Goal: Task Accomplishment & Management: Complete application form

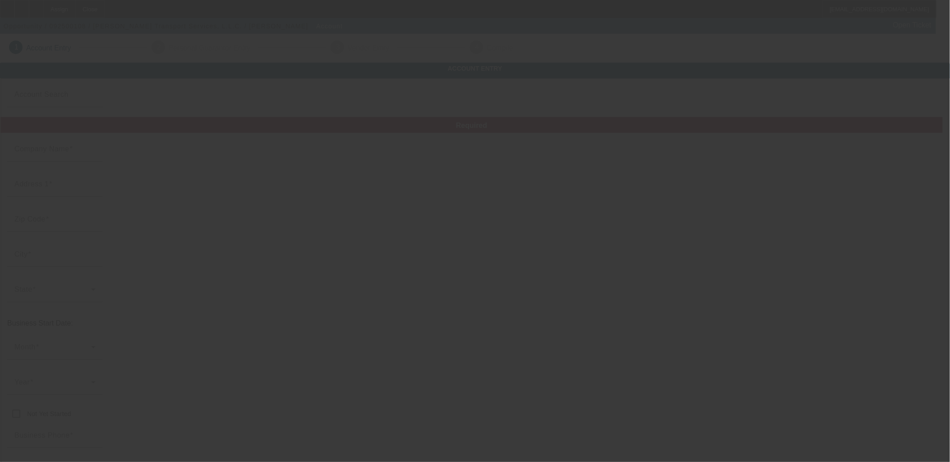
type input "[PERSON_NAME] Transport Services, L.L.C."
type input "[STREET_ADDRESS]"
type input "70454"
type input "Ponchatoula"
type input "[PHONE_NUMBER]"
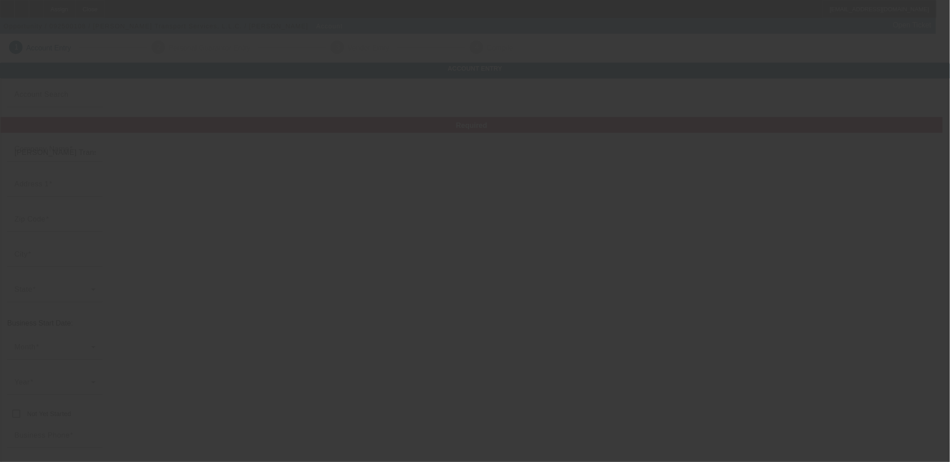
type input "pettrytransport@yahoo.com"
type input "Tangipahoa"
type input "851035414"
type input "https://pettrytransportservices.com/"
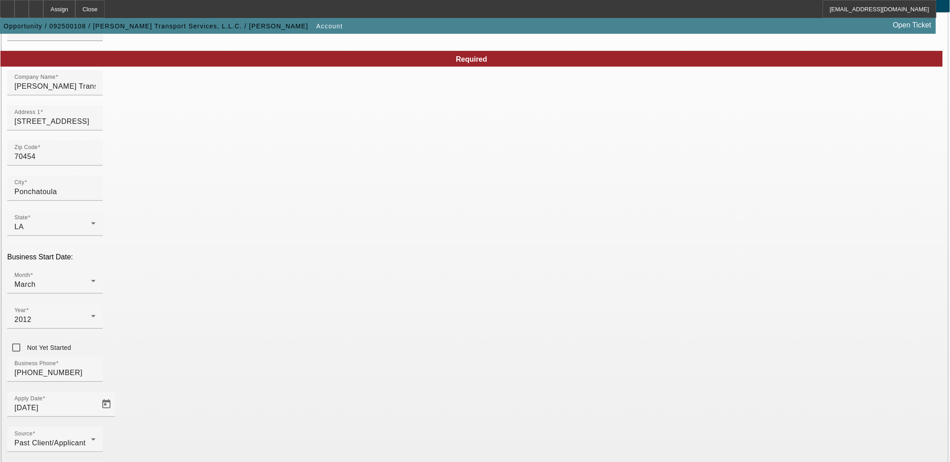
scroll to position [104, 0]
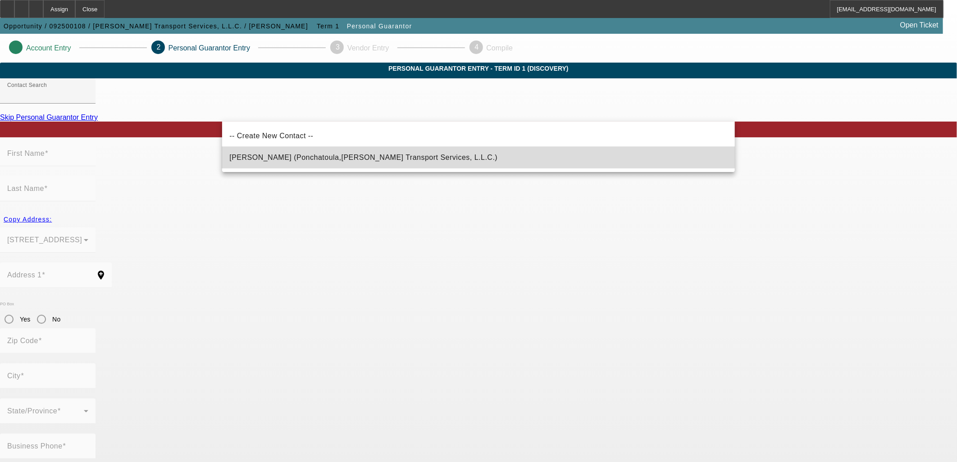
click at [355, 152] on span "Pettry, Amos (Ponchatoula,LA - Pettry Transport Services, L.L.C.)" at bounding box center [363, 157] width 268 height 11
type input "Pettry, Amos (Ponchatoula,LA - Pettry Transport Services, L.L.C.)"
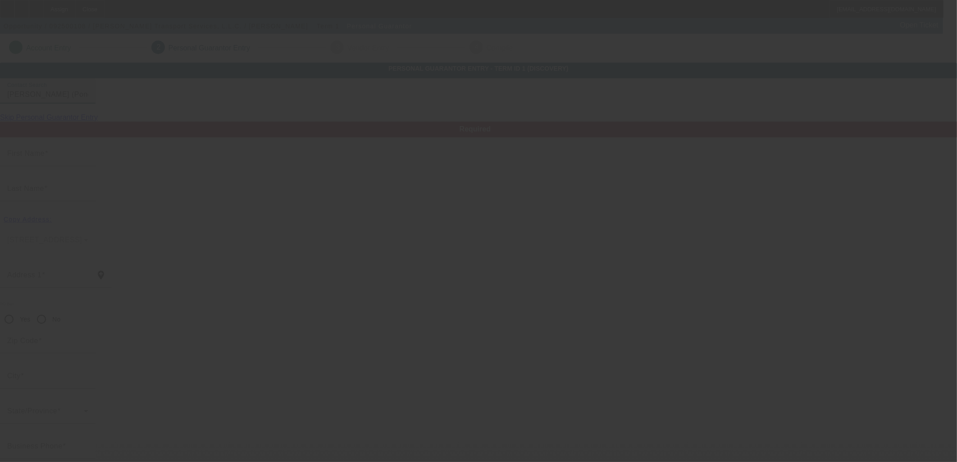
type input "[PERSON_NAME]"
type input "Pettry"
type input "[STREET_ADDRESS]"
radio input "true"
type input "70454"
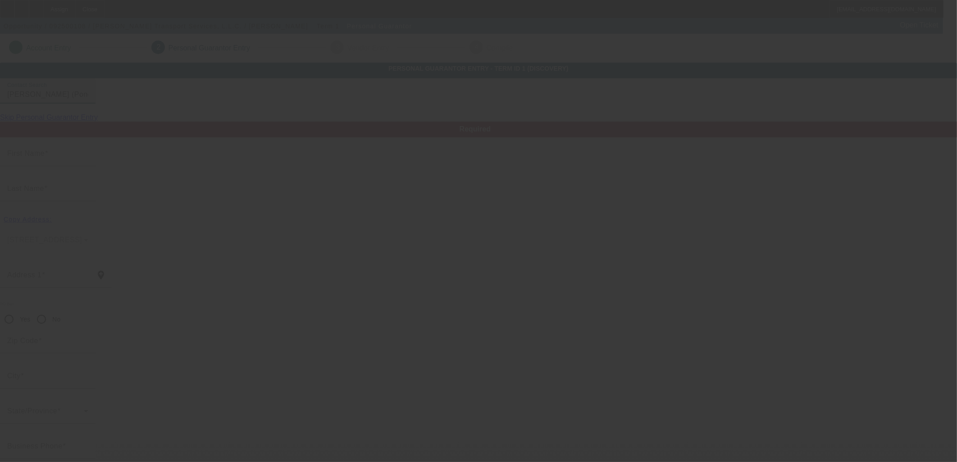
type input "Ponchatoula"
type input "[PHONE_NUMBER]"
type input "100"
type input "438-19-2437"
type input "pettrytransport@yahoo.com"
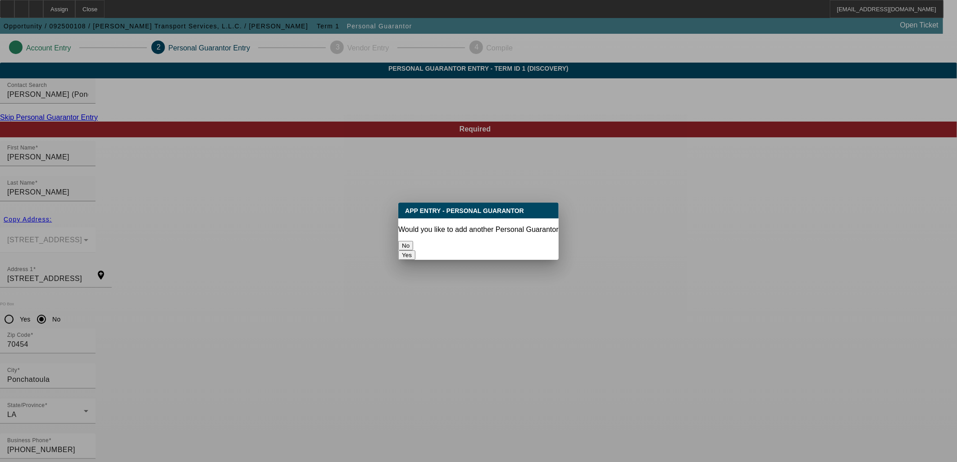
click at [413, 241] on button "No" at bounding box center [405, 245] width 15 height 9
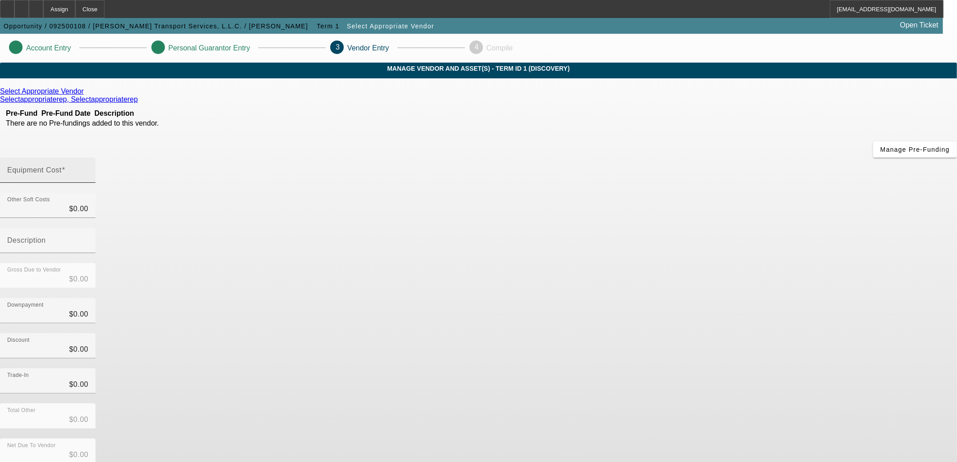
click at [88, 169] on input "Equipment Cost" at bounding box center [47, 174] width 81 height 11
type input "3"
type input "$3.00"
type input "38"
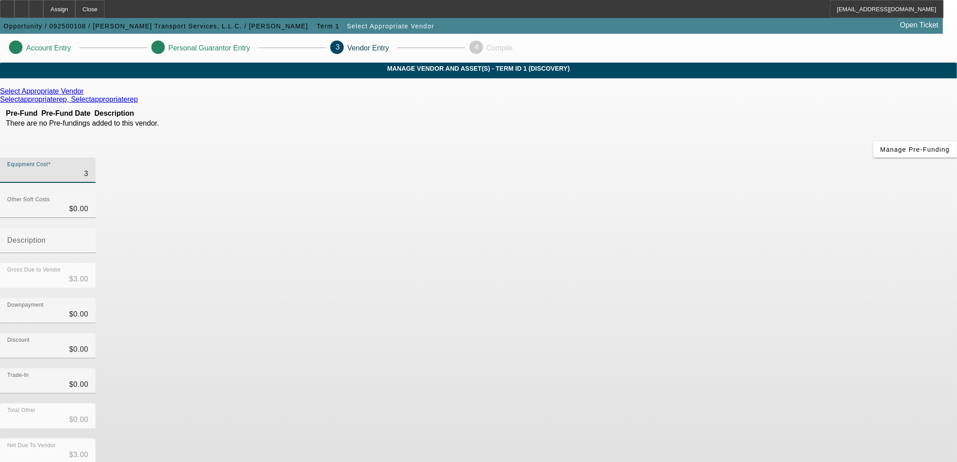
type input "$38.00"
type input "385"
type input "$385.00"
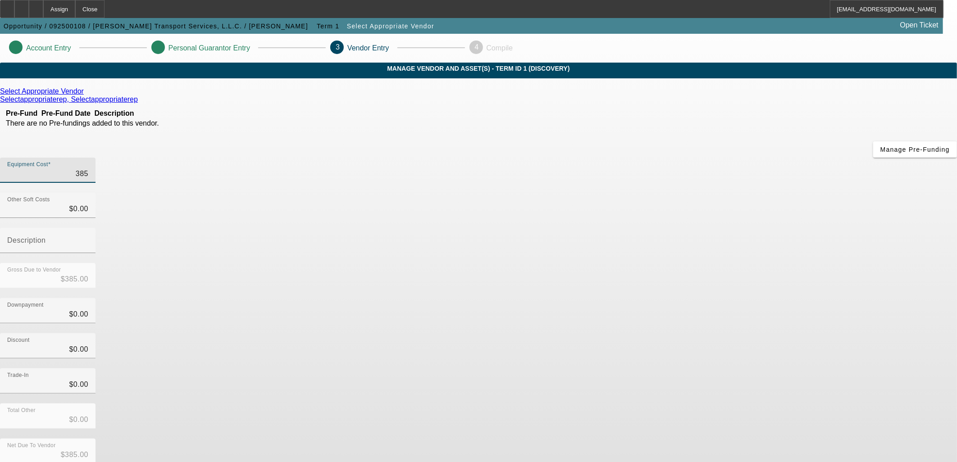
type input "3850"
type input "$3,850.00"
type input "38500"
type input "$38,500.00"
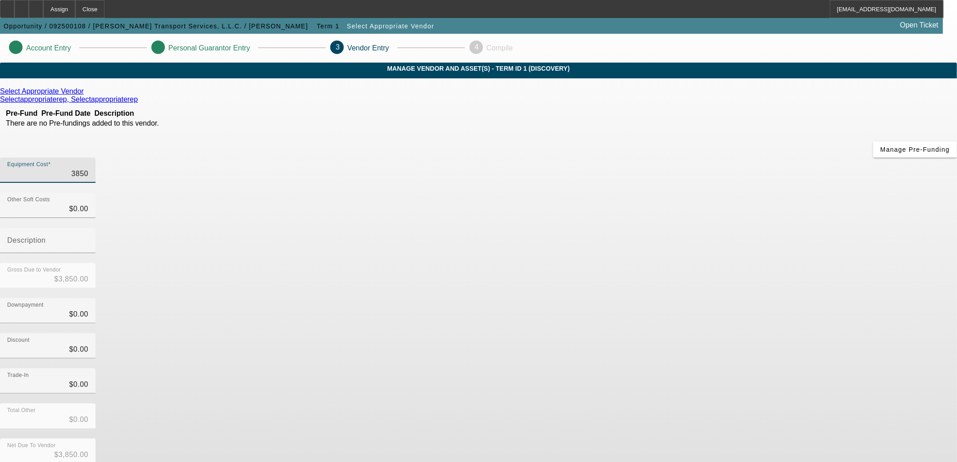
type input "$38,500.00"
click at [86, 95] on icon at bounding box center [86, 91] width 0 height 8
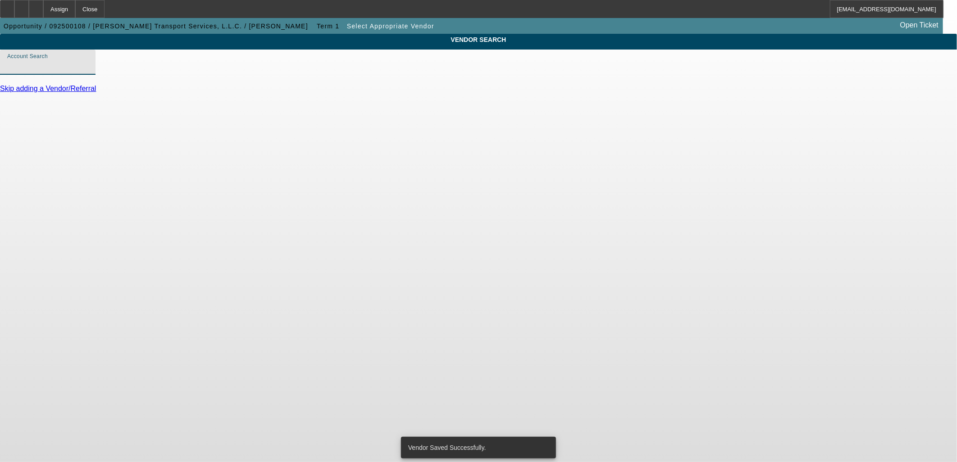
click at [88, 71] on input "Account Search" at bounding box center [47, 65] width 81 height 11
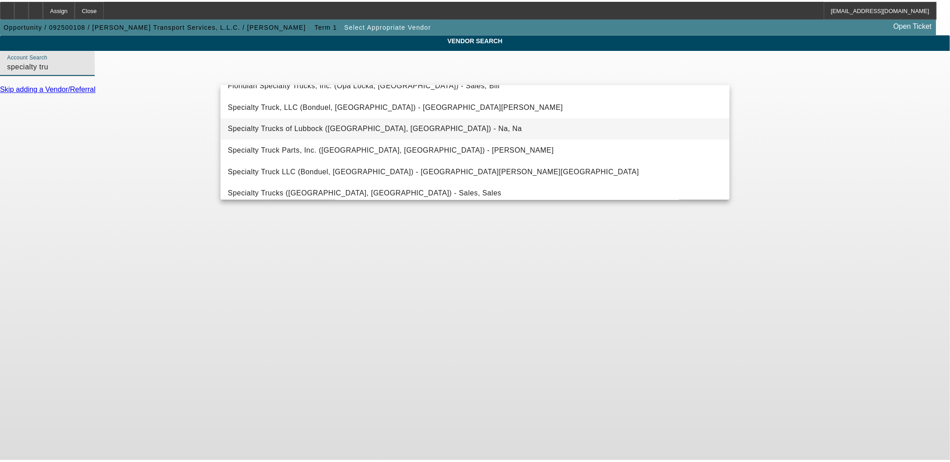
scroll to position [50, 0]
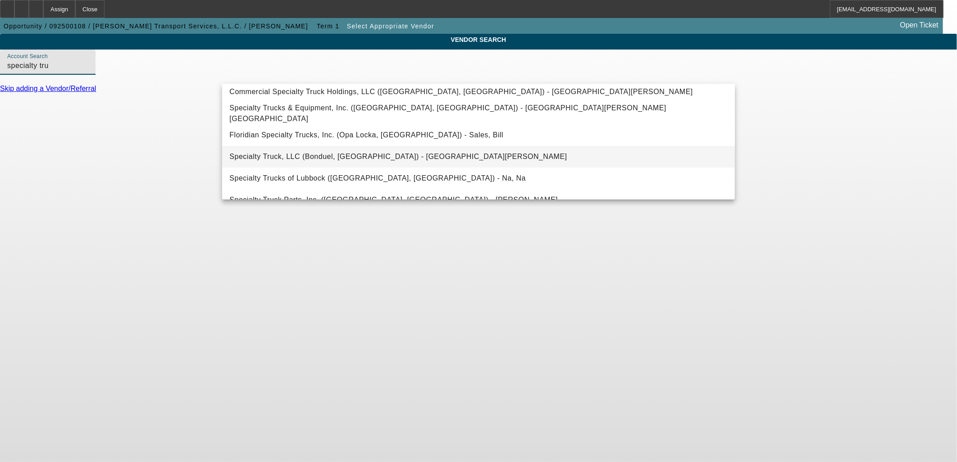
click at [399, 151] on mat-option "Specialty Truck, LLC (Bonduel, WI) - Huntington, Paul" at bounding box center [478, 157] width 513 height 22
type input "Specialty Truck, LLC (Bonduel, WI) - Huntington, Paul"
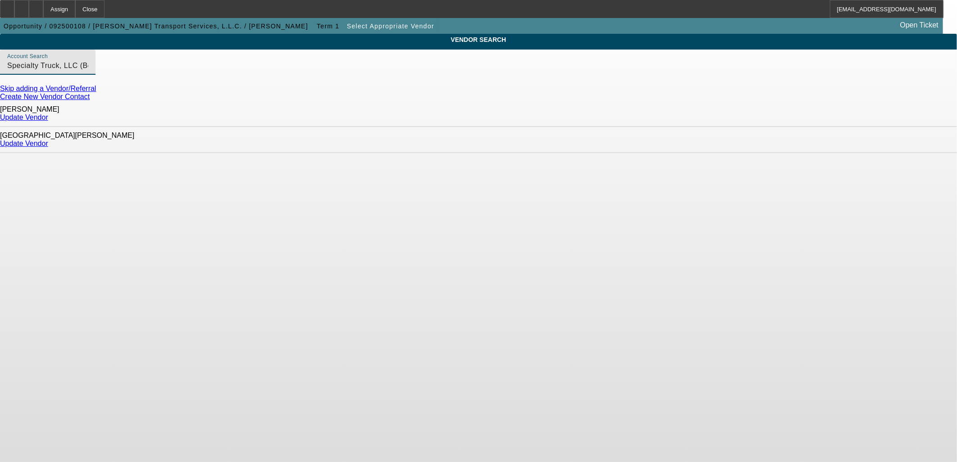
click at [48, 140] on link "Update Vendor" at bounding box center [24, 144] width 48 height 8
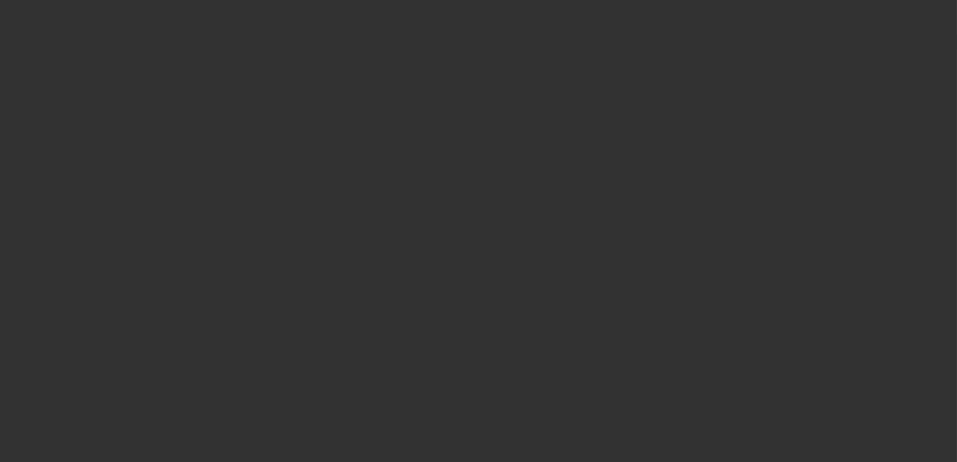
type input "$38,500.00"
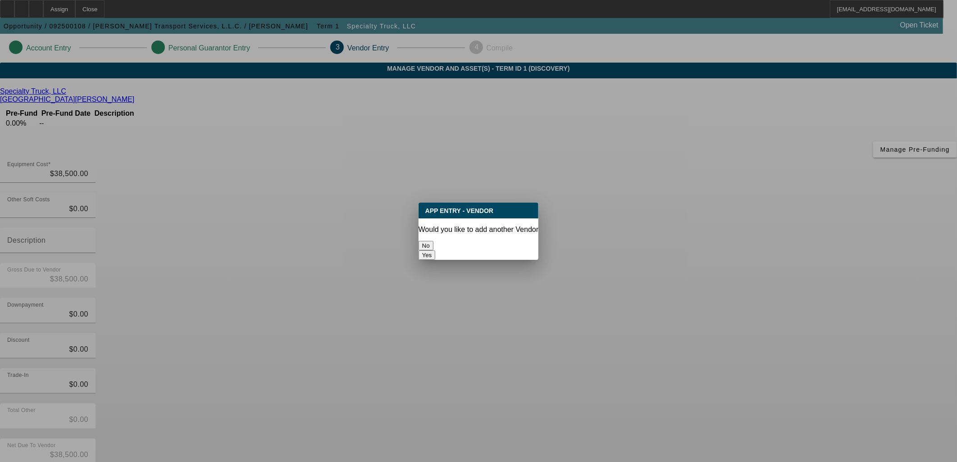
click at [434, 241] on button "No" at bounding box center [426, 245] width 15 height 9
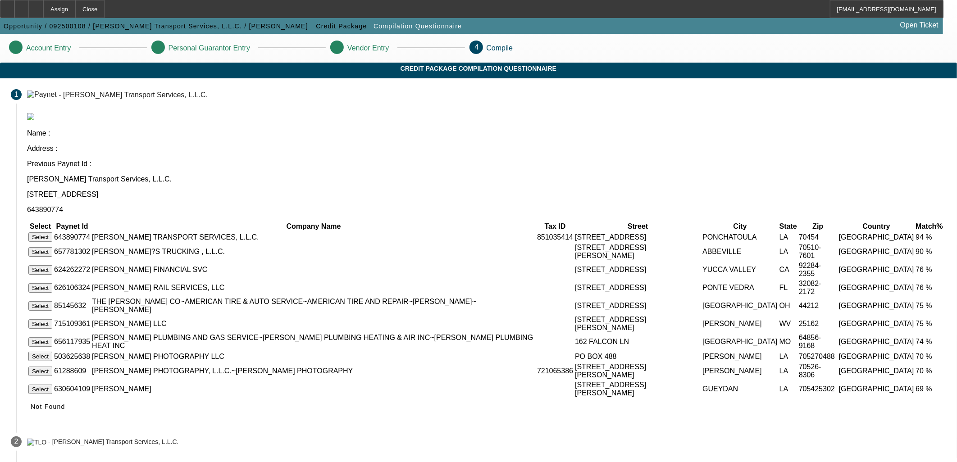
click at [52, 233] on button "Select" at bounding box center [40, 237] width 24 height 9
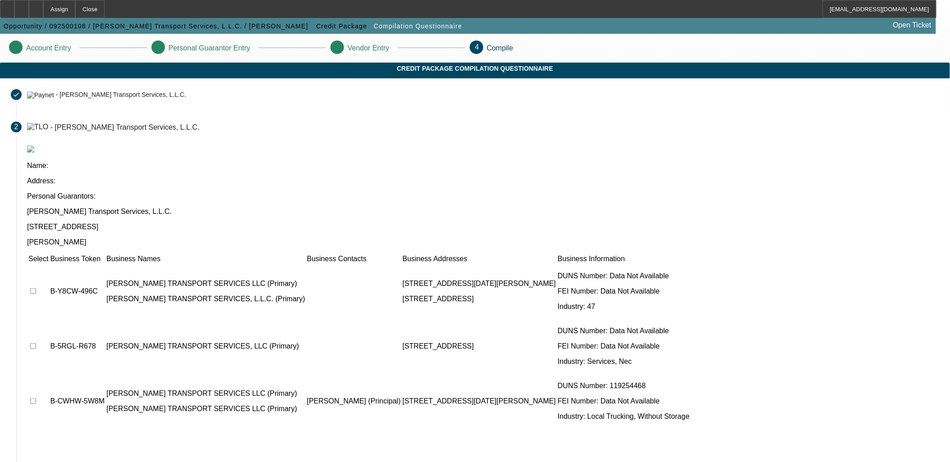
click at [36, 288] on input "checkbox" at bounding box center [33, 291] width 6 height 6
checkbox input "true"
click at [36, 343] on input "checkbox" at bounding box center [33, 346] width 6 height 6
checkbox input "true"
click at [36, 398] on input "checkbox" at bounding box center [33, 401] width 6 height 6
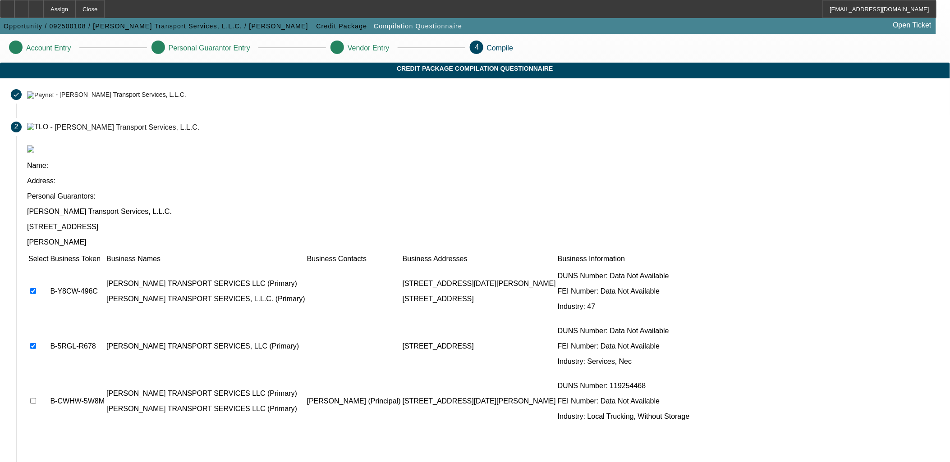
checkbox input "true"
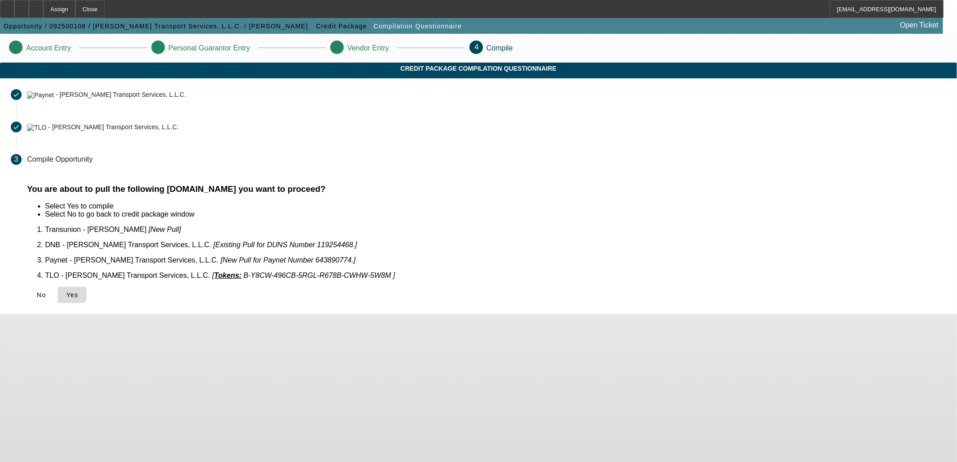
click at [66, 292] on icon at bounding box center [66, 295] width 0 height 7
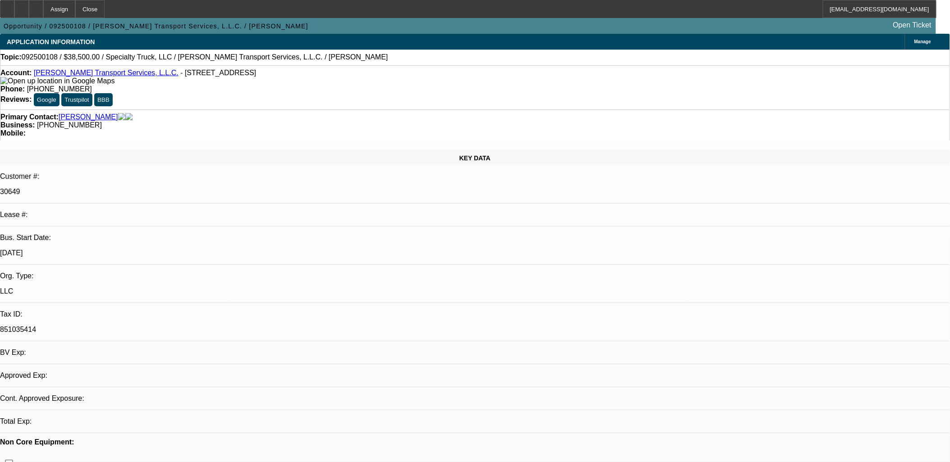
select select "0"
select select "2"
select select "0.1"
select select "4"
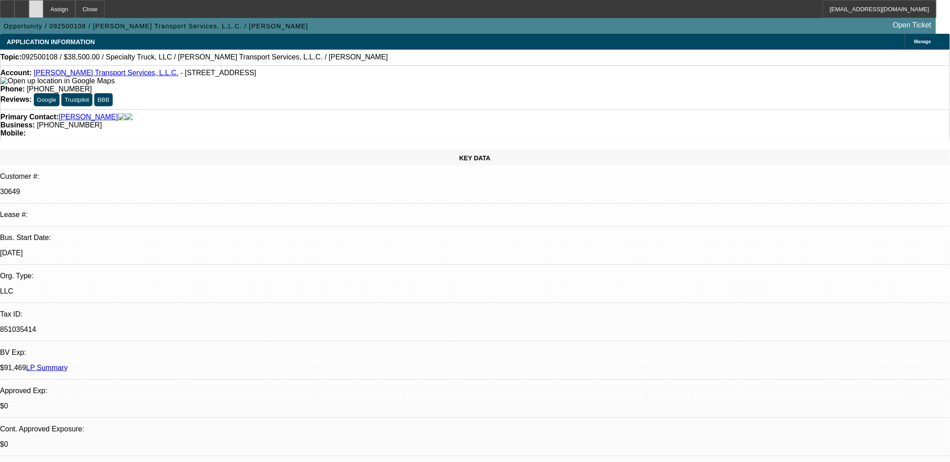
click at [36, 6] on icon at bounding box center [36, 6] width 0 height 0
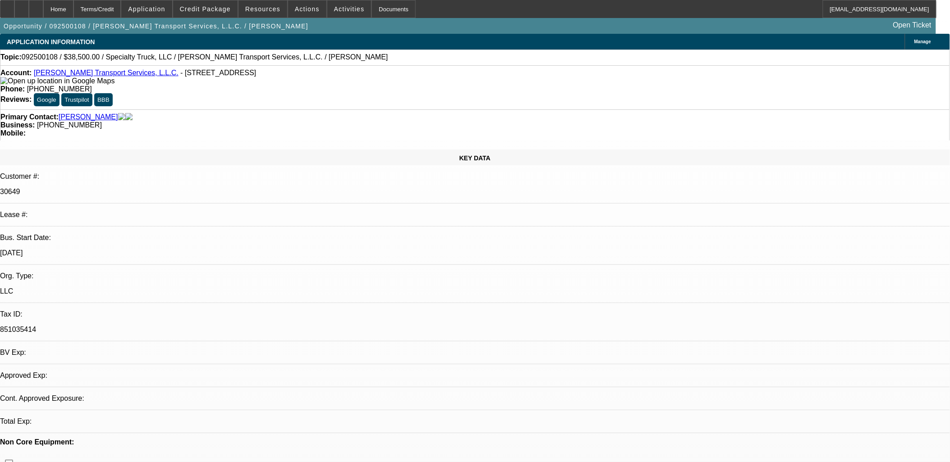
select select "0"
select select "2"
select select "0.1"
select select "4"
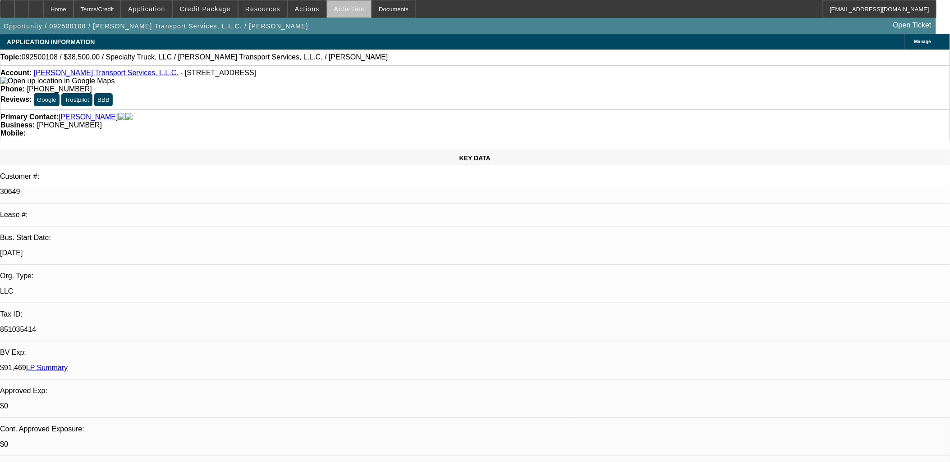
click at [352, 9] on span at bounding box center [349, 9] width 44 height 22
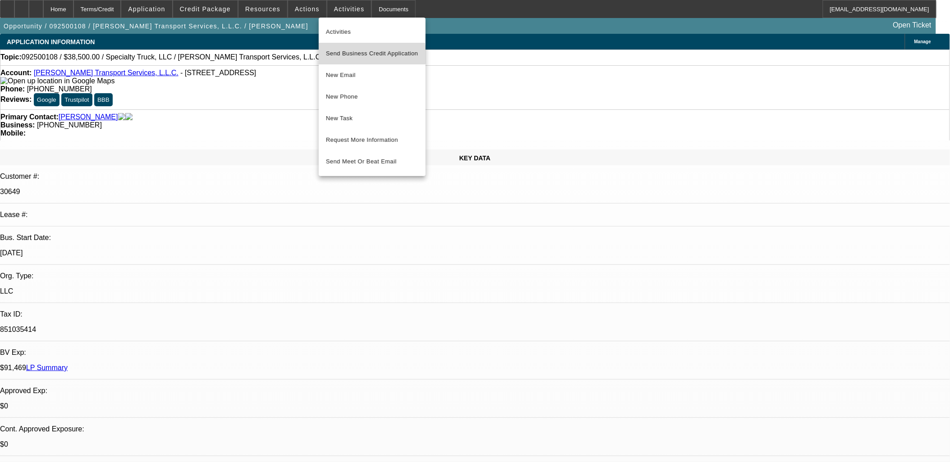
click at [348, 55] on span "Send Business Credit Application" at bounding box center [372, 53] width 92 height 11
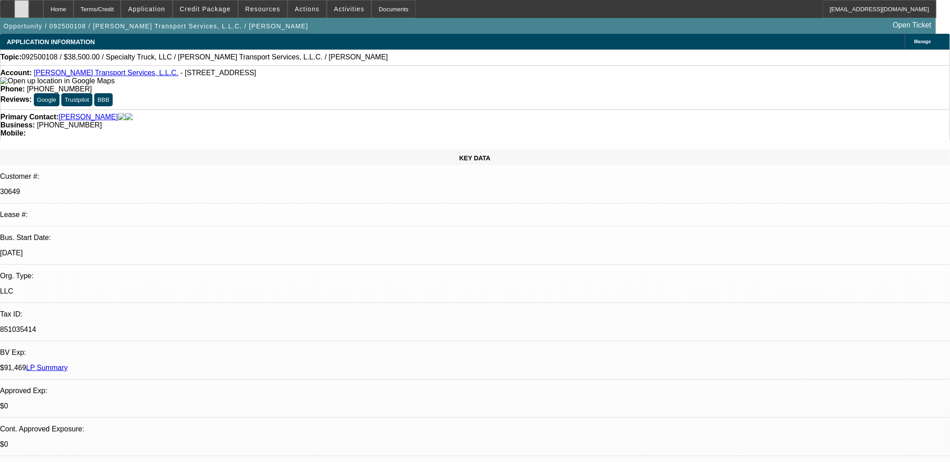
click at [29, 10] on div at bounding box center [21, 9] width 14 height 18
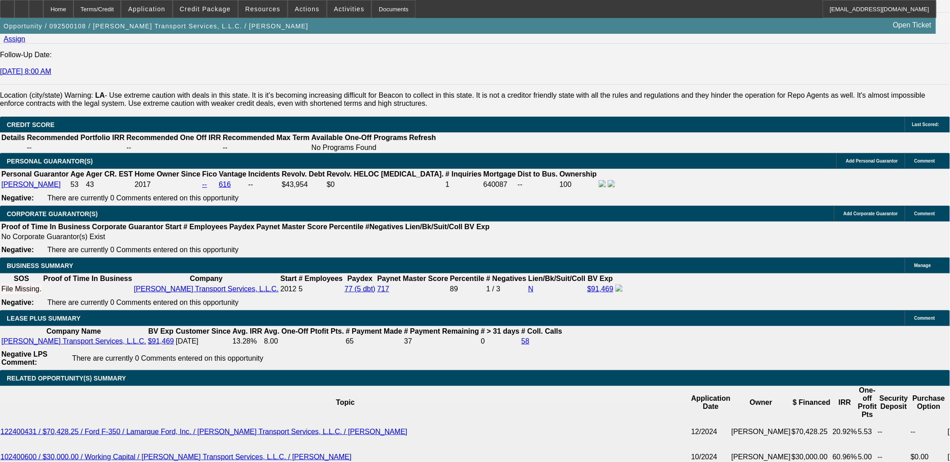
scroll to position [1252, 0]
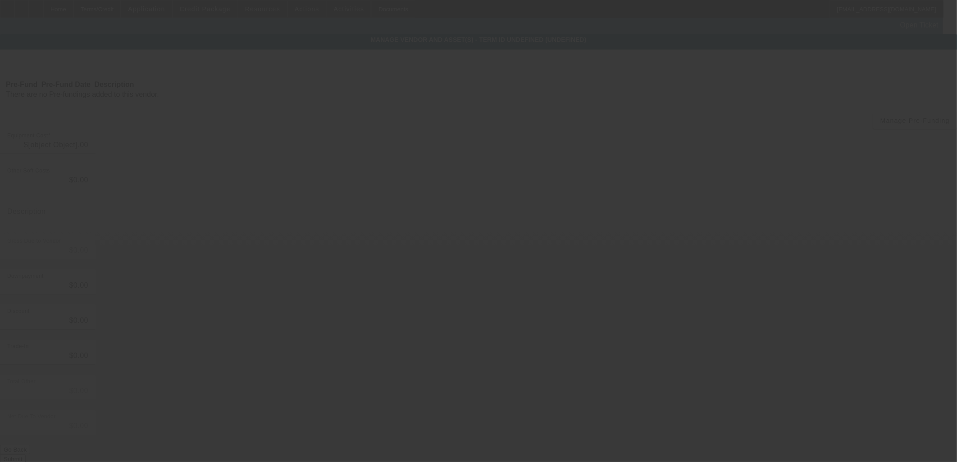
type input "$38,500.00"
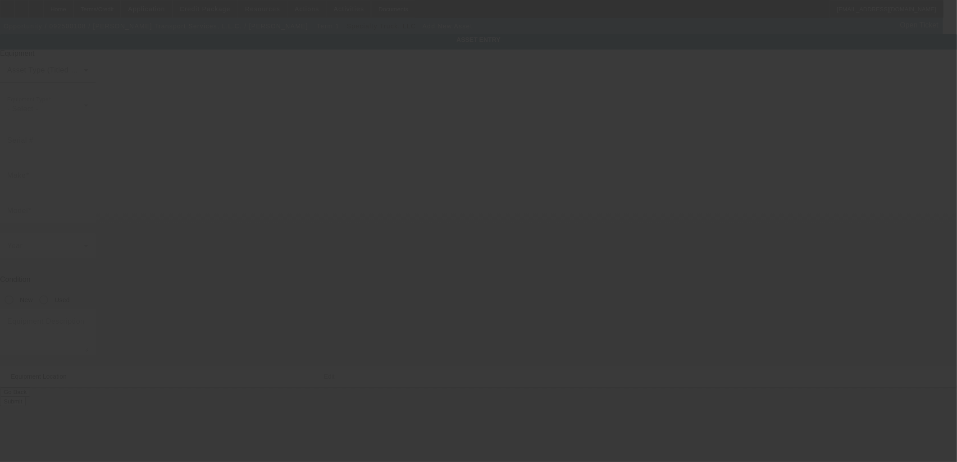
type input "[STREET_ADDRESS]"
type input "Ponchatoula"
type input "70454"
type input "Tangipahoa"
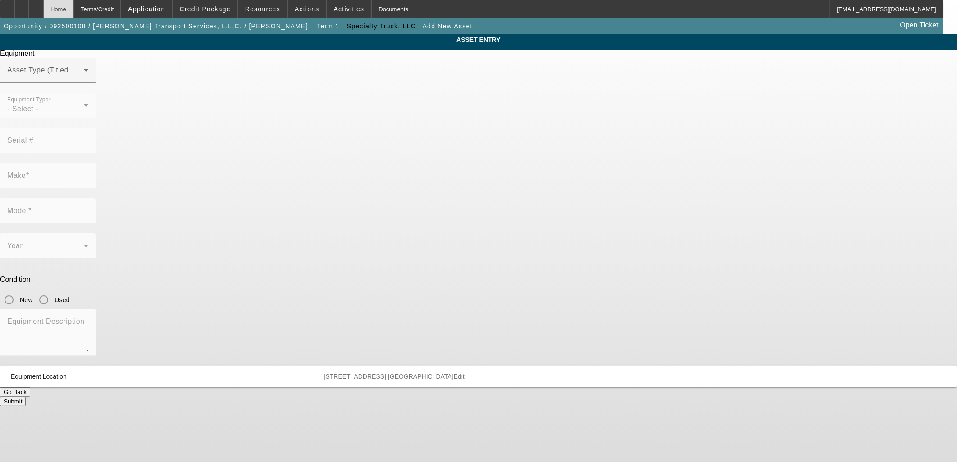
click at [73, 15] on div "Home" at bounding box center [58, 9] width 30 height 18
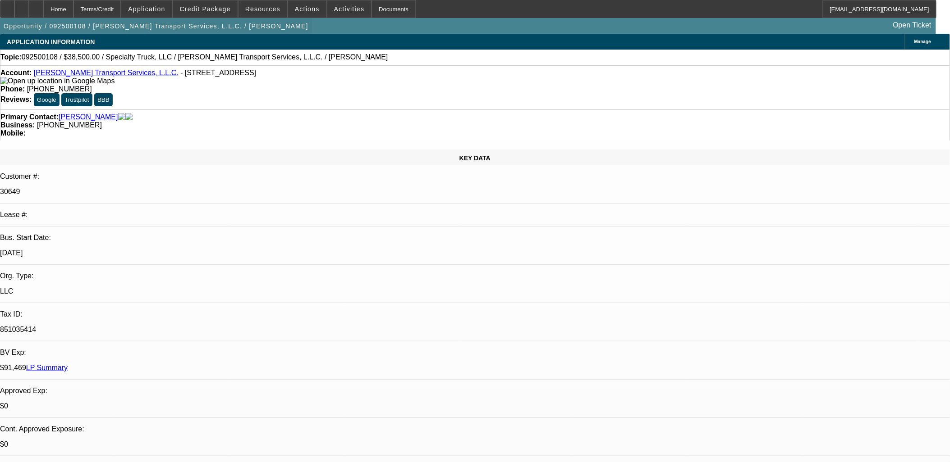
select select "0"
select select "2"
select select "0.1"
select select "4"
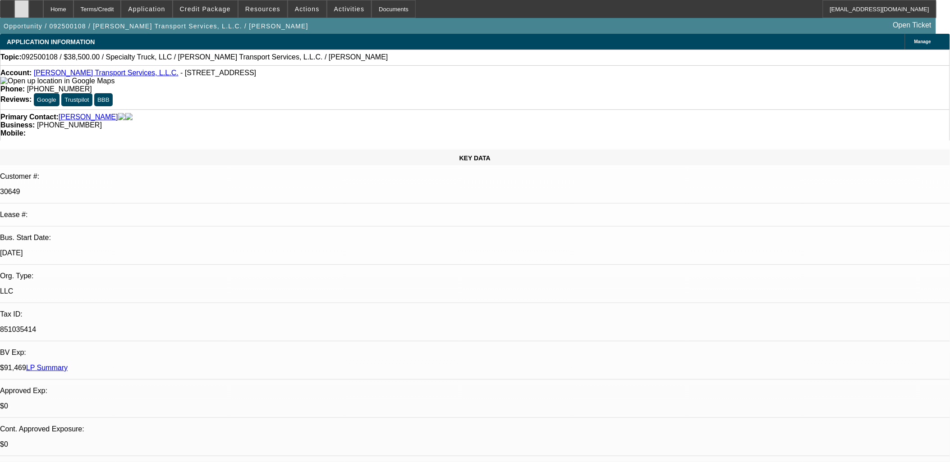
click at [29, 12] on div at bounding box center [21, 9] width 14 height 18
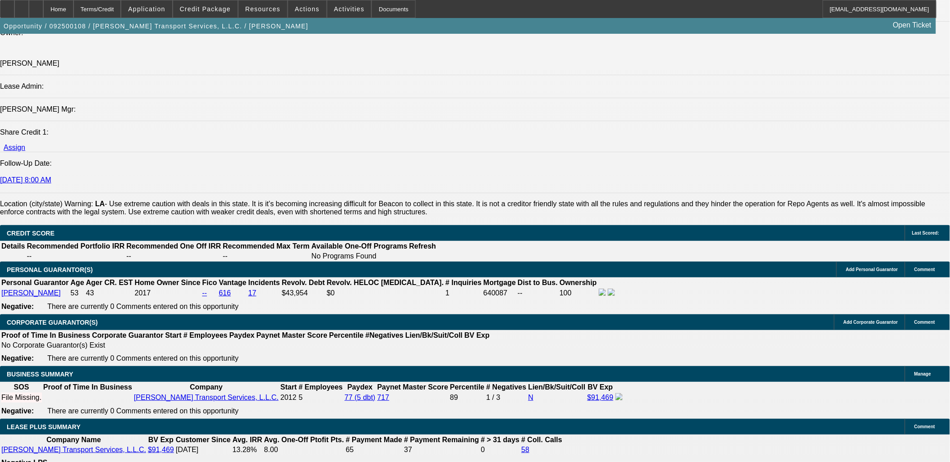
scroll to position [1302, 0]
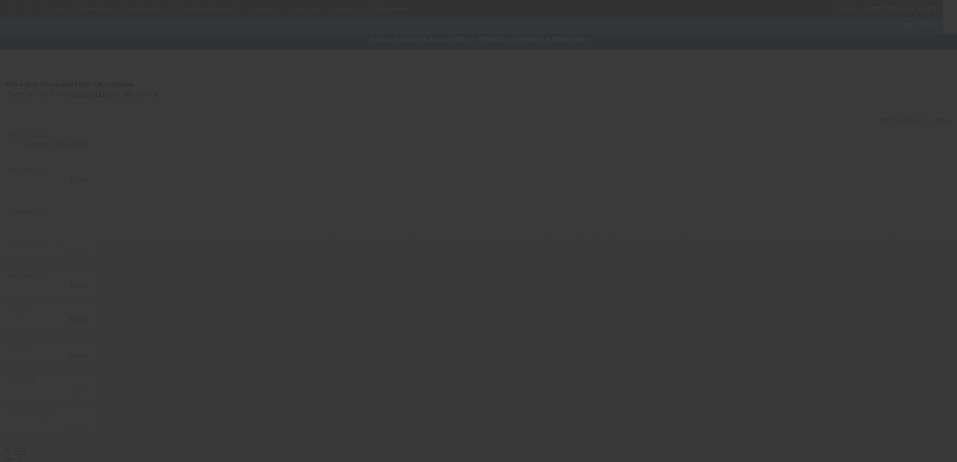
type input "$38,500.00"
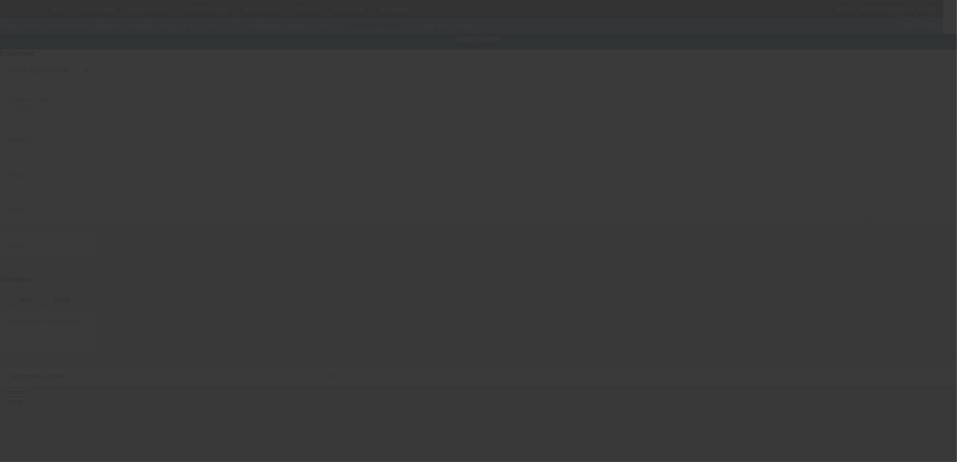
type input "42104 Wood Ave"
type input "Ponchatoula"
type input "70454"
type input "Tangipahoa"
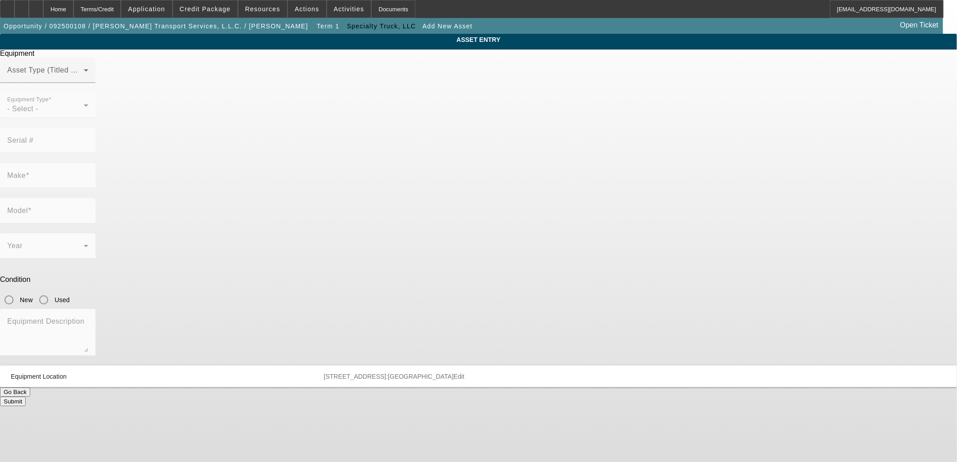
click at [118, 74] on mat-label "Asset Type (Titled or Non-Titled)" at bounding box center [62, 70] width 110 height 8
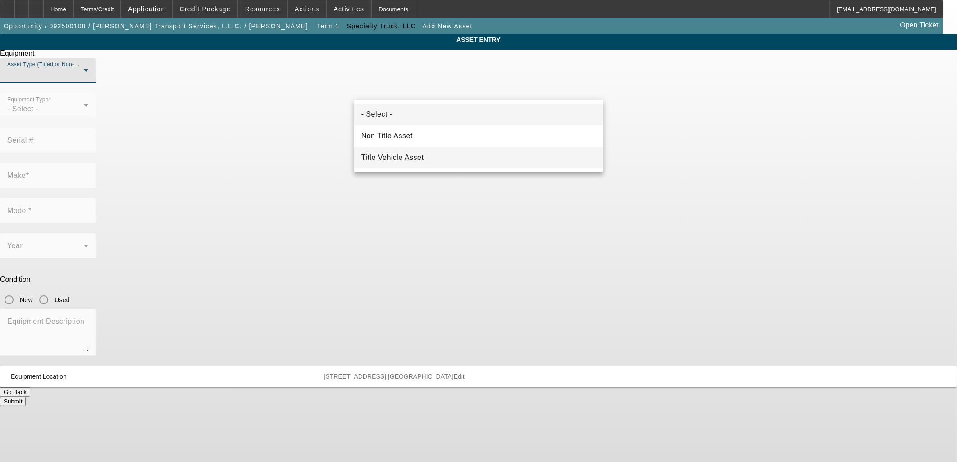
click at [399, 152] on span "Title Vehicle Asset" at bounding box center [392, 157] width 63 height 11
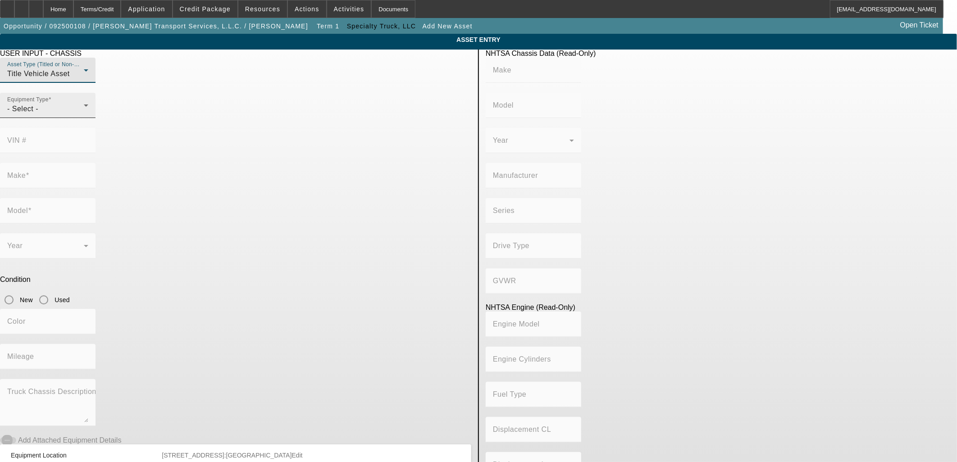
click at [84, 114] on div "- Select -" at bounding box center [45, 109] width 77 height 11
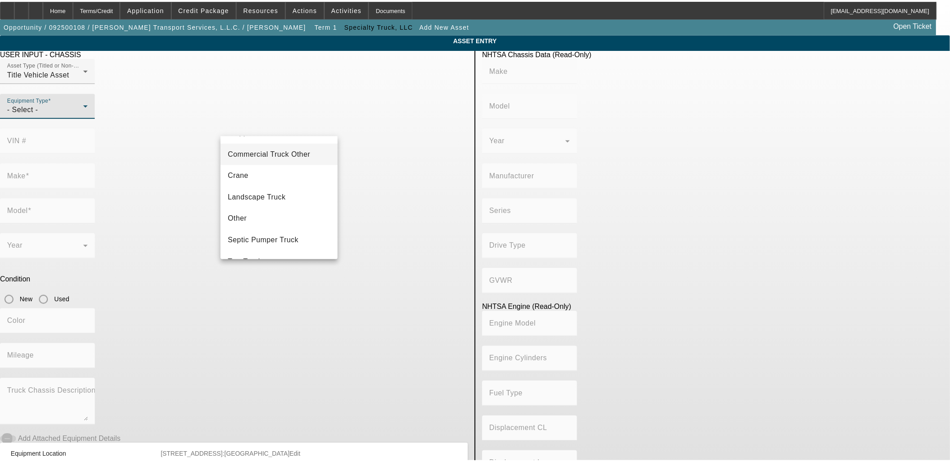
scroll to position [99, 0]
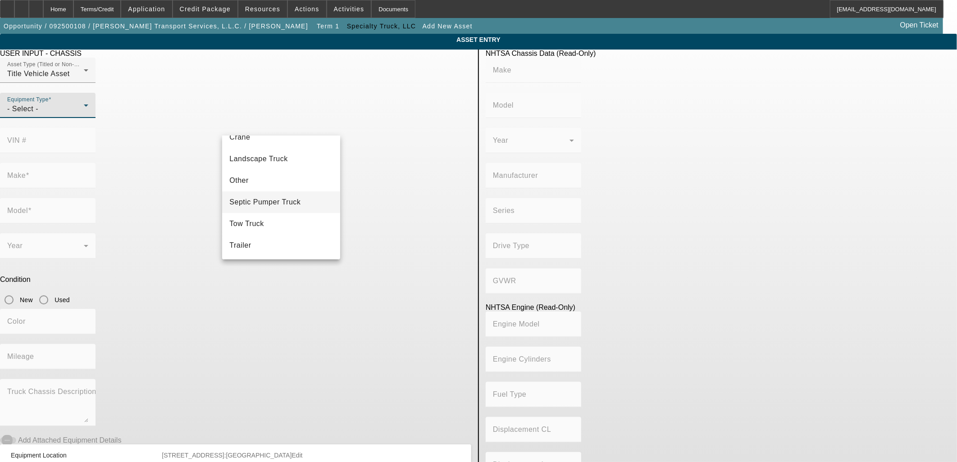
click at [266, 200] on span "Septic Pumper Truck" at bounding box center [264, 202] width 71 height 11
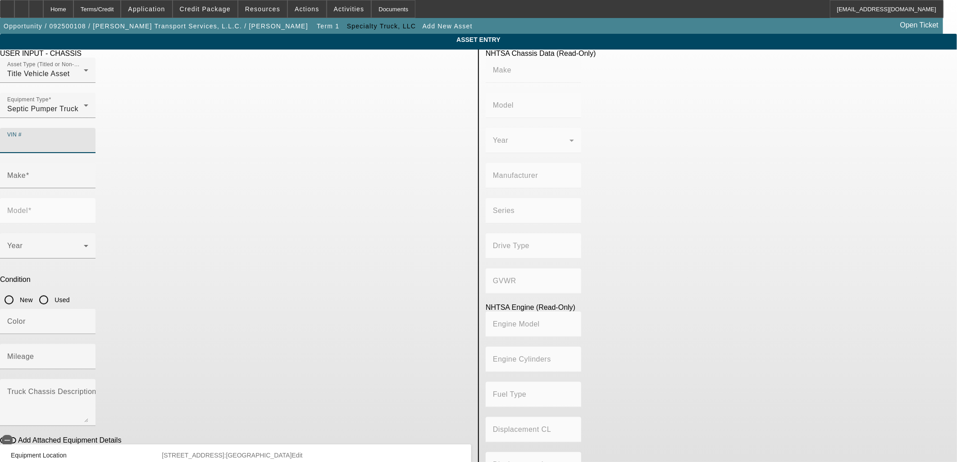
click at [88, 139] on input "VIN #" at bounding box center [47, 144] width 81 height 11
type input "2nprln9x28m753516"
type input "PETERBILT"
type input "340"
type input "PETERBILT MOTORS COMPANY"
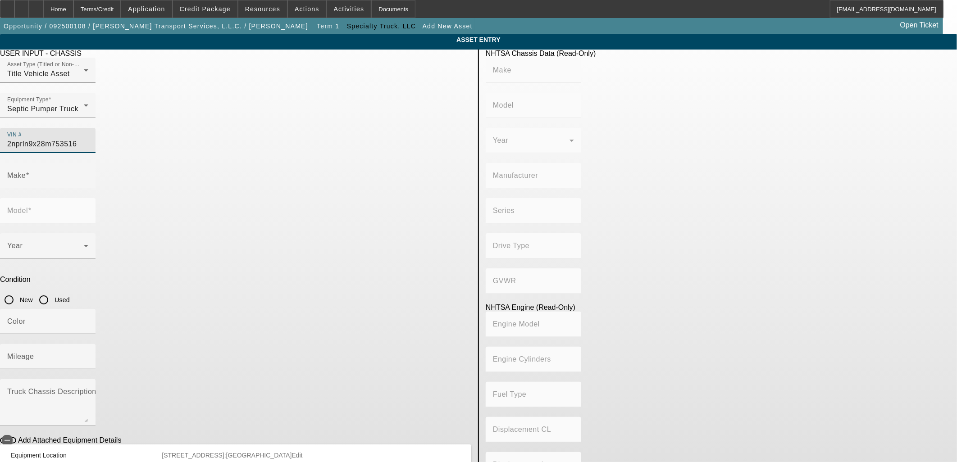
type input "6x4"
type input "Class 8: 33,001 lb and above (14,969 kg and above)"
type input "PX-8"
type input "6"
type input "Diesel"
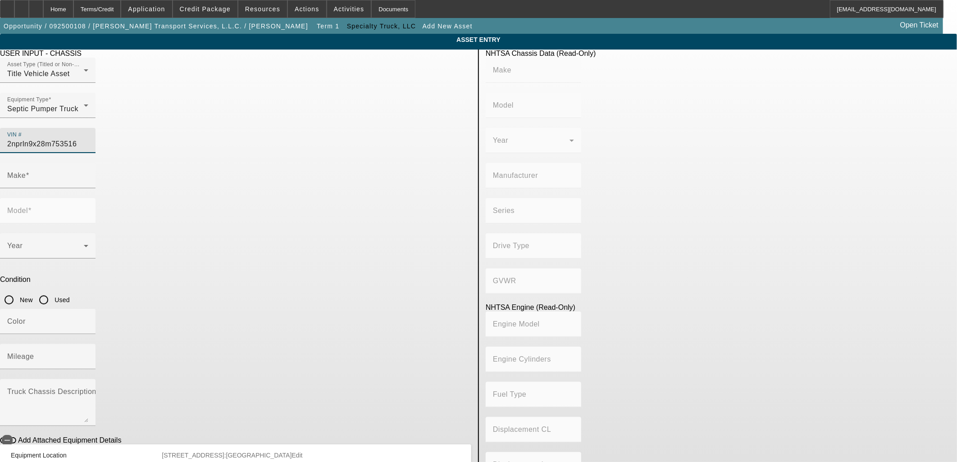
type input "506.49707598627"
type input "8.3"
type input "PETERBILT"
type input "340"
type input "2NPRLN9X28M753516"
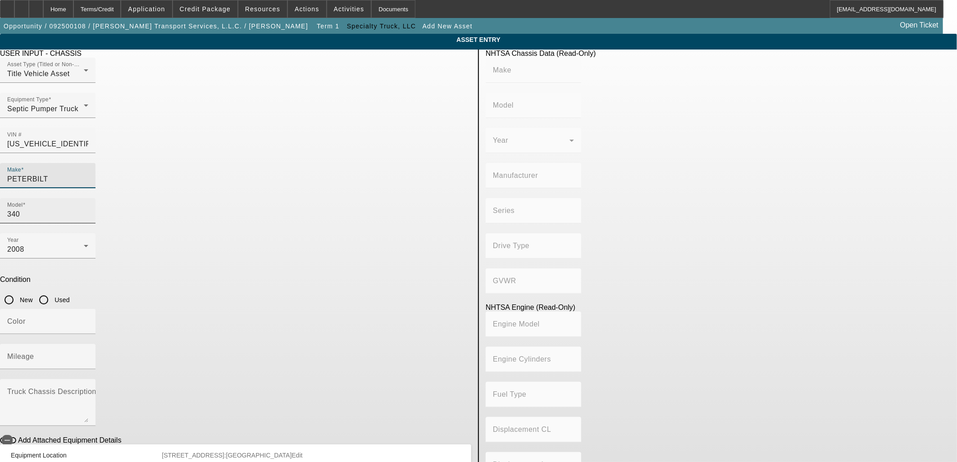
type input "PETERBILT"
type input "340"
type input "PETERBILT MOTORS COMPANY"
type input "6x4"
type input "Class 8: 33,001 lb and above (14,969 kg and above)"
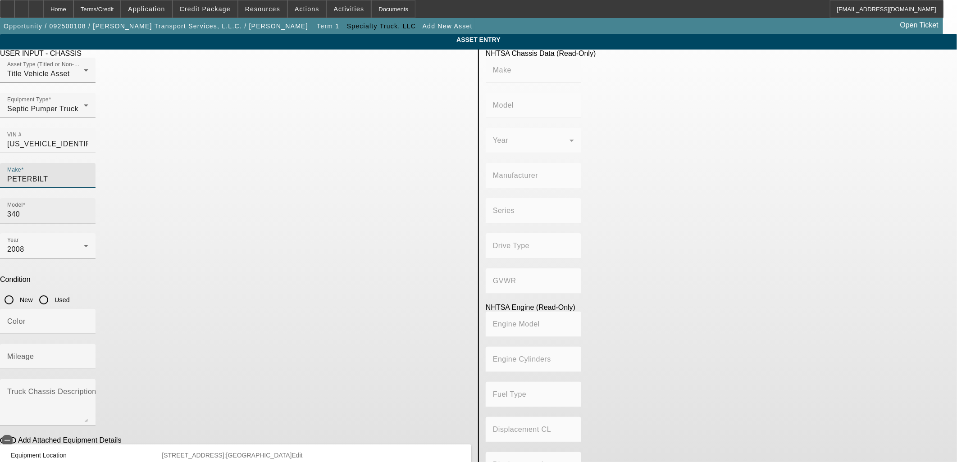
type input "PX-8"
type input "6"
type input "Diesel"
type input "506.49707598627"
type input "8.3"
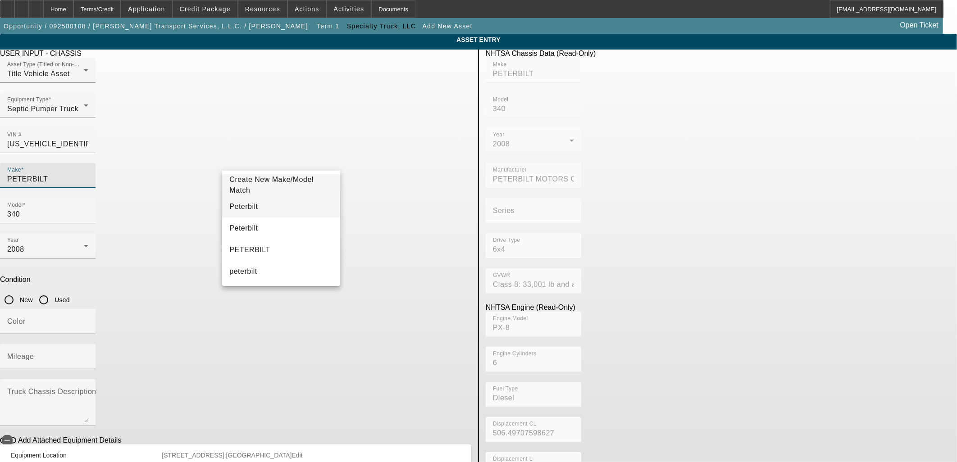
click at [256, 206] on mat-option "Peterbilt" at bounding box center [281, 207] width 118 height 22
type input "Peterbilt"
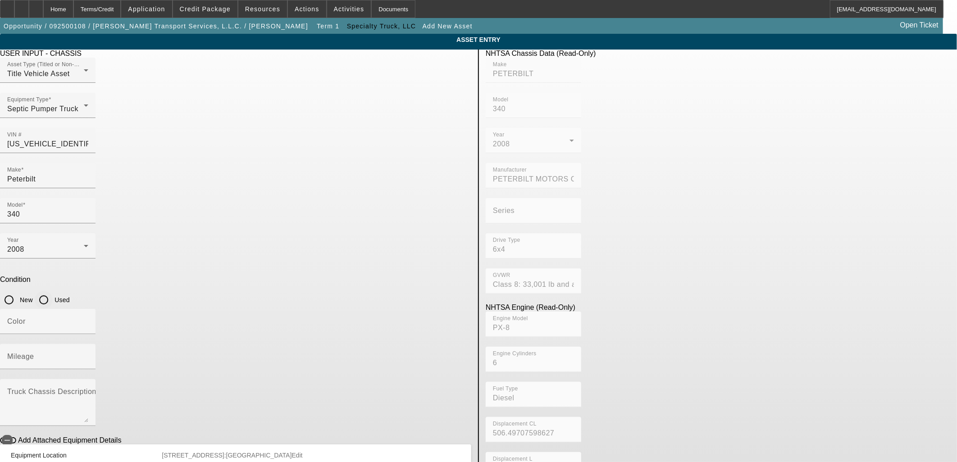
click at [53, 291] on input "Used" at bounding box center [44, 300] width 18 height 18
radio input "true"
click at [88, 320] on input "Color" at bounding box center [47, 325] width 81 height 11
type input "White"
click at [211, 10] on span "Credit Package" at bounding box center [205, 8] width 51 height 7
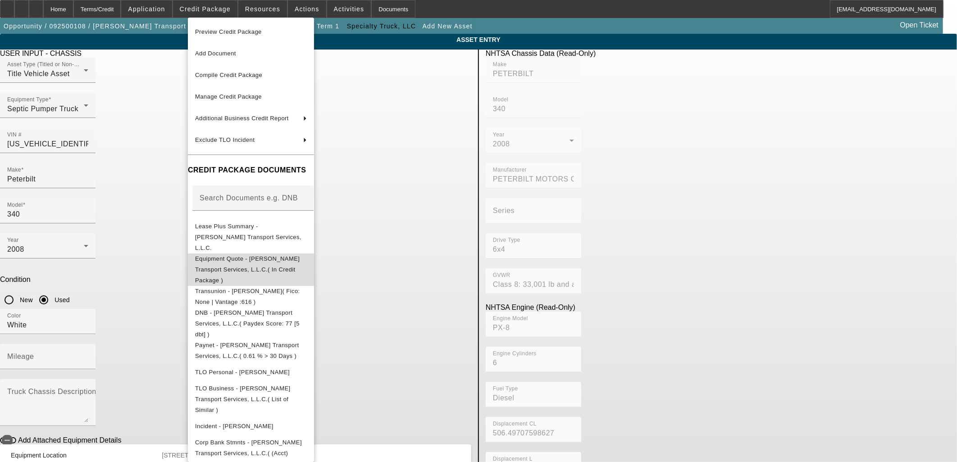
click at [250, 255] on span "Equipment Quote - Pettry Transport Services, L.L.C.( In Credit Package )" at bounding box center [247, 269] width 105 height 28
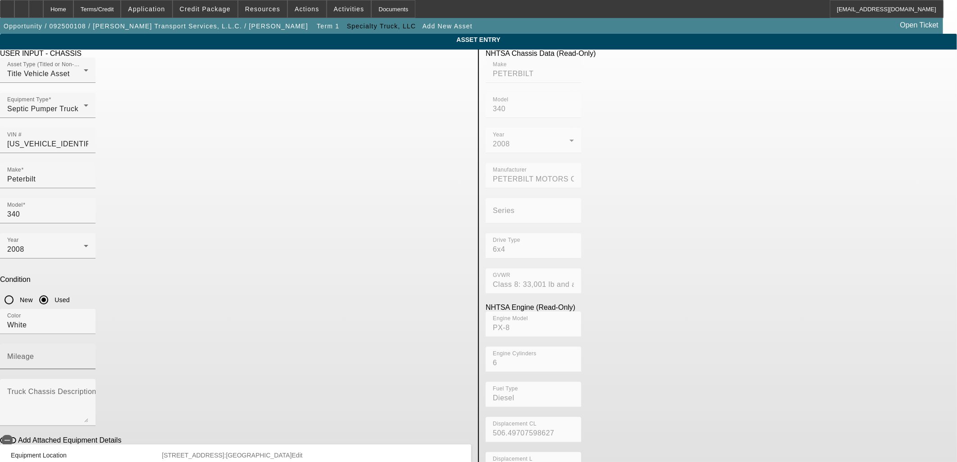
click at [88, 355] on input "Mileage" at bounding box center [47, 360] width 81 height 11
type input "344890"
click at [88, 390] on textarea "Truck Chassis Description (Describe the truck chassis only)" at bounding box center [47, 406] width 81 height 32
type textarea "with Cusco 3150 Gallon Tank"
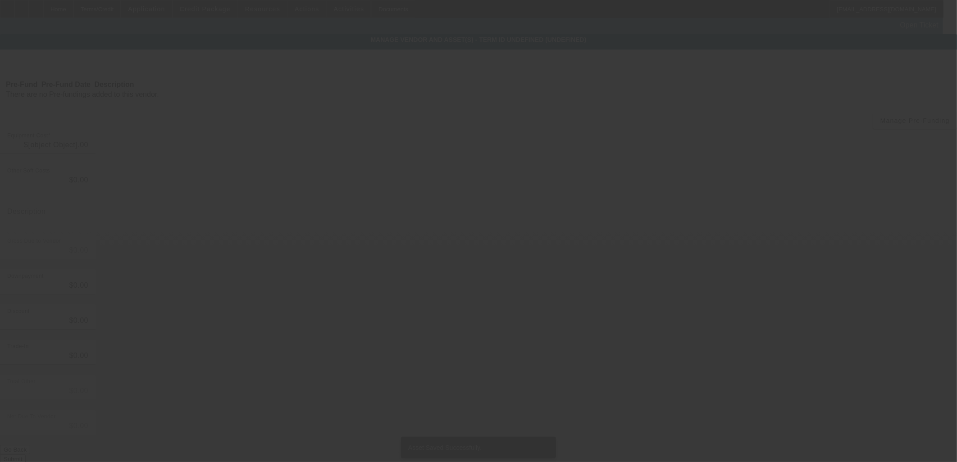
type input "$38,500.00"
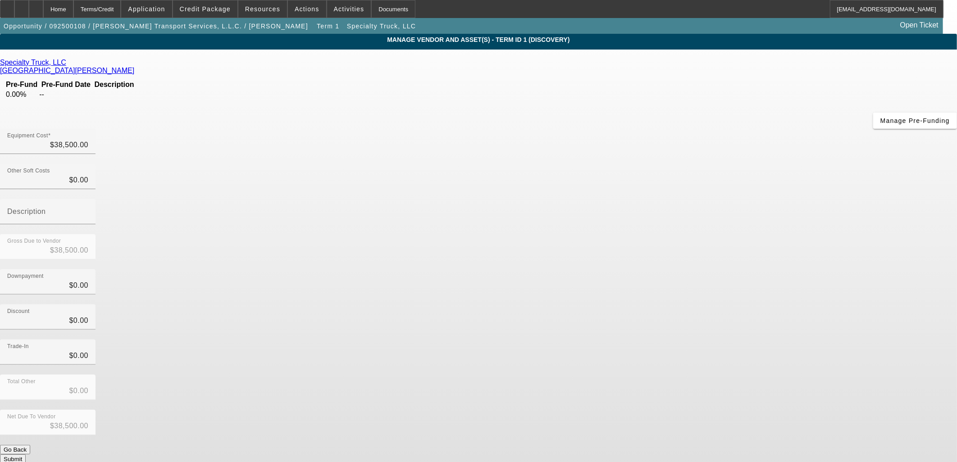
click at [26, 455] on button "Submit" at bounding box center [13, 459] width 26 height 9
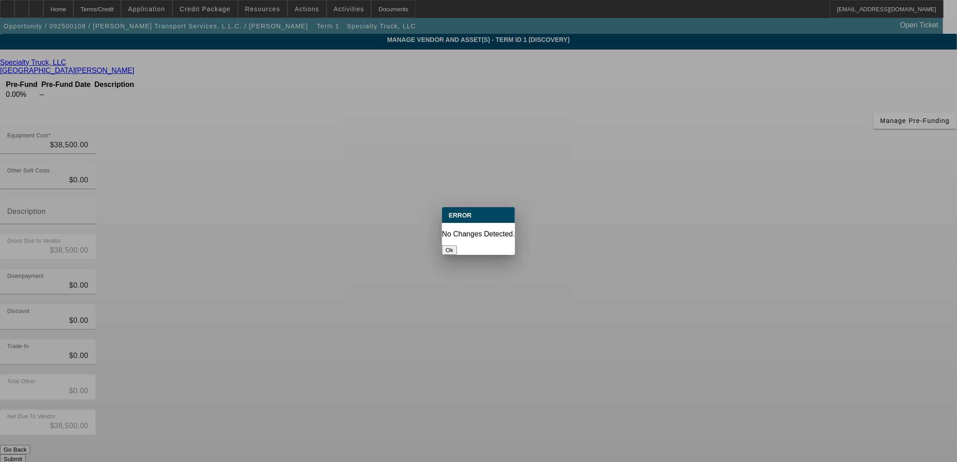
click at [457, 246] on button "Ok" at bounding box center [449, 250] width 15 height 9
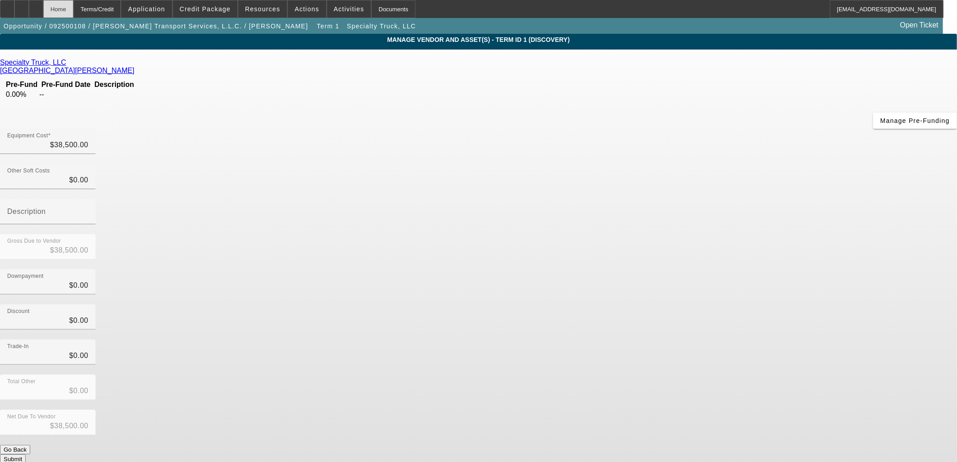
click at [73, 6] on div "Home" at bounding box center [58, 9] width 30 height 18
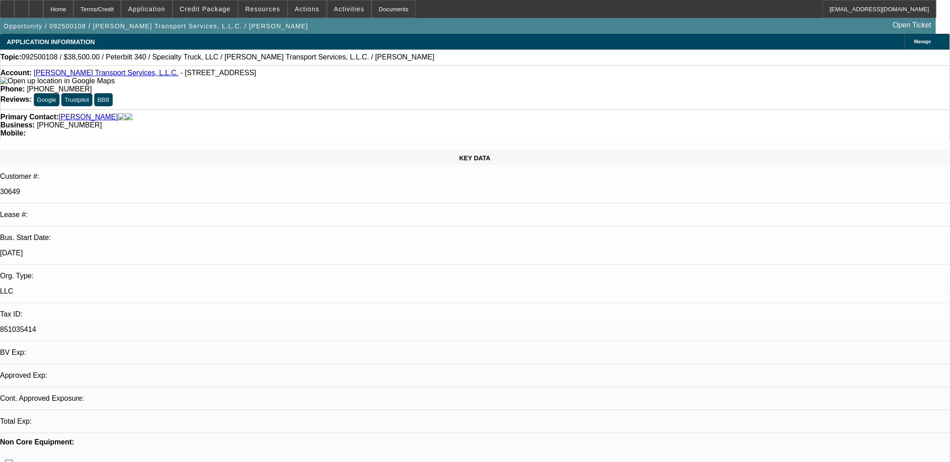
select select "0"
select select "2"
select select "0.1"
select select "4"
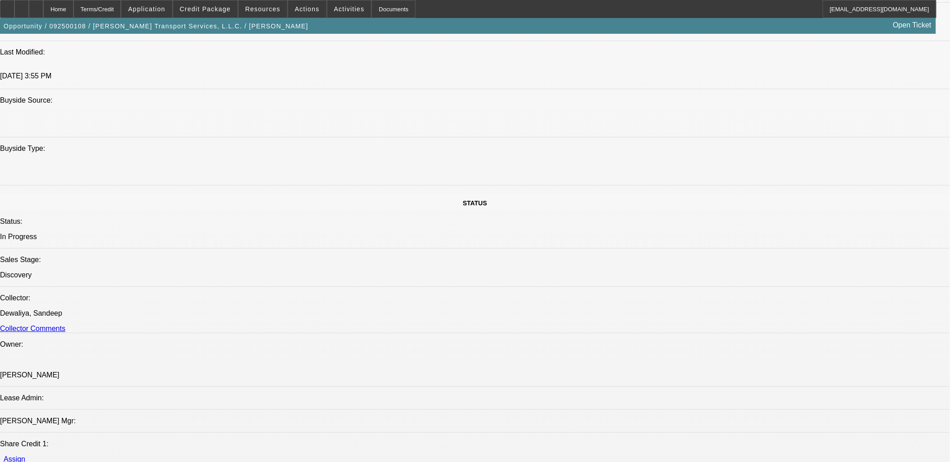
scroll to position [1002, 0]
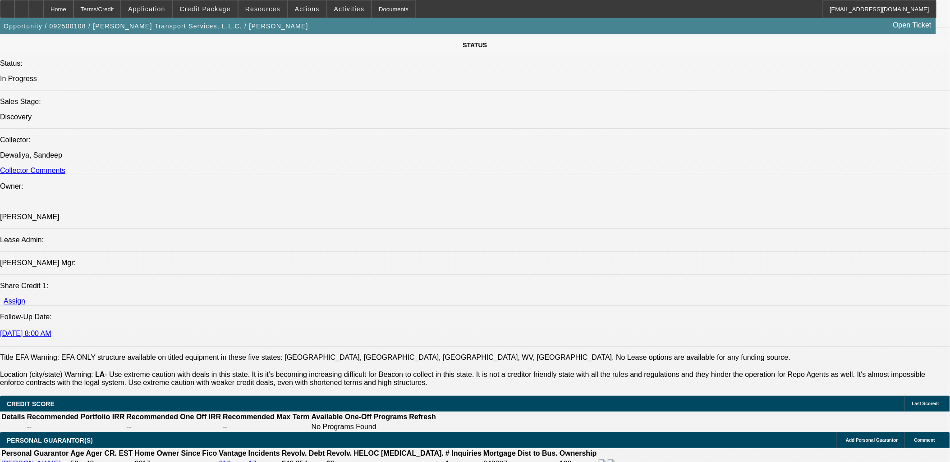
radio input "true"
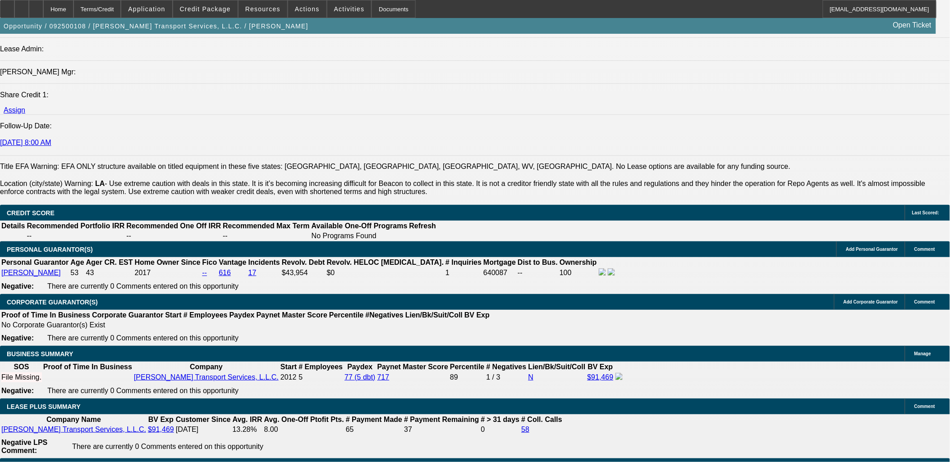
scroll to position [1202, 0]
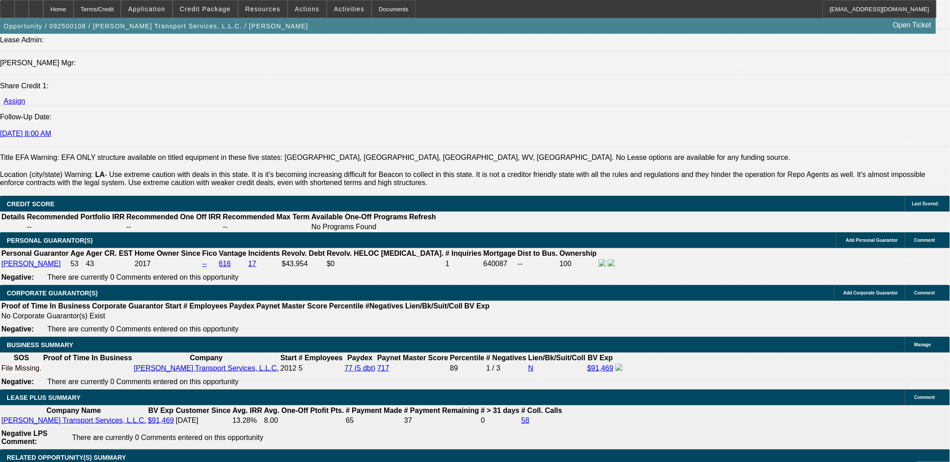
type textarea "Amos Pettry owns and operates Pettry Transport Services, offering local transpo…"
radio input "true"
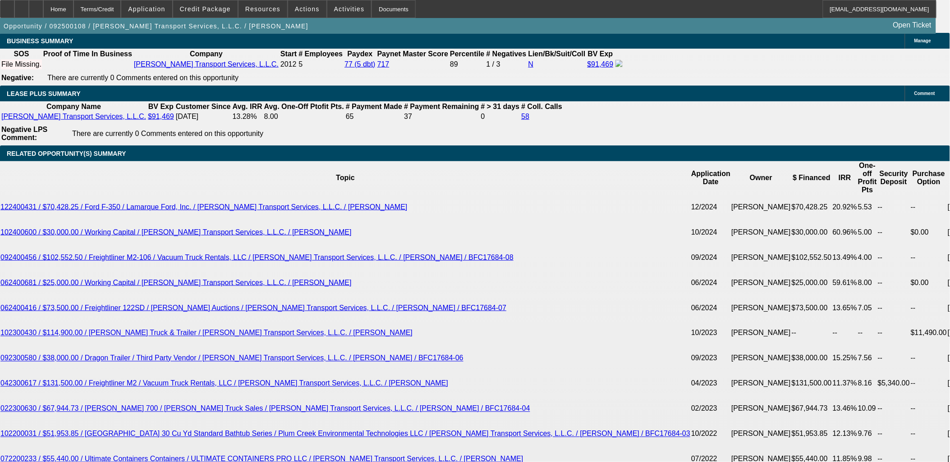
scroll to position [1552, 0]
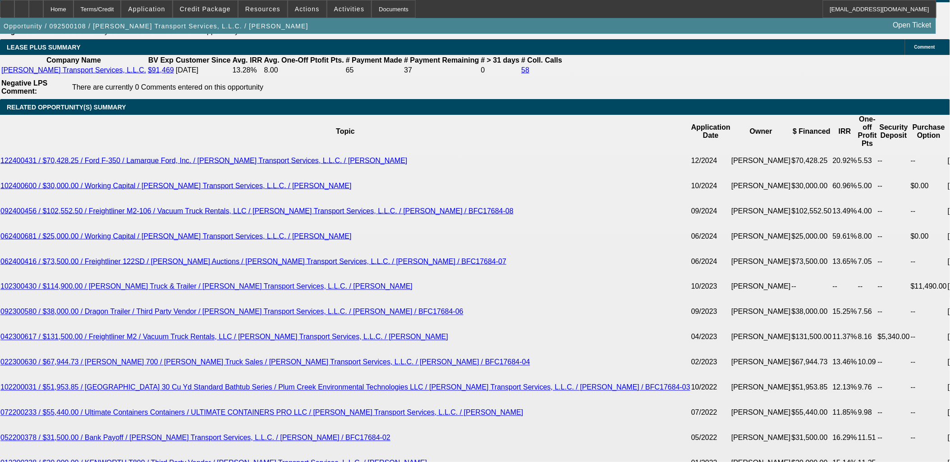
type input "$0.00"
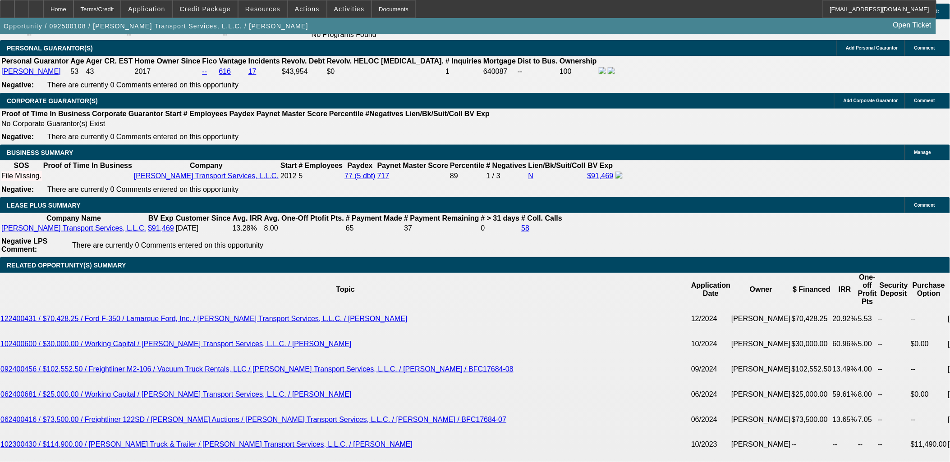
scroll to position [1502, 0]
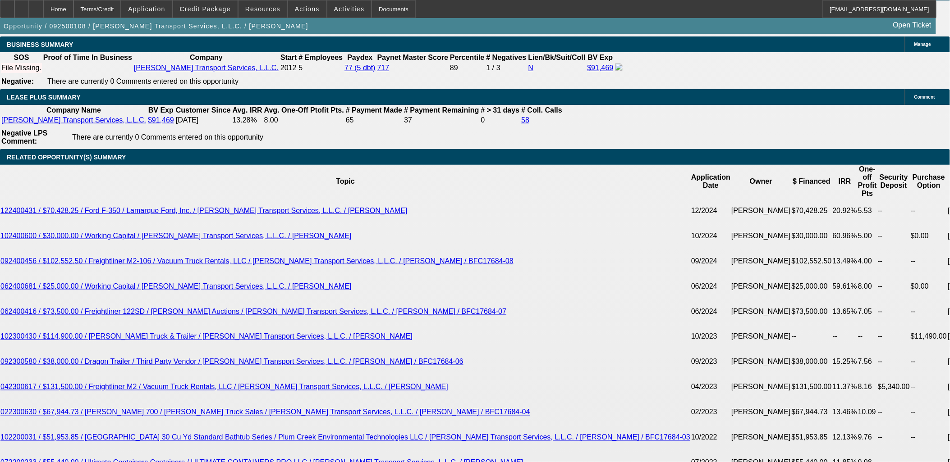
type input "60"
type input "13"
type input "$1,316.22"
type input "$658.11"
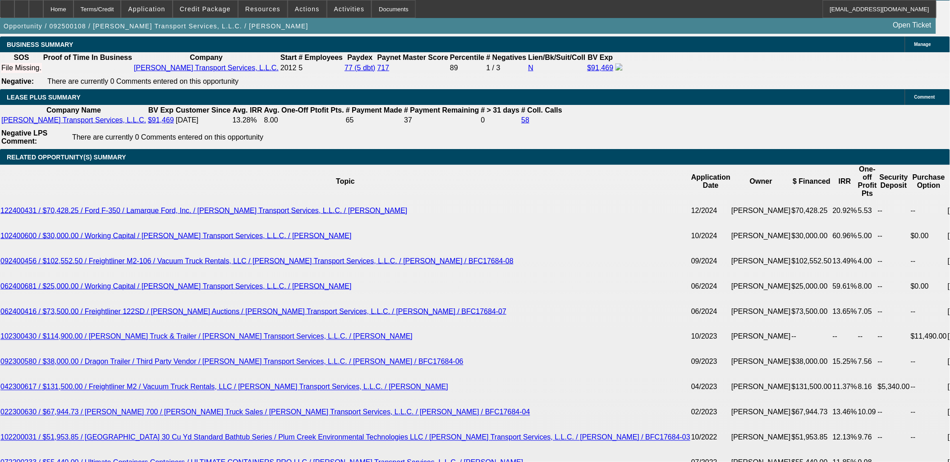
type input "$1,751.98"
type input "$875.99"
type input "13"
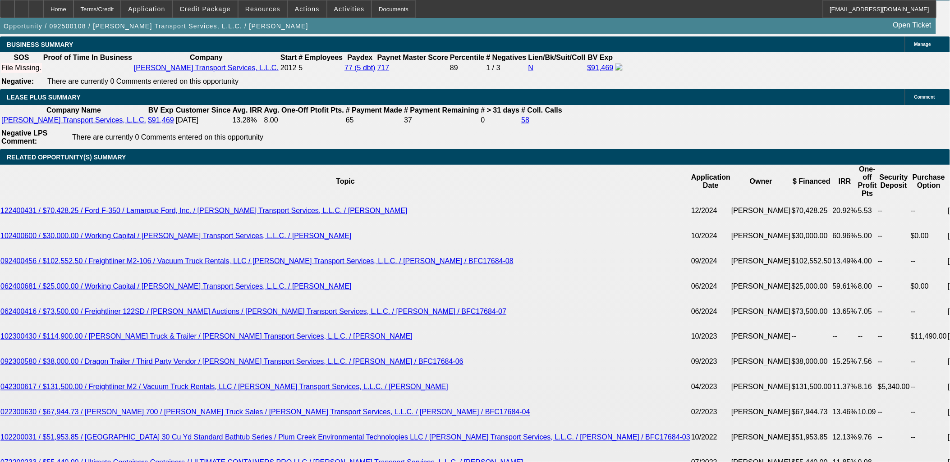
type input "8"
type input "$16.00"
type input "879"
type input "$1,758.00"
type input "13.2"
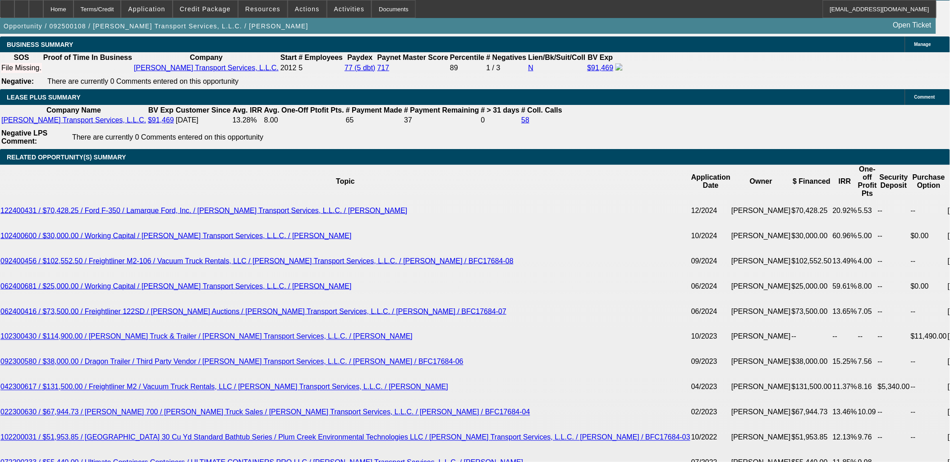
type input "$879.00"
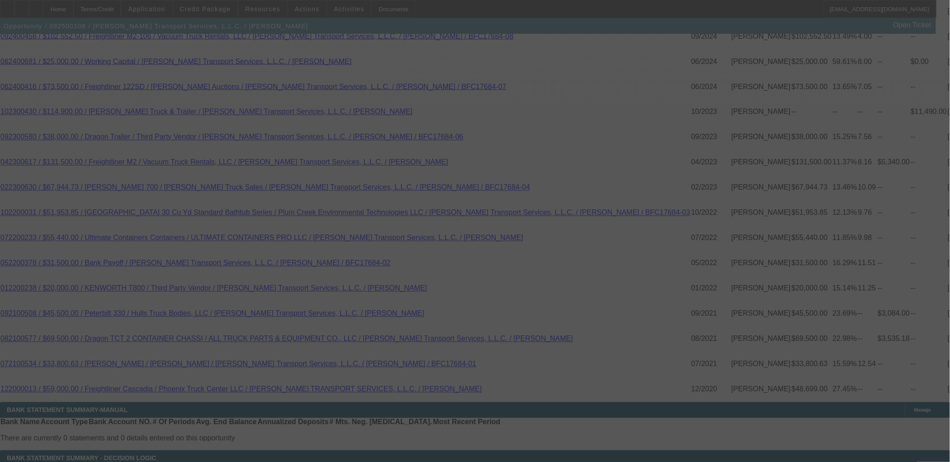
scroll to position [1752, 0]
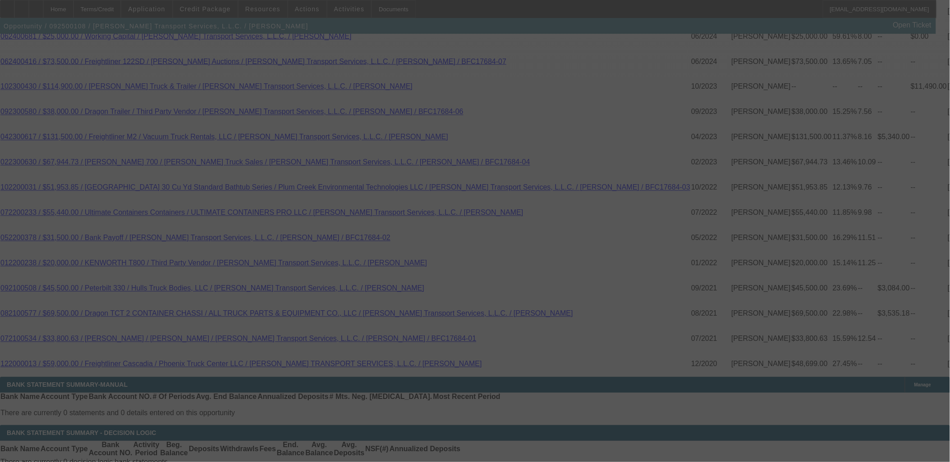
select select "0"
select select "2"
select select "0.1"
select select "4"
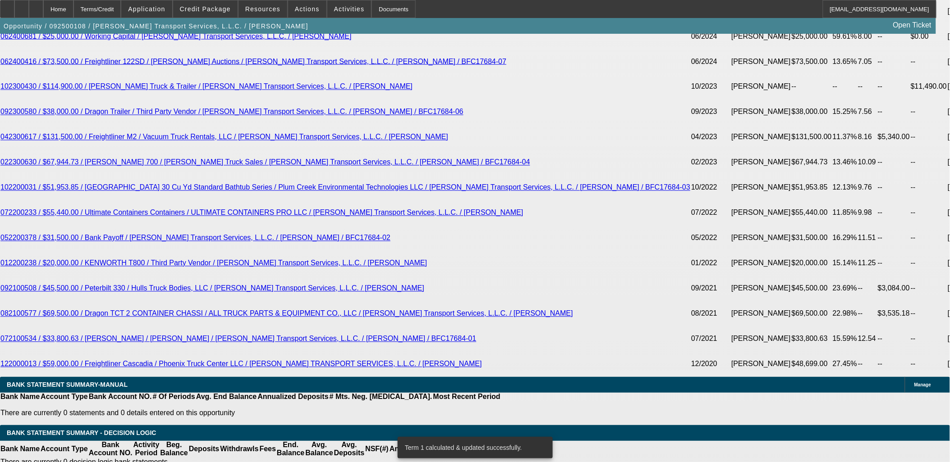
scroll to position [1702, 0]
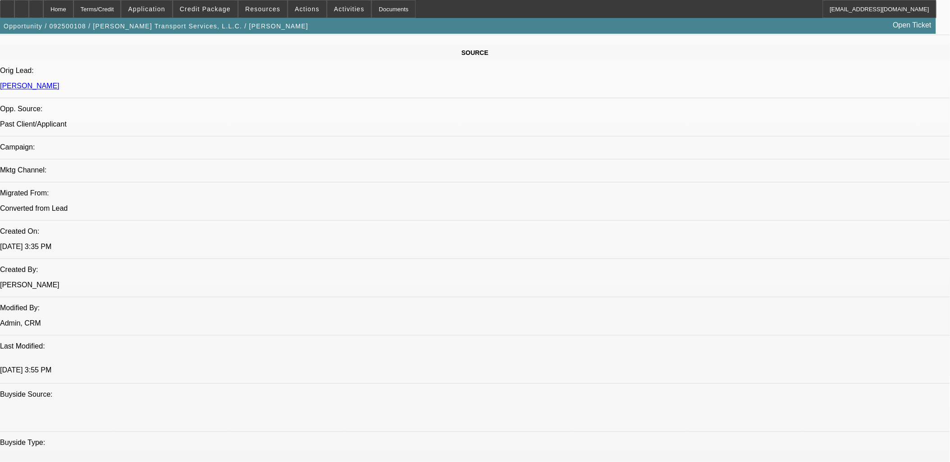
scroll to position [400, 0]
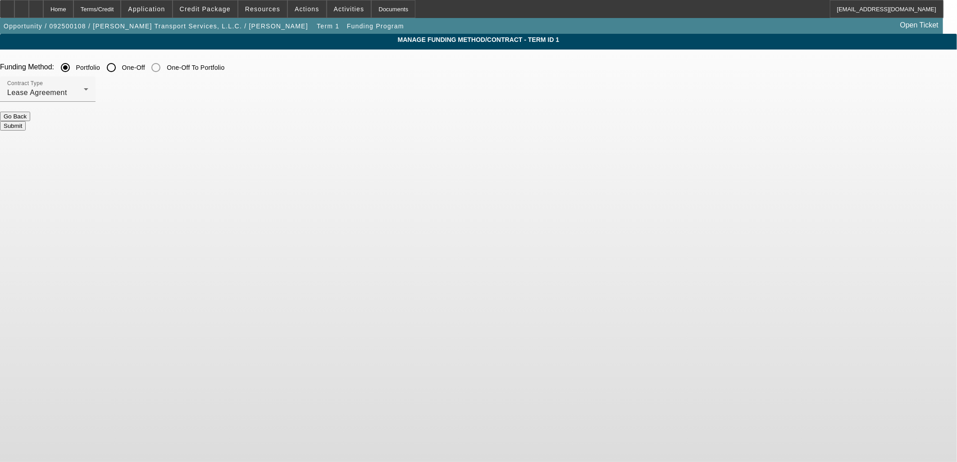
click at [120, 70] on input "One-Off" at bounding box center [111, 68] width 18 height 18
radio input "true"
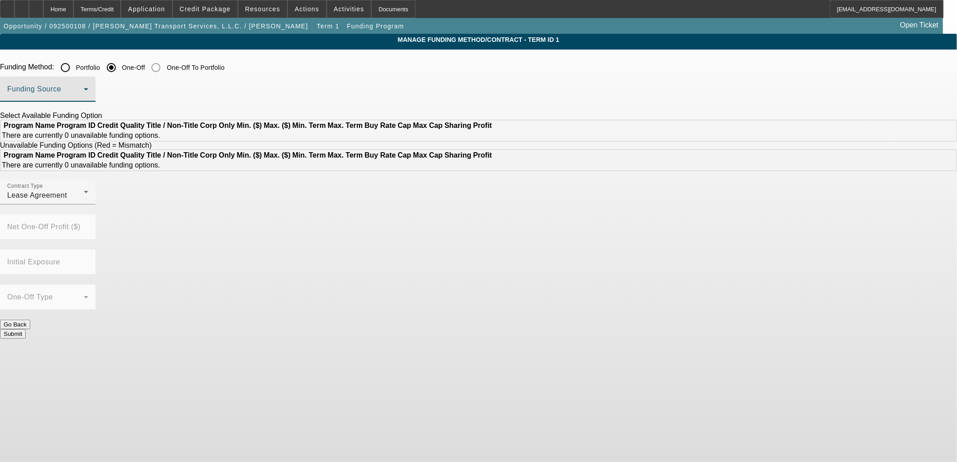
click at [84, 88] on span at bounding box center [45, 92] width 77 height 11
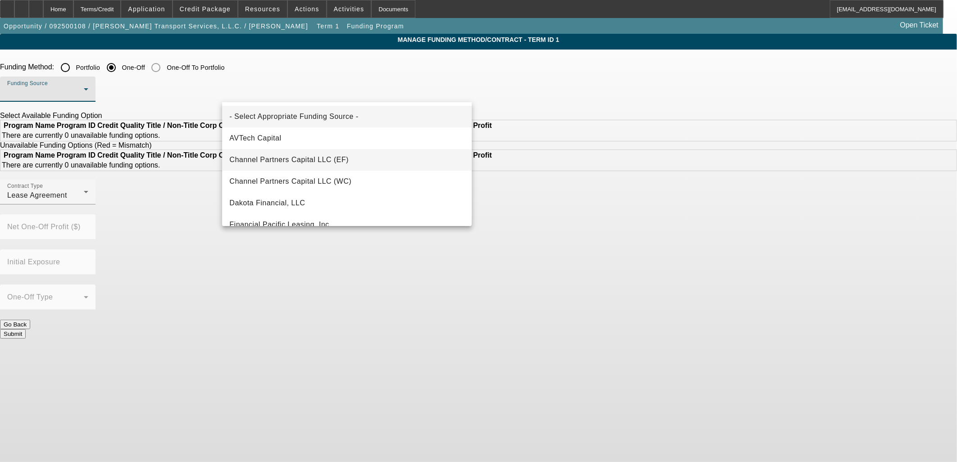
click at [306, 160] on span "Channel Partners Capital LLC (EF)" at bounding box center [288, 160] width 119 height 11
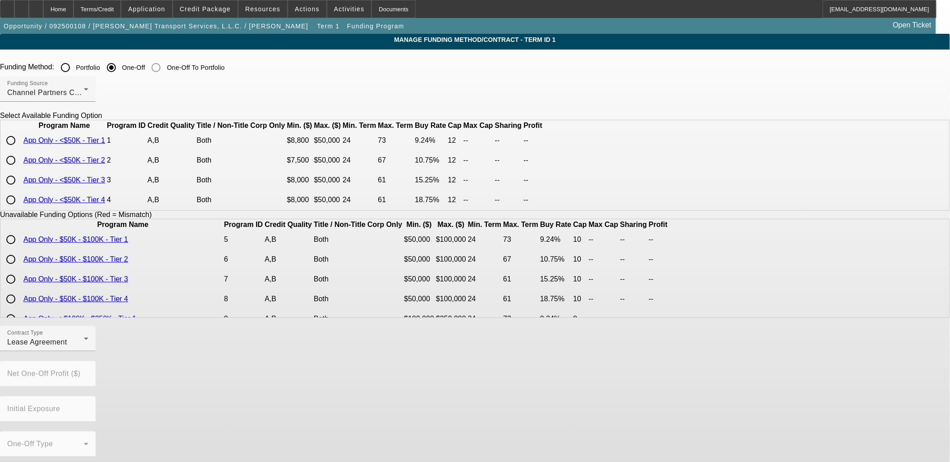
click at [20, 169] on input "radio" at bounding box center [11, 160] width 18 height 18
radio input "true"
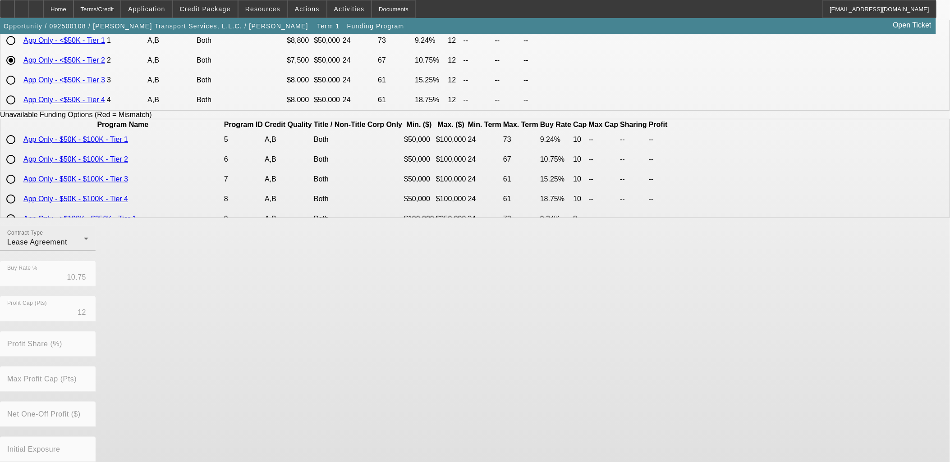
click at [88, 250] on div "Contract Type Lease Agreement" at bounding box center [47, 238] width 81 height 25
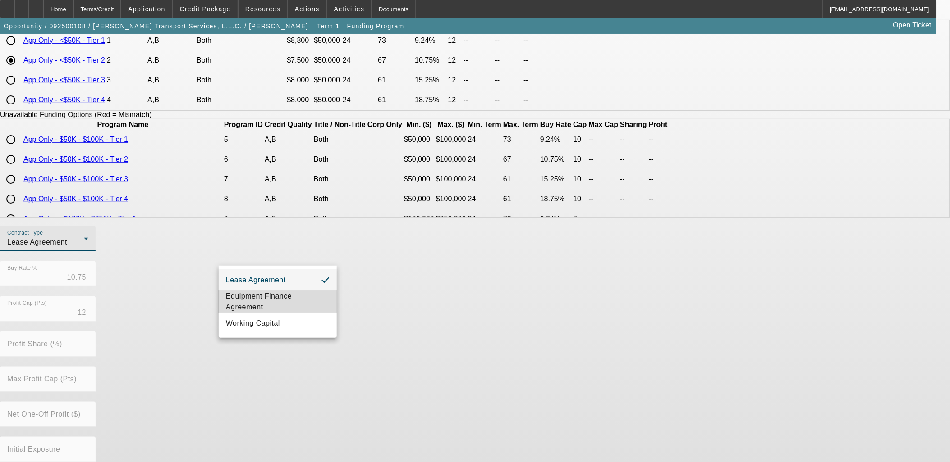
click at [271, 298] on span "Equipment Finance Agreement" at bounding box center [278, 302] width 104 height 22
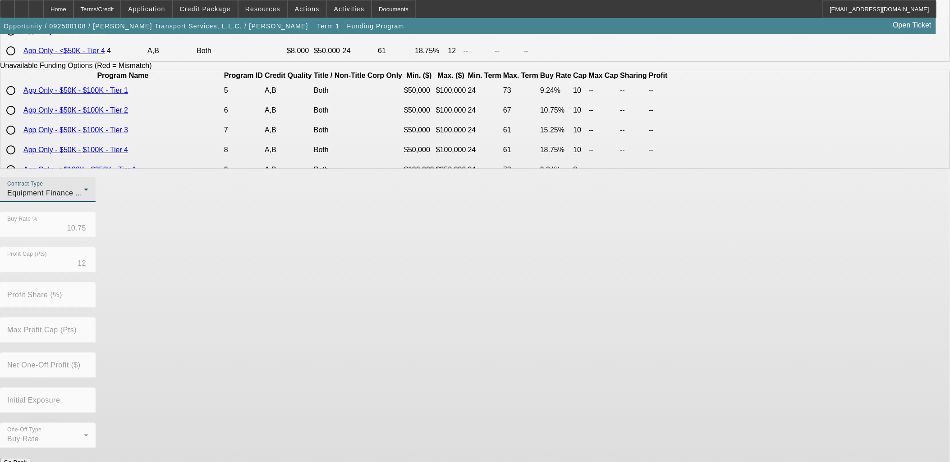
scroll to position [151, 0]
click at [26, 462] on button "Submit" at bounding box center [13, 471] width 26 height 9
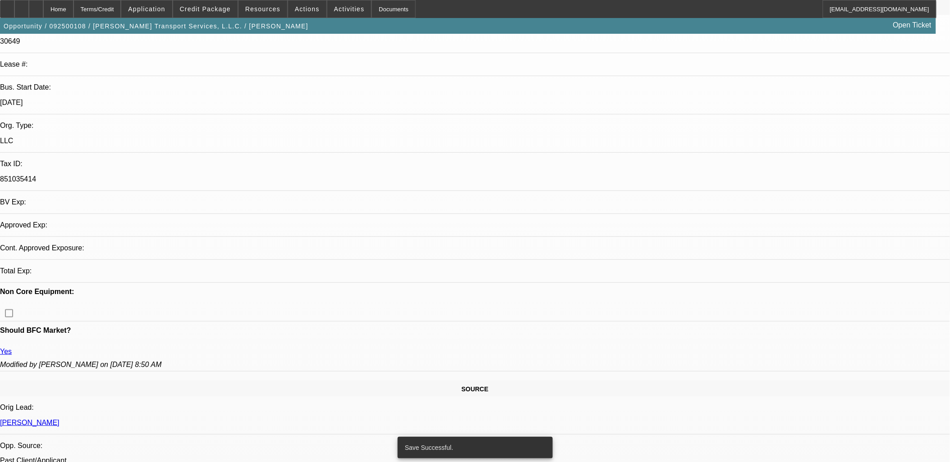
select select "0"
select select "2"
select select "0"
select select "6"
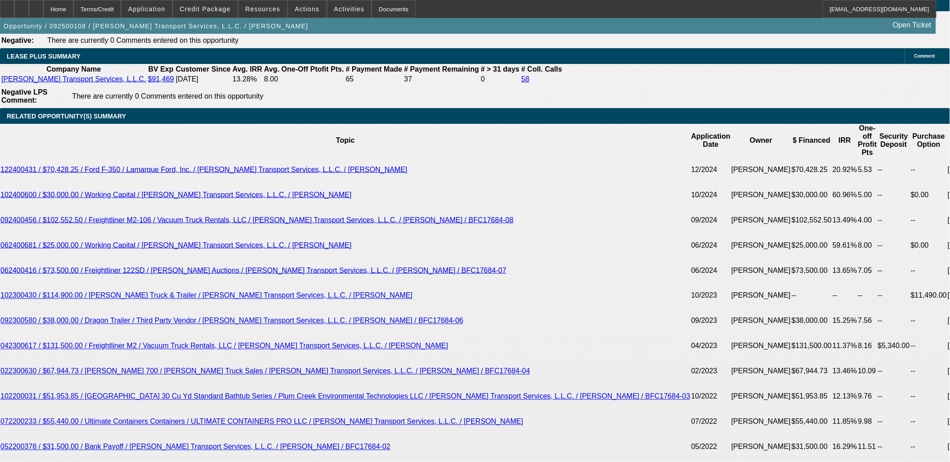
scroll to position [1602, 0]
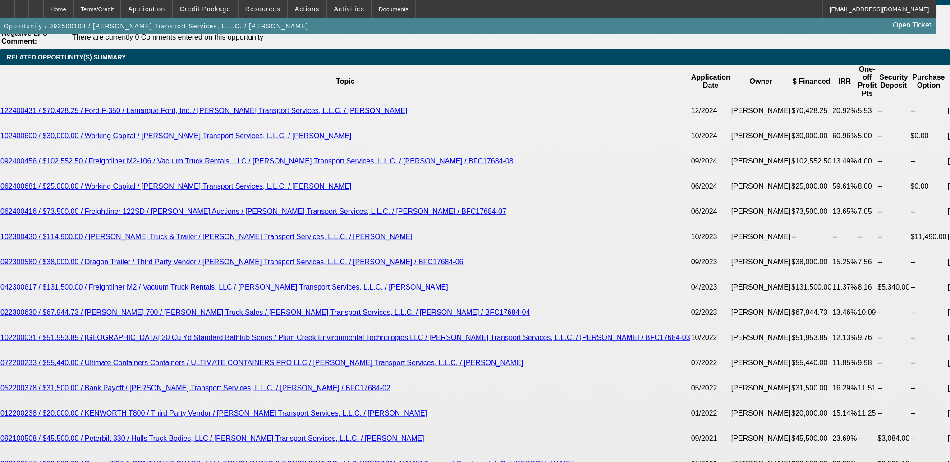
type input "$0.00"
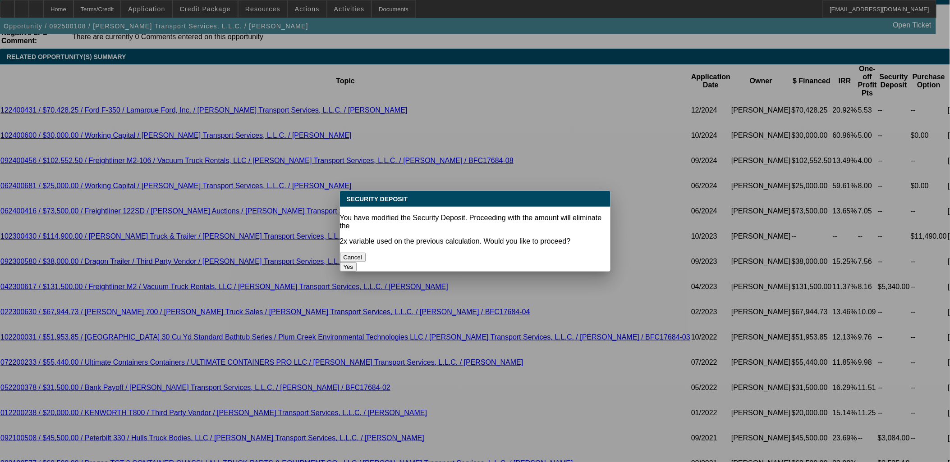
click at [416, 242] on body "Home Terms/Credit Application Credit Package Resources Actions Activities Docum…" at bounding box center [475, 377] width 950 height 3961
click at [357, 262] on button "Yes" at bounding box center [348, 266] width 17 height 9
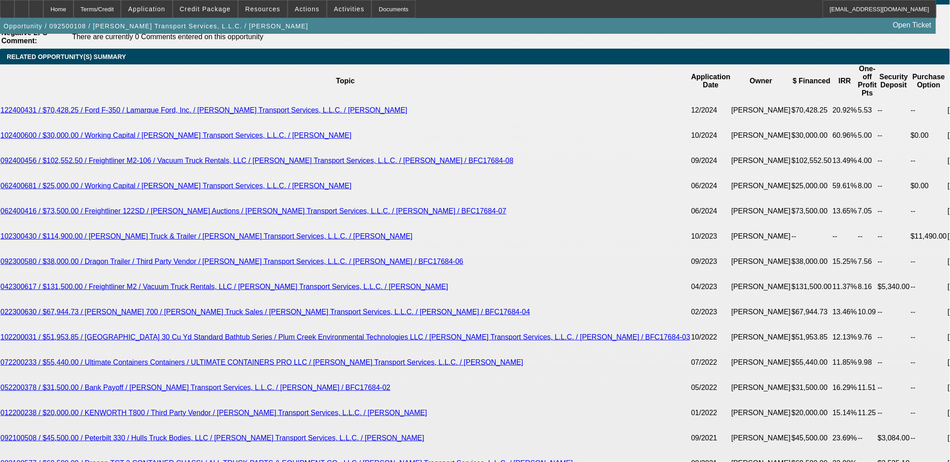
select select "0"
type input "UNKNOWN"
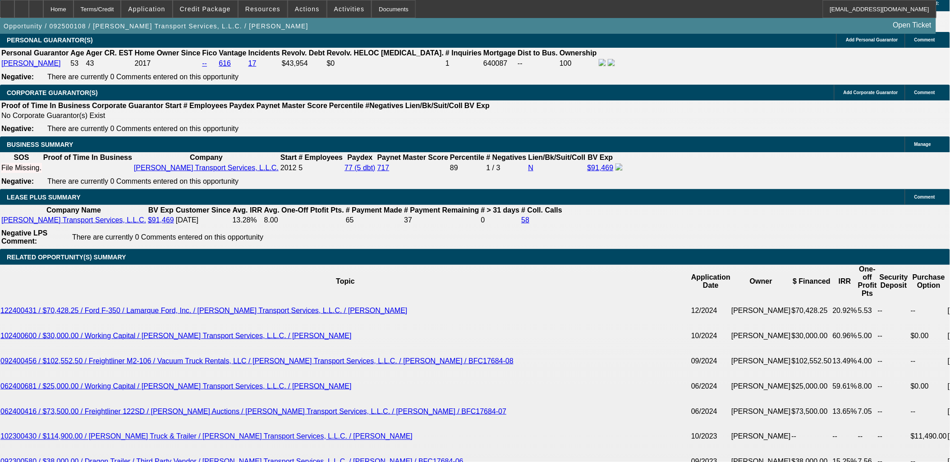
scroll to position [1352, 0]
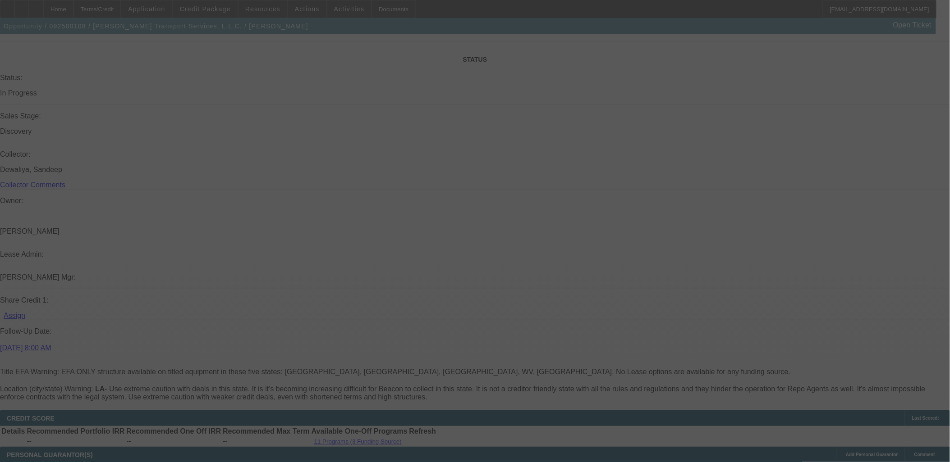
scroll to position [851, 0]
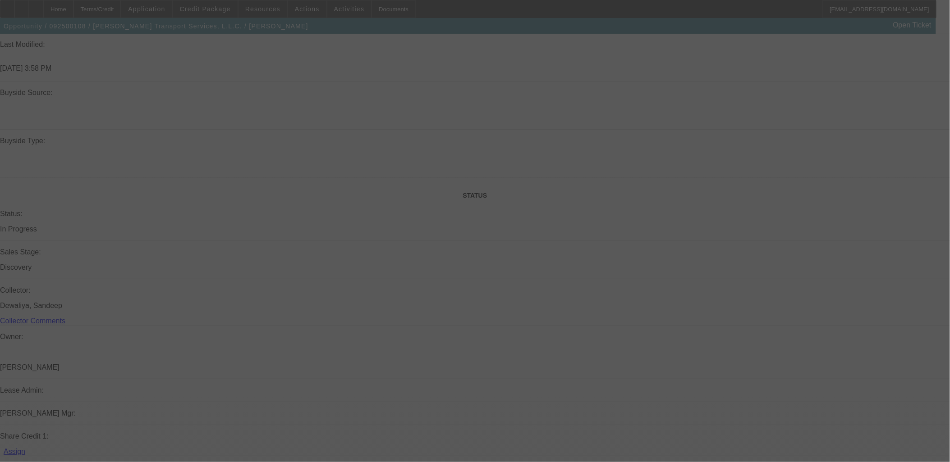
select select "0"
select select "2"
select select "0"
select select "6"
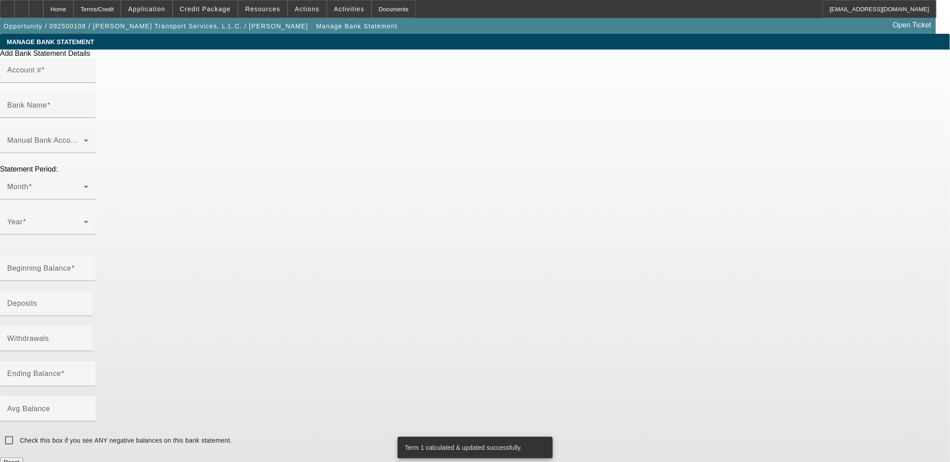
click at [41, 74] on mat-label "Account #" at bounding box center [24, 70] width 34 height 8
click at [88, 79] on input "Account #" at bounding box center [47, 74] width 81 height 11
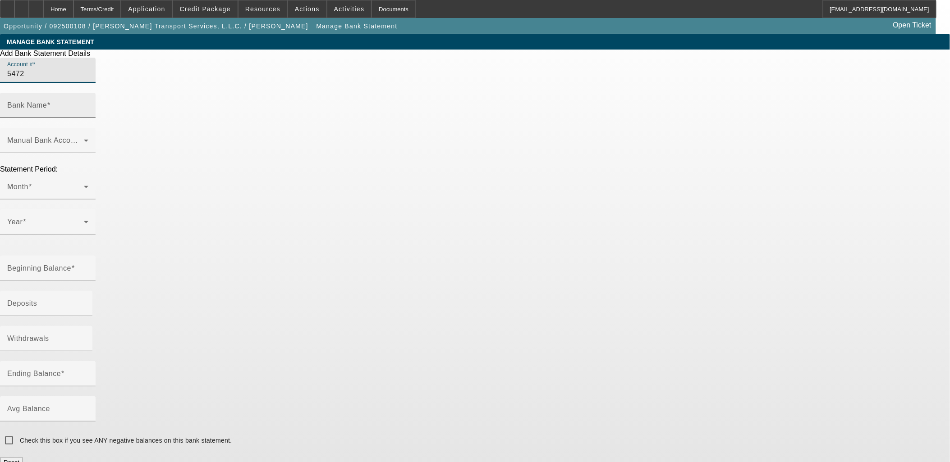
type input "5472"
click at [88, 104] on input "Bank Name" at bounding box center [47, 109] width 81 height 11
type input "Chase"
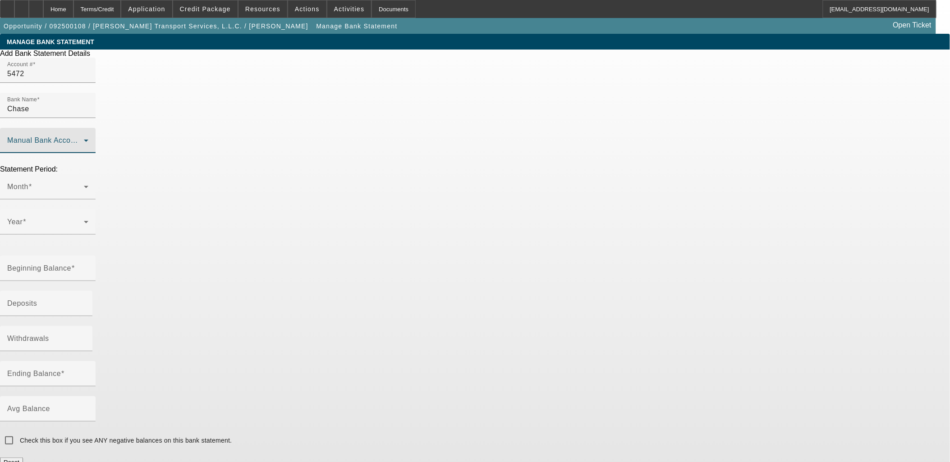
click at [88, 128] on div "Manual Bank Account Type" at bounding box center [47, 140] width 81 height 25
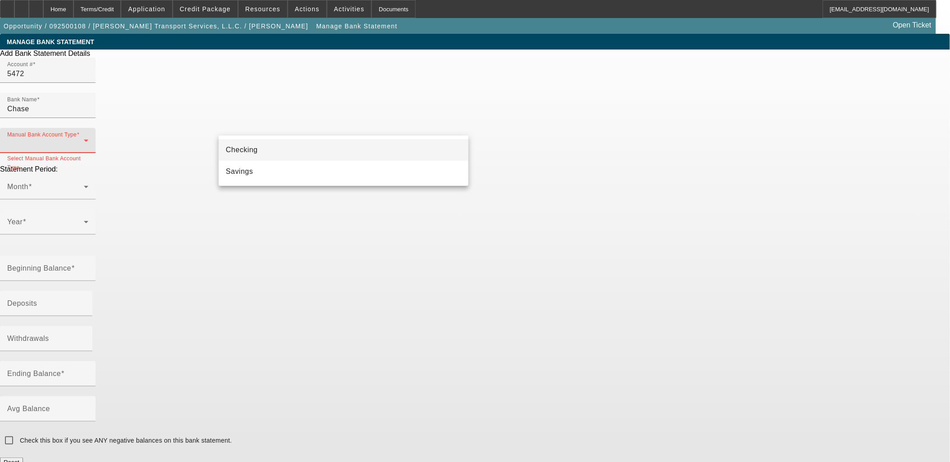
click at [276, 151] on mat-option "Checking" at bounding box center [344, 150] width 250 height 22
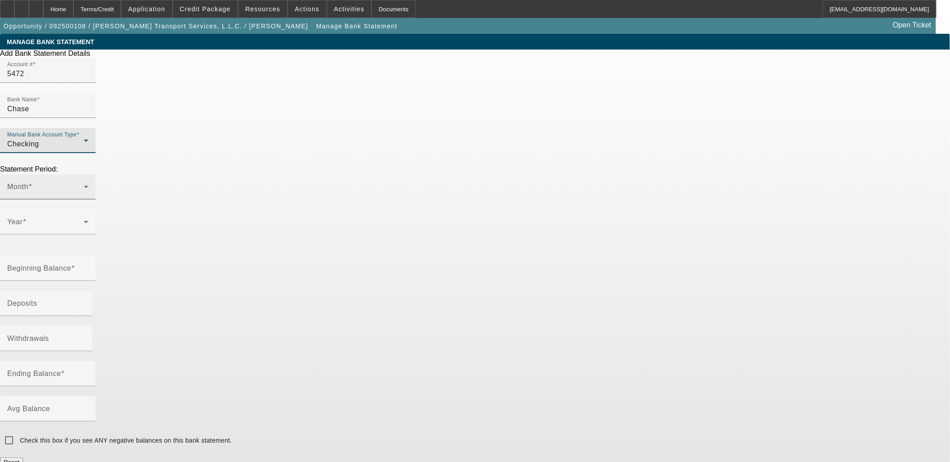
click at [28, 183] on mat-label "Month" at bounding box center [17, 187] width 21 height 8
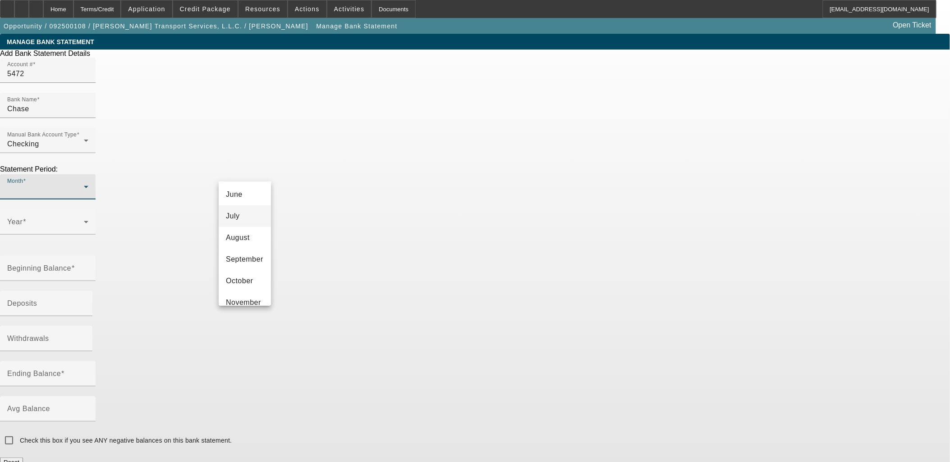
scroll to position [114, 0]
click at [241, 214] on span "June" at bounding box center [234, 212] width 17 height 11
click at [84, 220] on span at bounding box center [45, 225] width 77 height 11
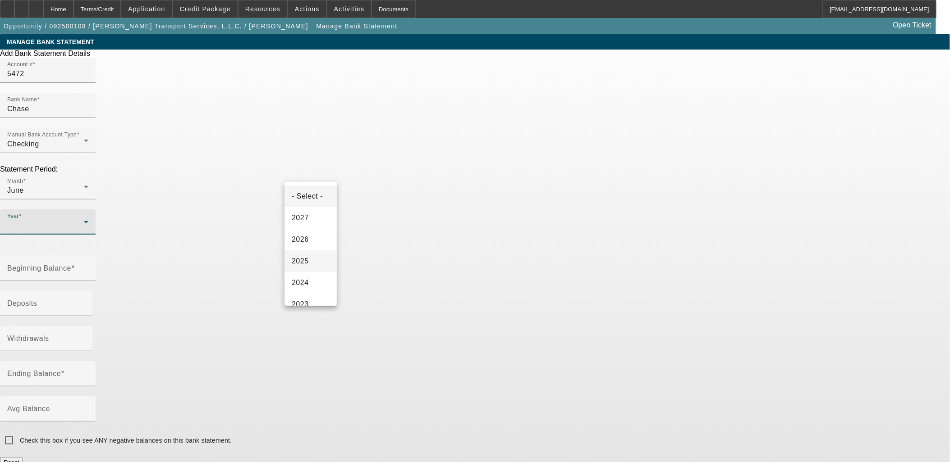
click at [307, 268] on mat-option "2025" at bounding box center [310, 262] width 52 height 22
click at [71, 265] on mat-label "Beginning Balance" at bounding box center [39, 269] width 64 height 8
click at [88, 267] on input "Beginning Balance" at bounding box center [47, 272] width 81 height 11
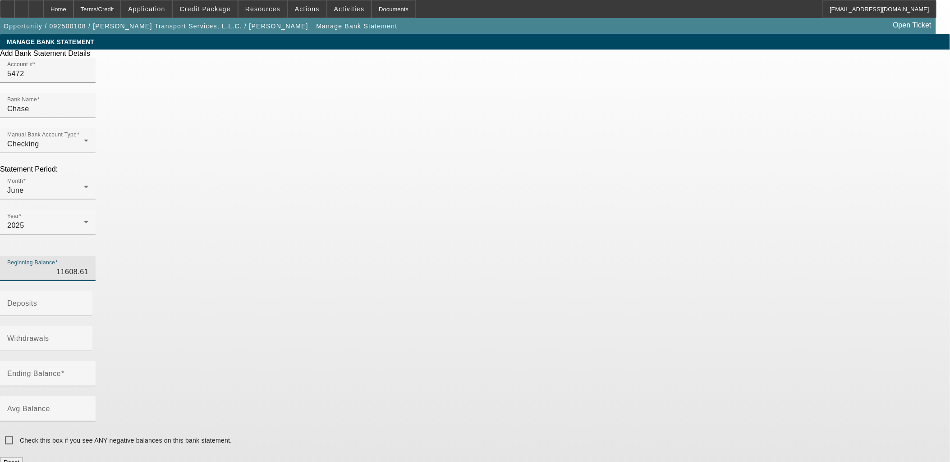
type input "$11,608.61"
type input "$37,900.00"
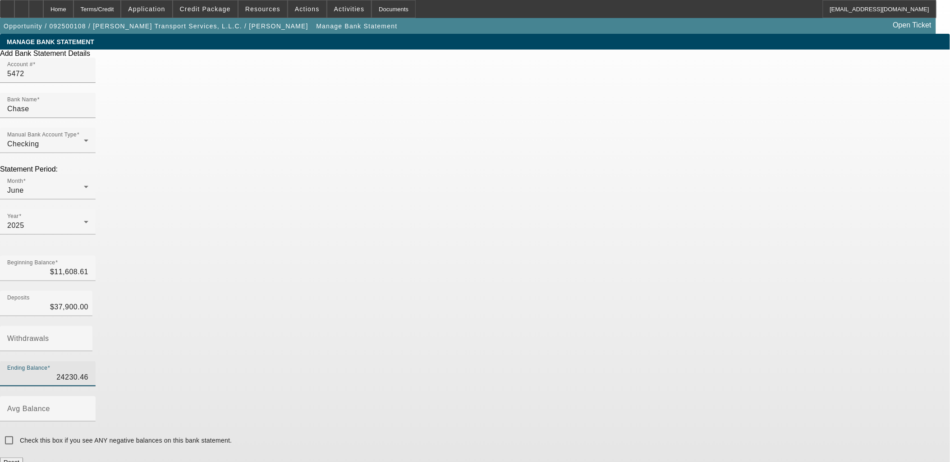
type input "24230.46"
type input "$25,278.15"
type input "$24,230.46"
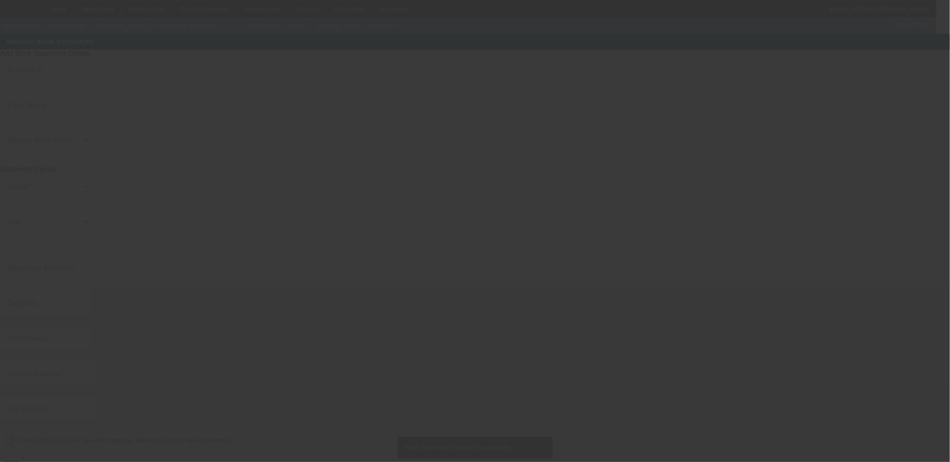
type input "5472"
type input "Chase"
type input "$24,230.46"
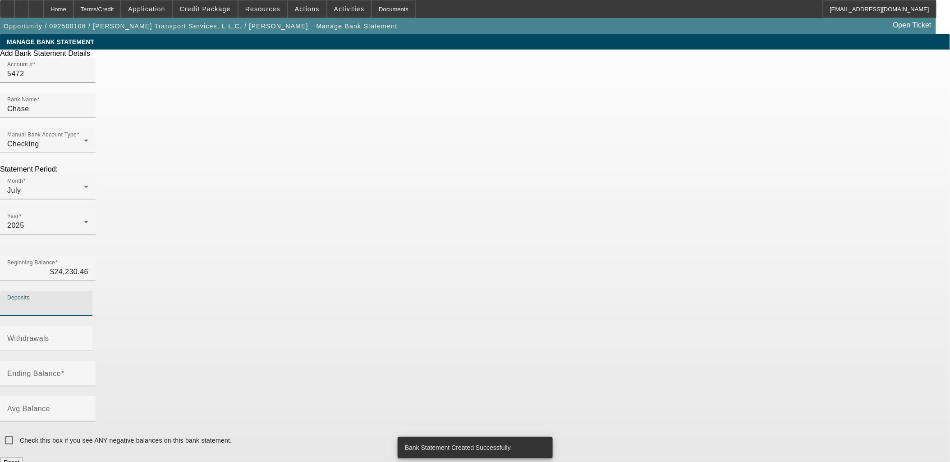
click at [88, 302] on input "Deposits" at bounding box center [47, 307] width 81 height 11
type input "$13,812.11"
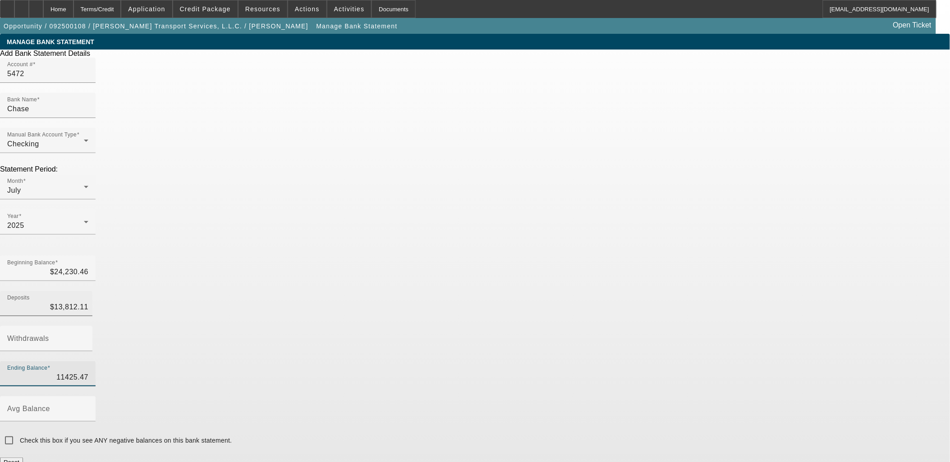
type input "11425.47"
type input "$26,617.10"
type input "$11,425.47"
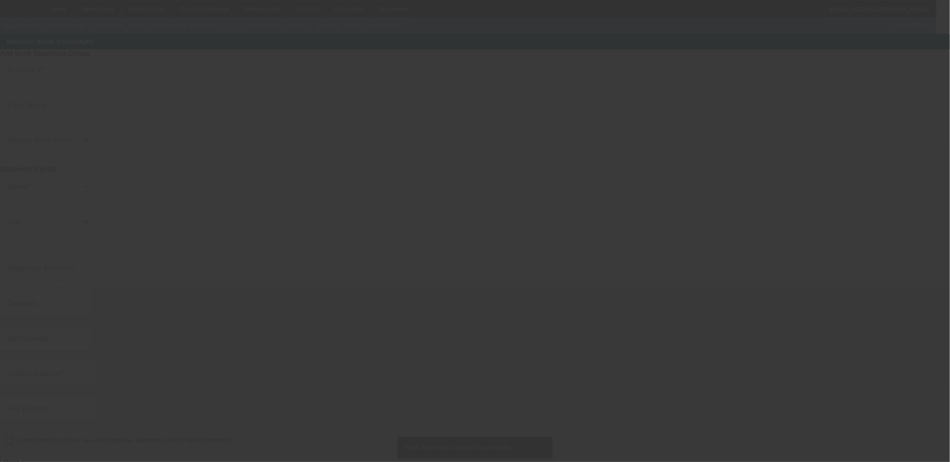
type input "5472"
type input "Chase"
type input "$11,425.47"
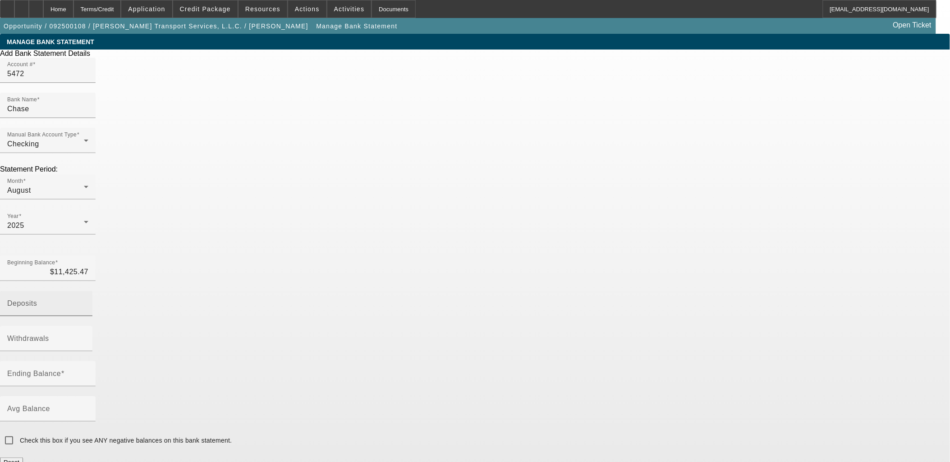
click at [88, 302] on input "Deposits" at bounding box center [47, 307] width 81 height 11
type input "$25,829.98"
type input "15145.12"
type input "$22,110.33"
type input "$15,145.12"
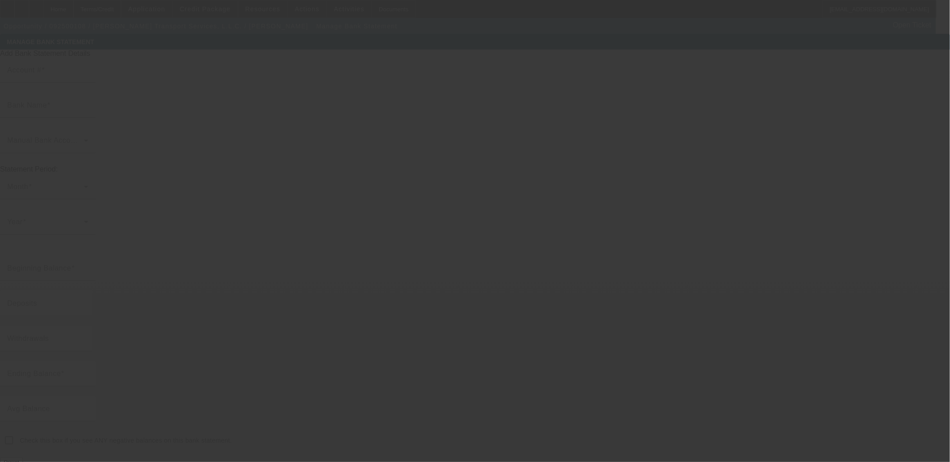
type input "5472"
type input "Chase"
type input "$15,145.12"
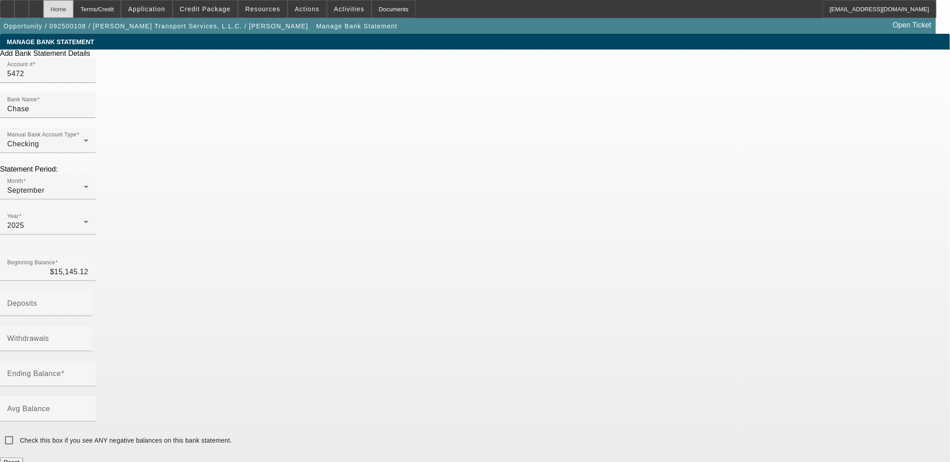
click at [73, 8] on div "Home" at bounding box center [58, 9] width 30 height 18
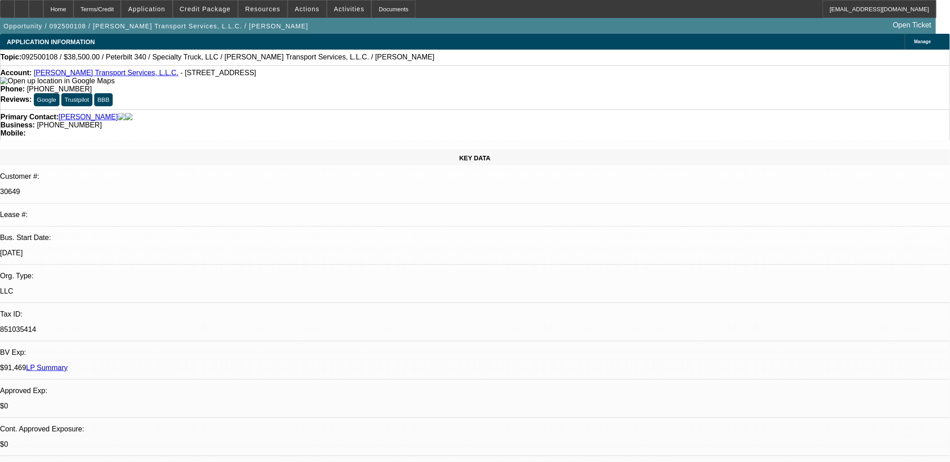
select select "0"
select select "2"
select select "0"
select select "6"
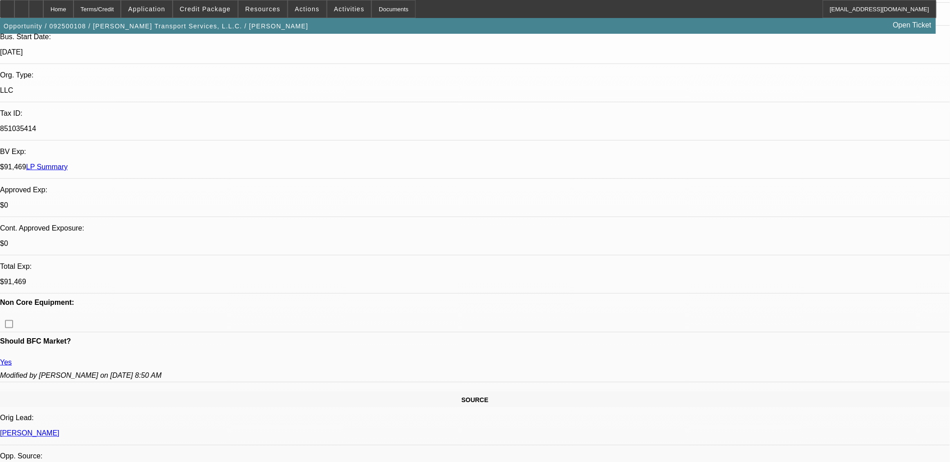
scroll to position [200, 0]
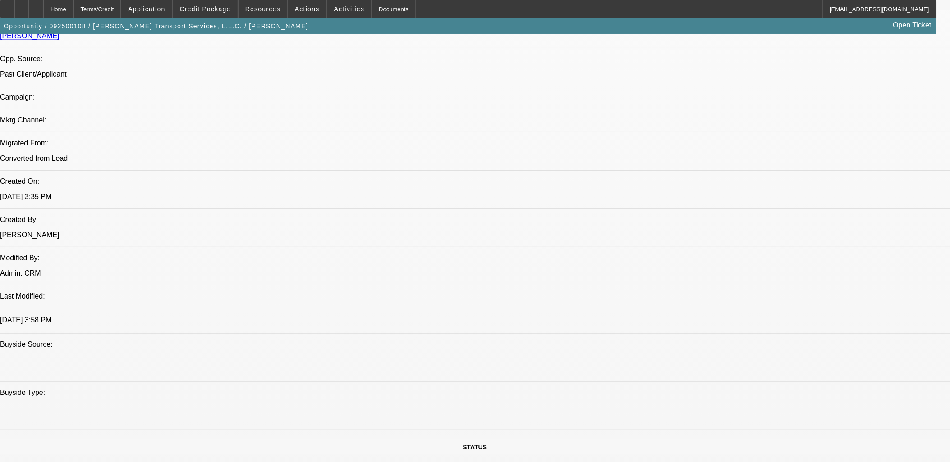
scroll to position [400, 0]
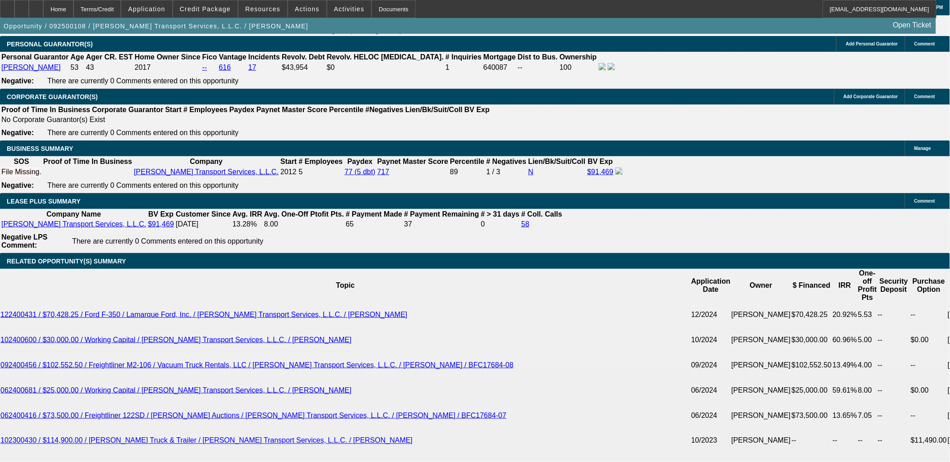
scroll to position [1652, 0]
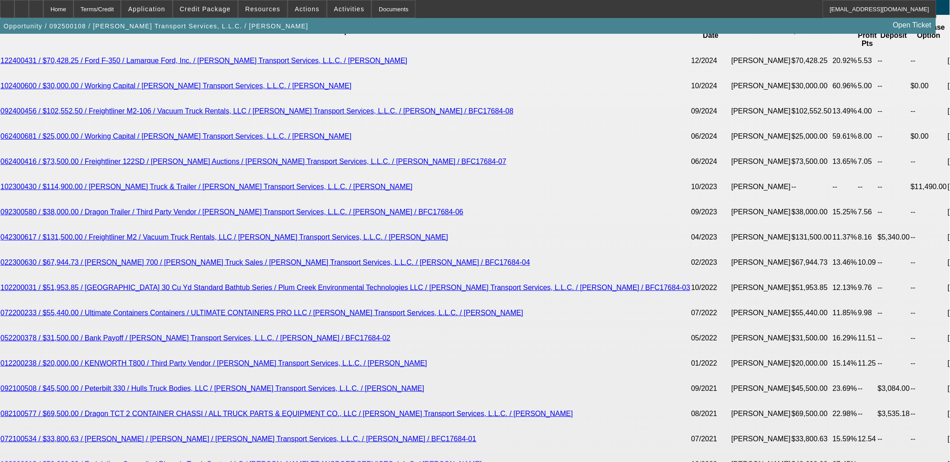
type input "89"
type input "UNKNOWN"
type input "895"
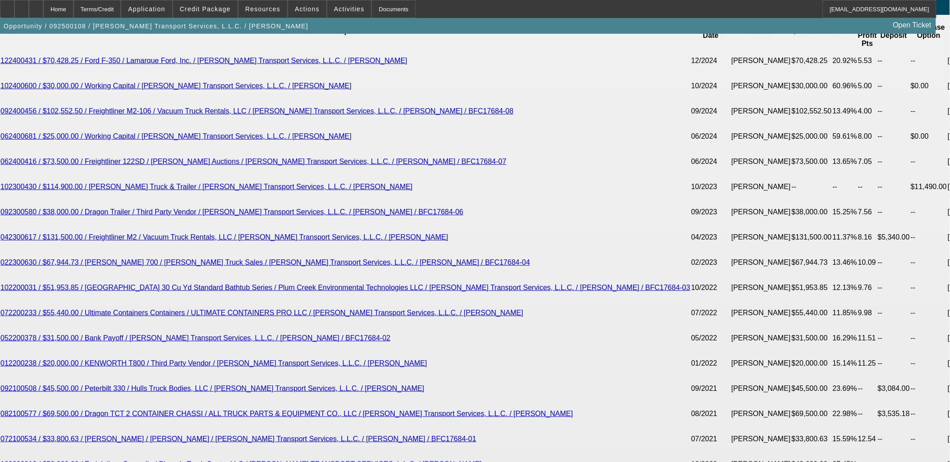
type input "14"
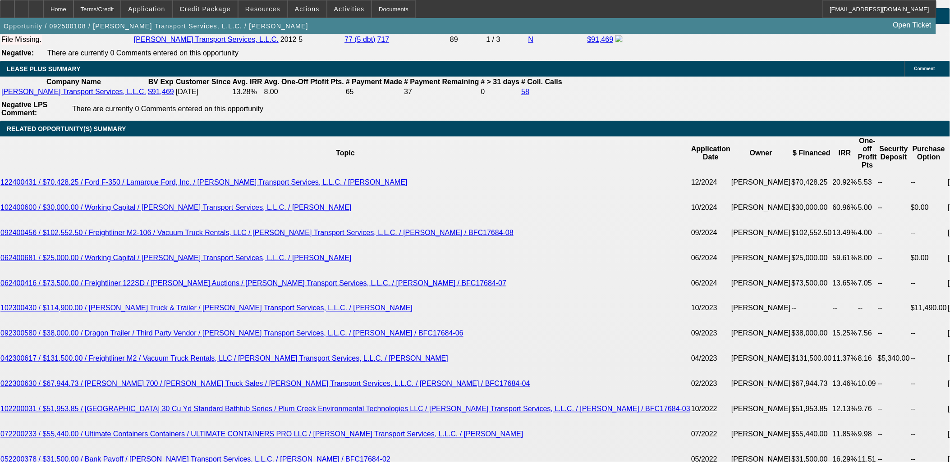
scroll to position [1452, 0]
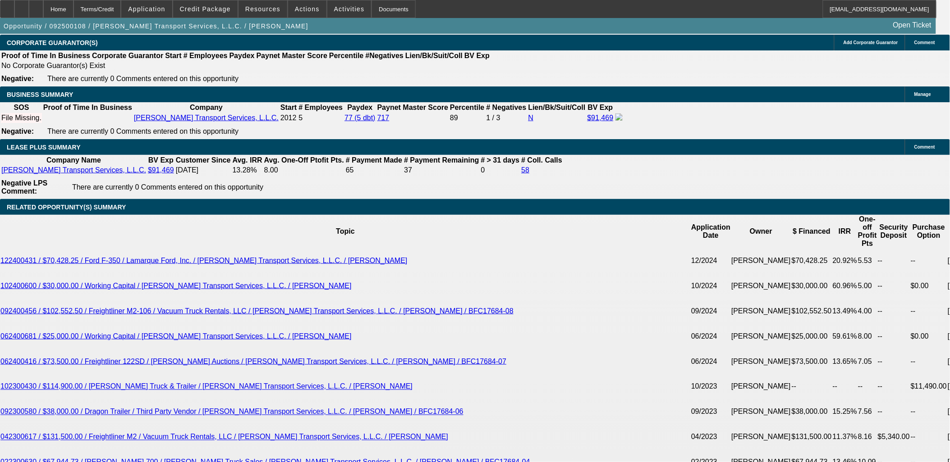
type input "$895.00"
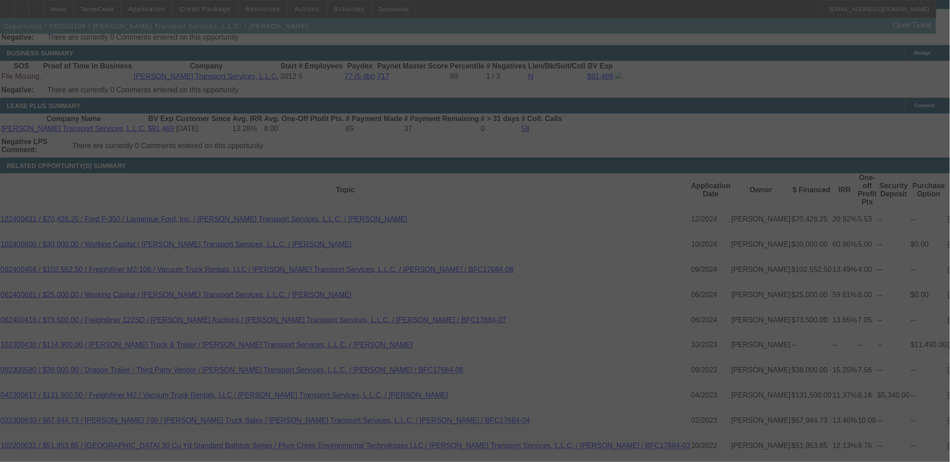
scroll to position [1502, 0]
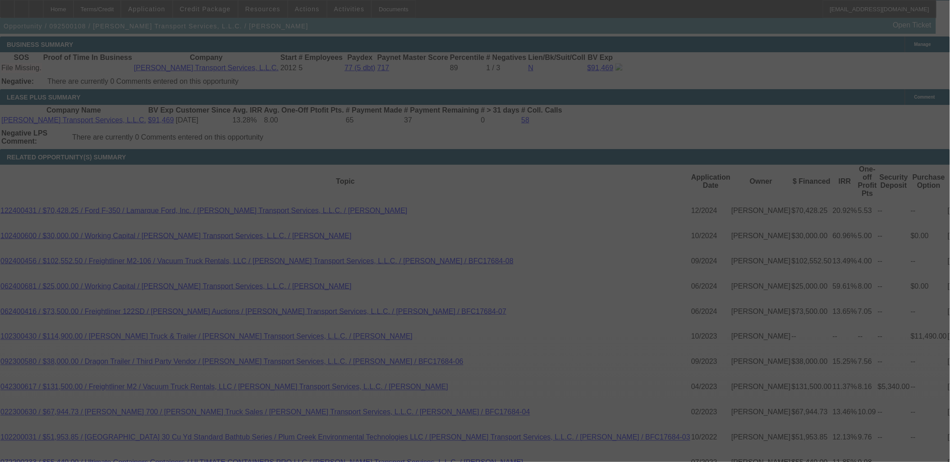
select select "0"
select select "2"
select select "0"
select select "6"
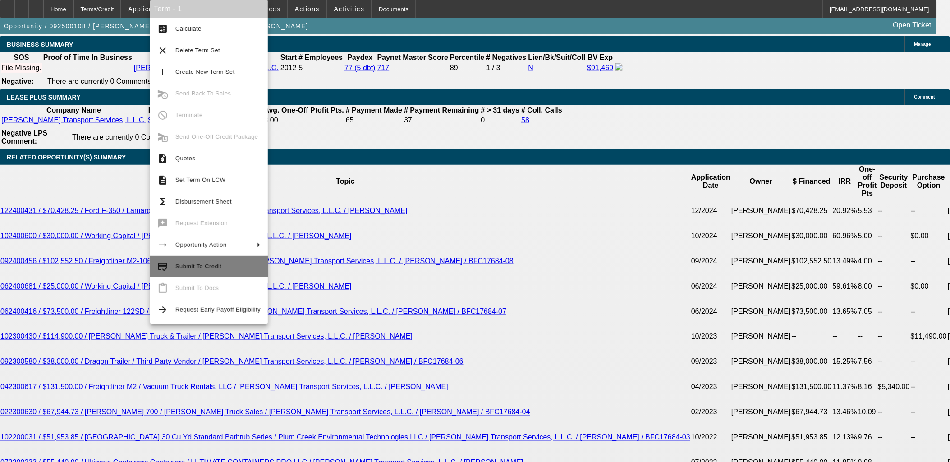
click at [191, 265] on span "Submit To Credit" at bounding box center [198, 266] width 46 height 7
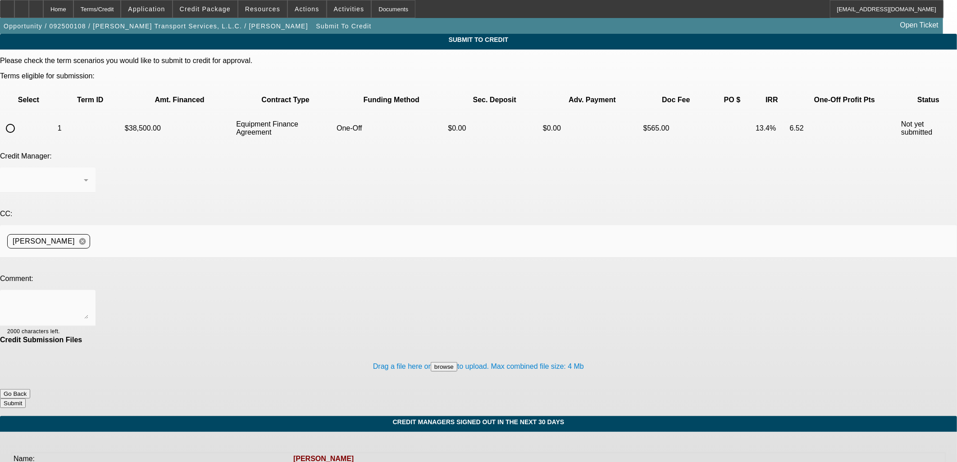
click at [19, 119] on input "radio" at bounding box center [10, 128] width 18 height 18
radio input "true"
click at [88, 297] on textarea at bounding box center [47, 308] width 81 height 22
type textarea "w/u in comments"
click at [26, 399] on button "Submit" at bounding box center [13, 403] width 26 height 9
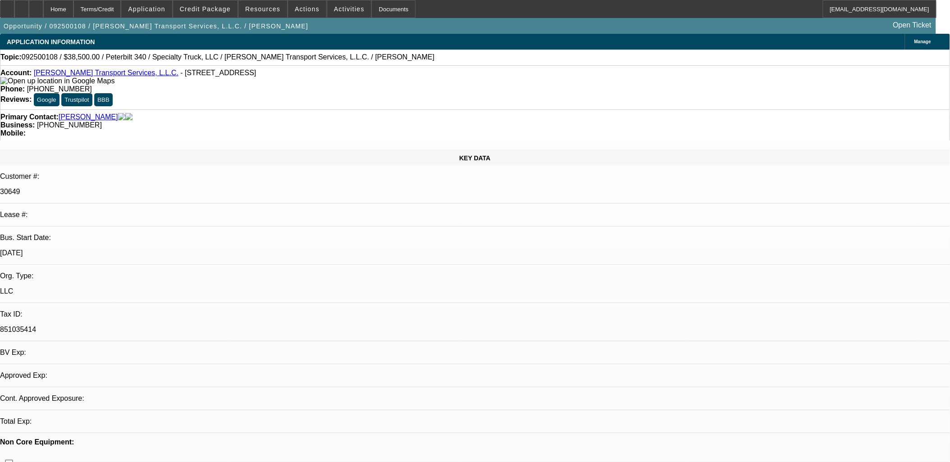
select select "0"
select select "2"
select select "0"
select select "6"
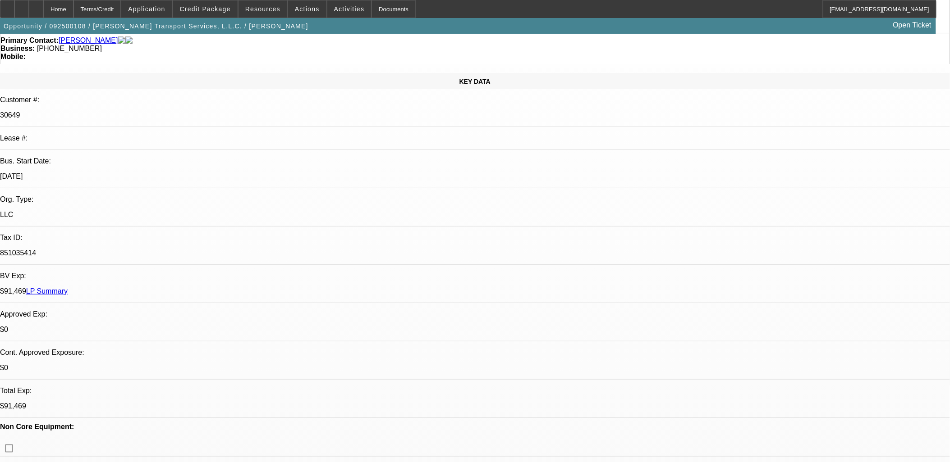
scroll to position [150, 0]
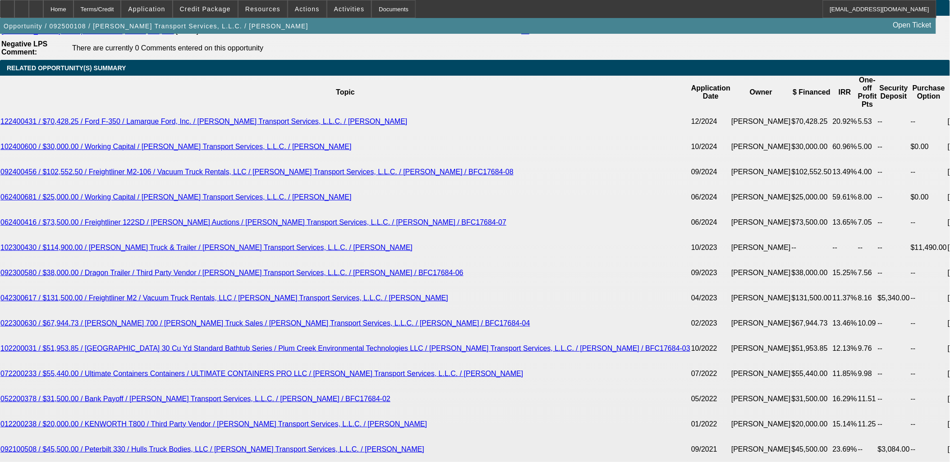
scroll to position [1602, 0]
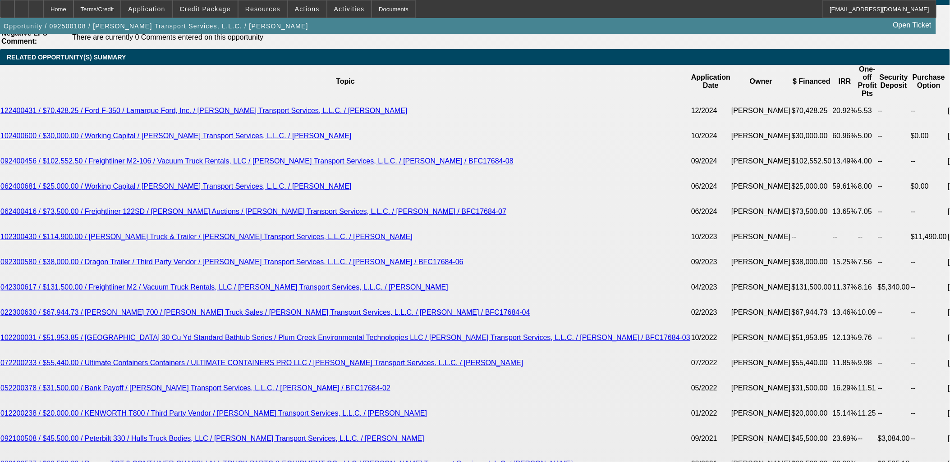
click at [709, 132] on span "Reply All" at bounding box center [716, 136] width 24 height 11
click at [43, 9] on div at bounding box center [36, 9] width 14 height 18
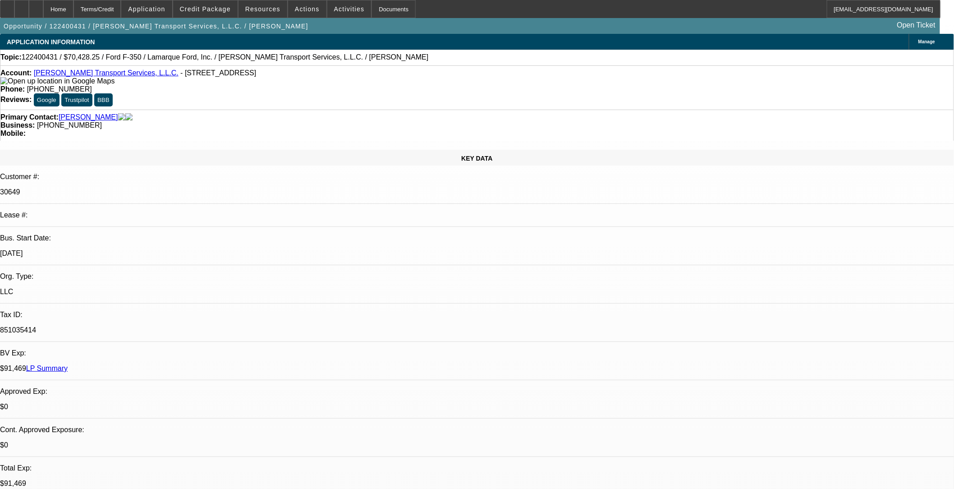
select select "0"
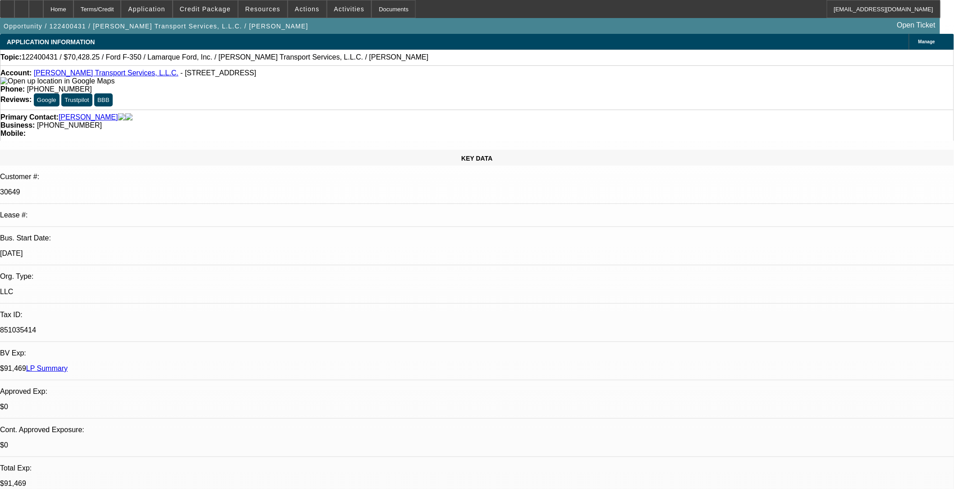
select select "0"
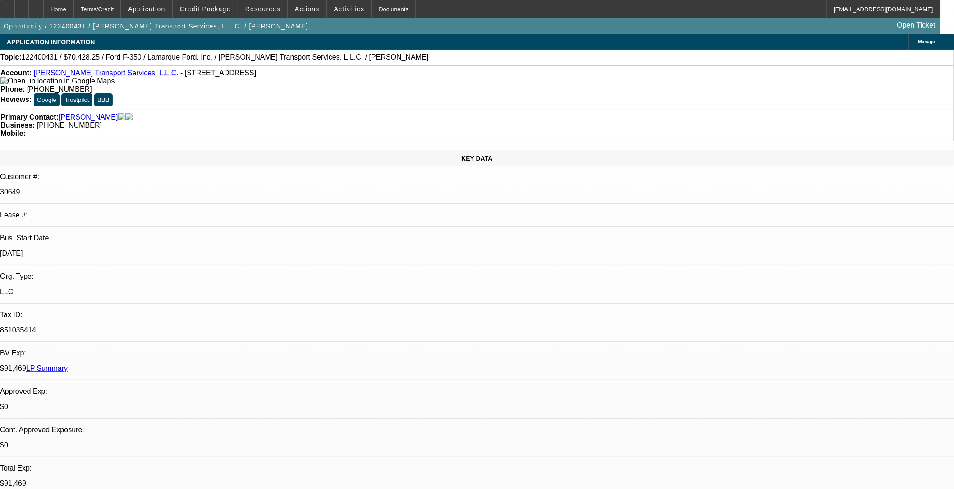
select select "0"
select select "1"
select select "3"
select select "6"
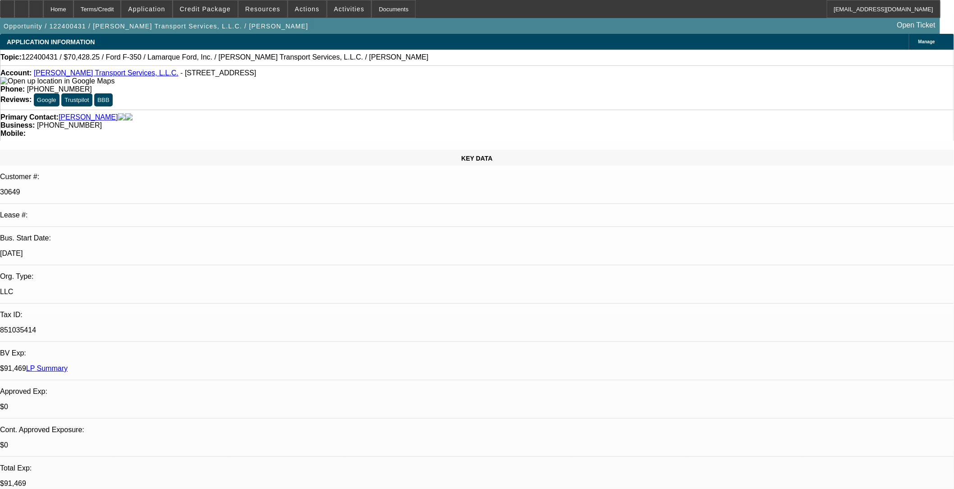
select select "1"
select select "3"
select select "6"
select select "1"
select select "3"
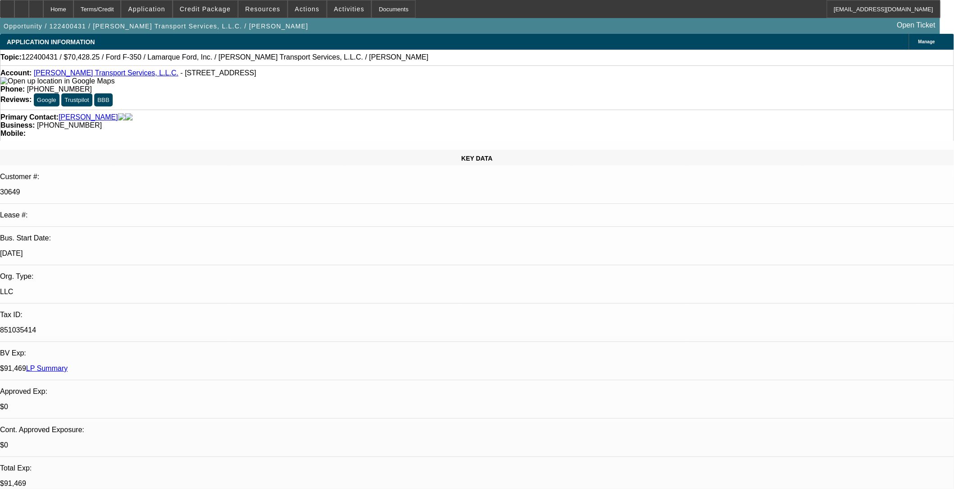
select select "6"
select select "1"
select select "2"
select select "6"
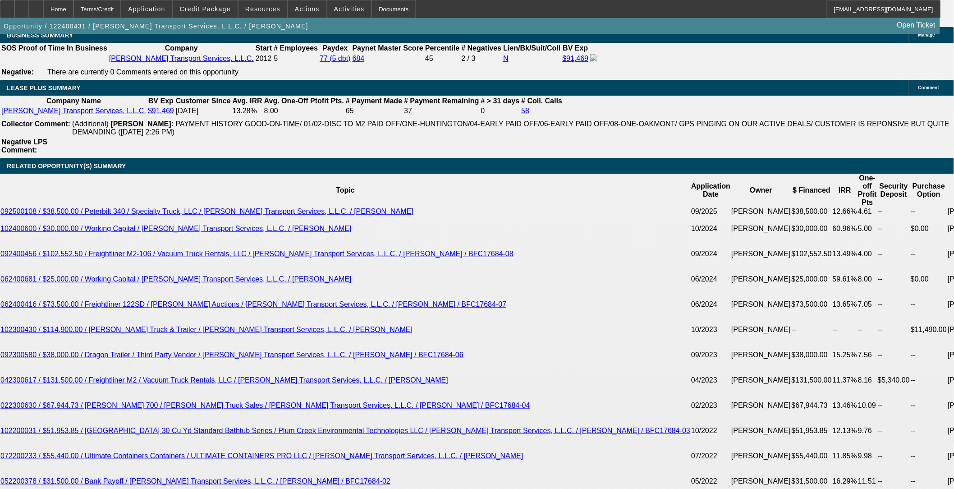
scroll to position [1602, 0]
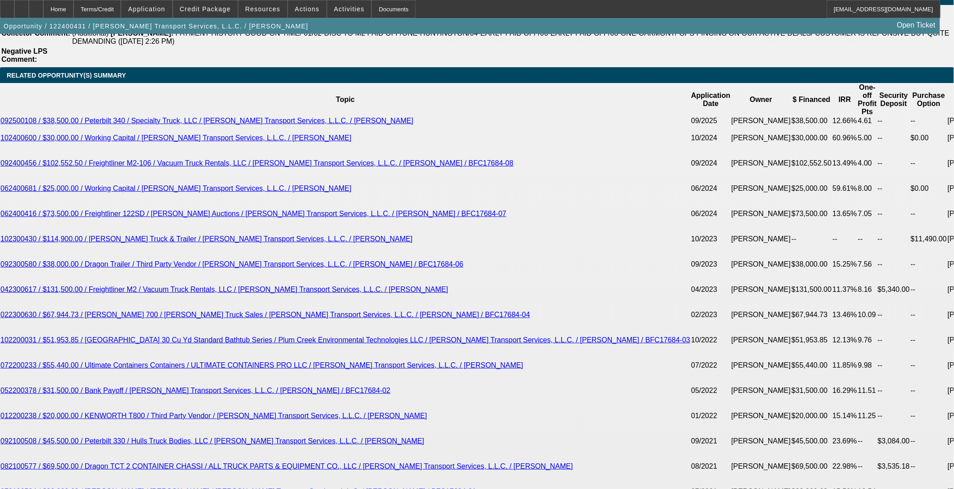
select select "0"
select select "6"
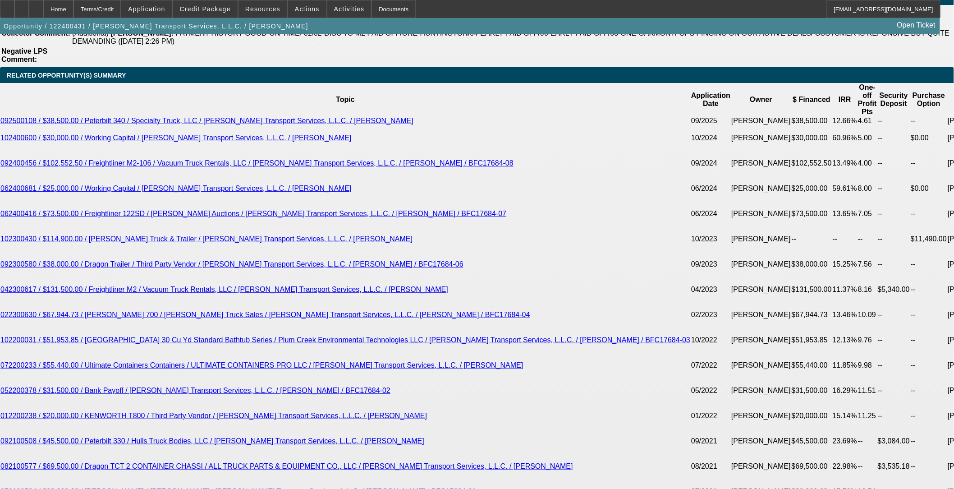
select select "0"
select select "6"
select select "0"
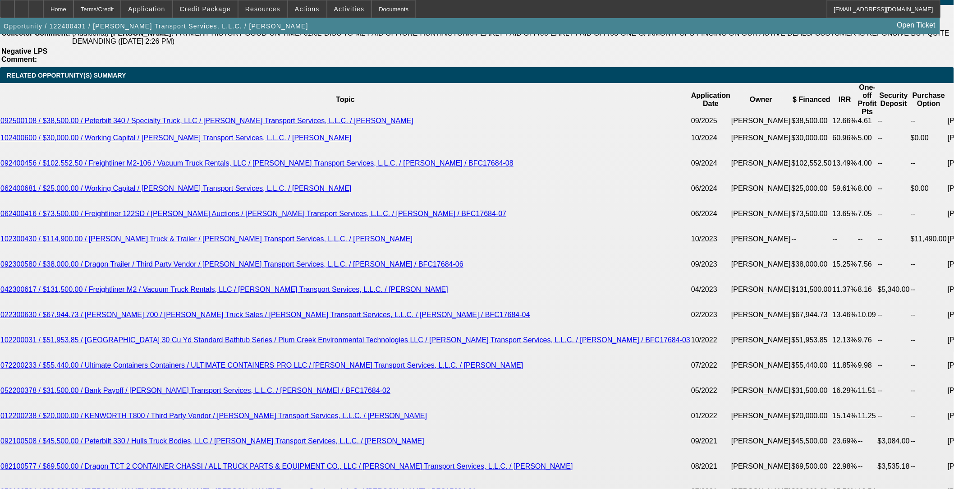
select select "0"
select select "2"
select select "0"
select select "6"
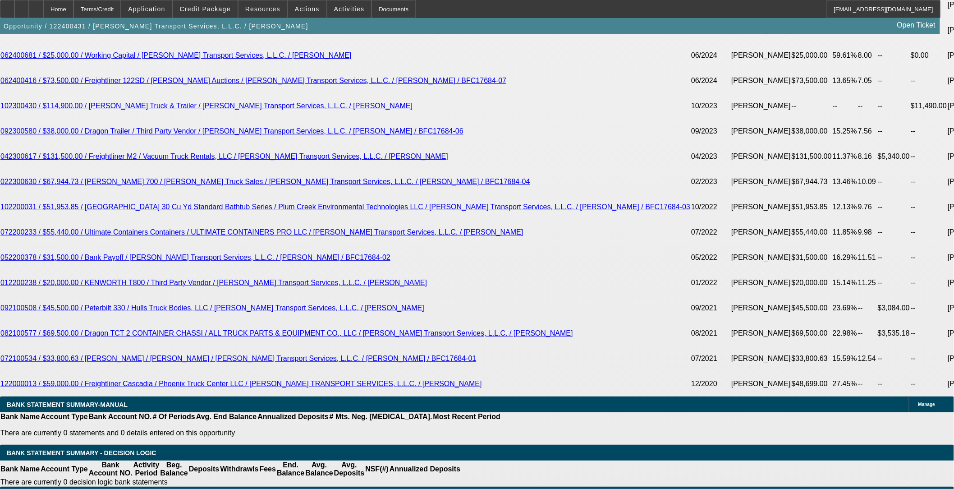
scroll to position [1803, 0]
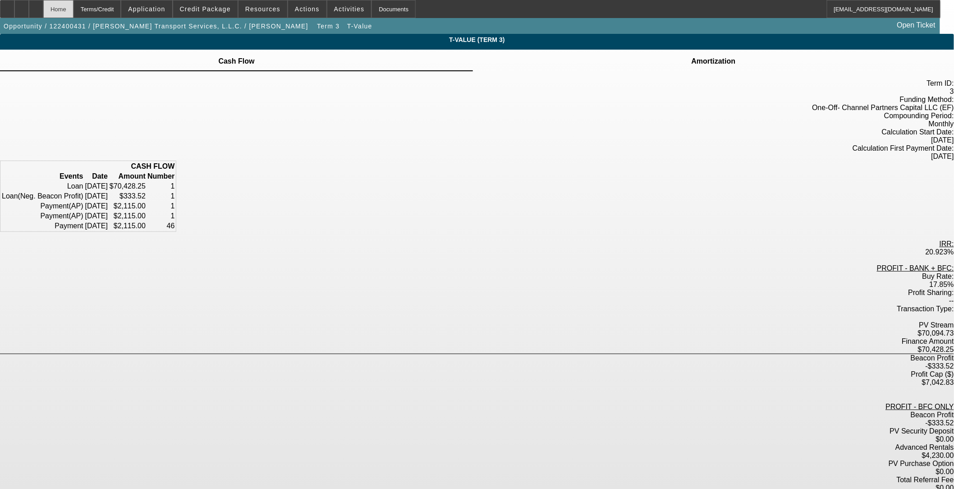
click at [73, 8] on div "Home" at bounding box center [58, 9] width 30 height 18
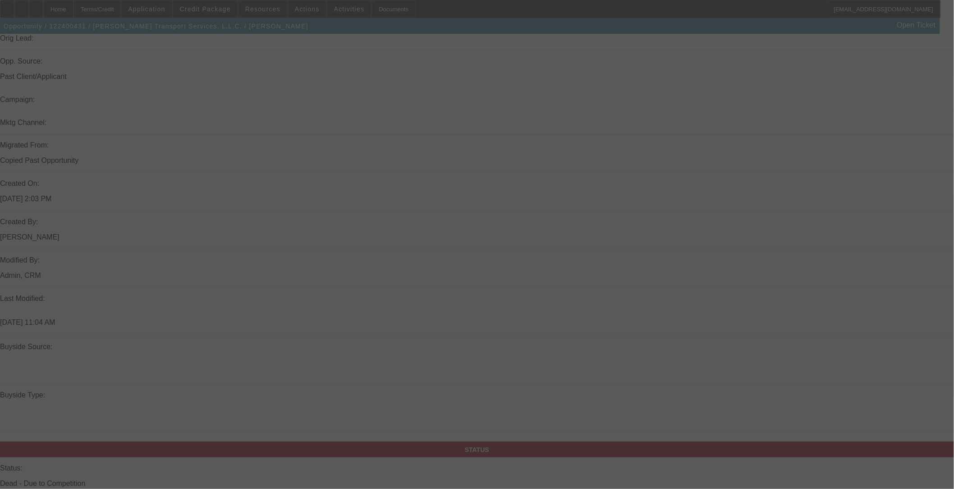
scroll to position [701, 0]
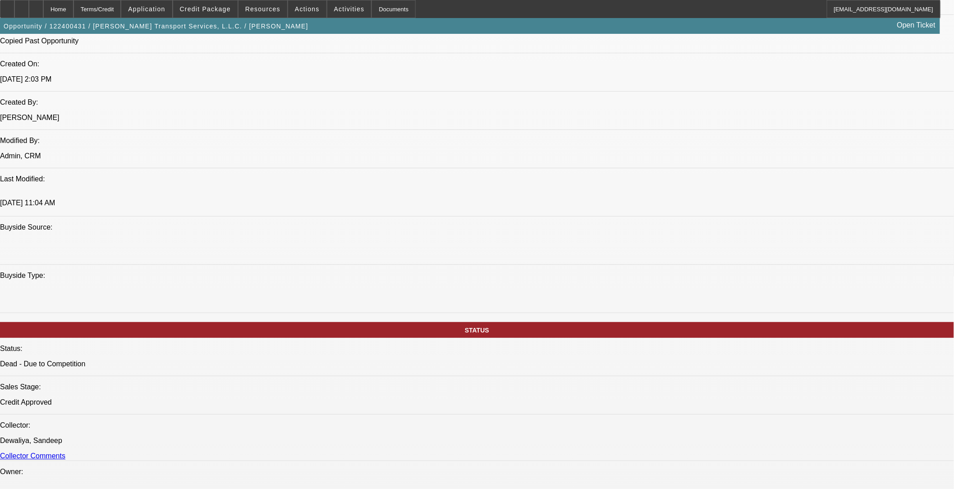
select select "0"
select select "3"
select select "0"
select select "6"
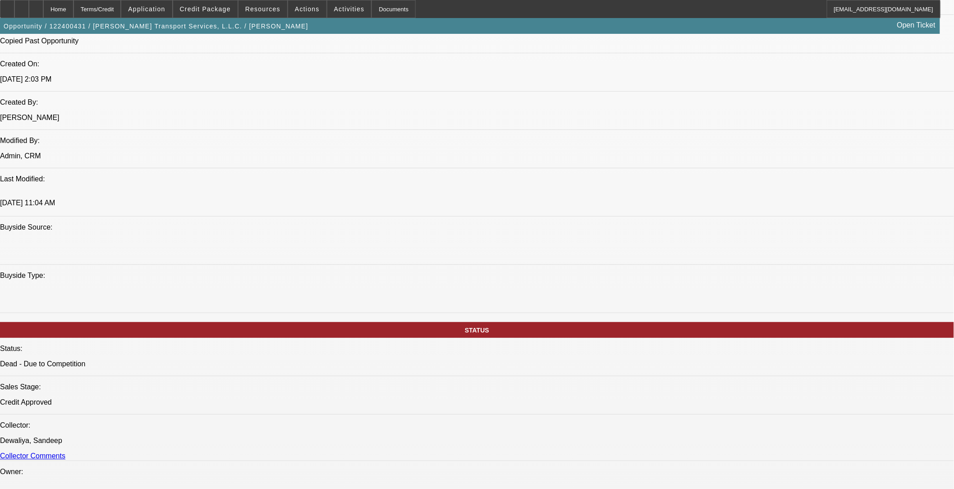
select select "0"
select select "3"
select select "0"
select select "6"
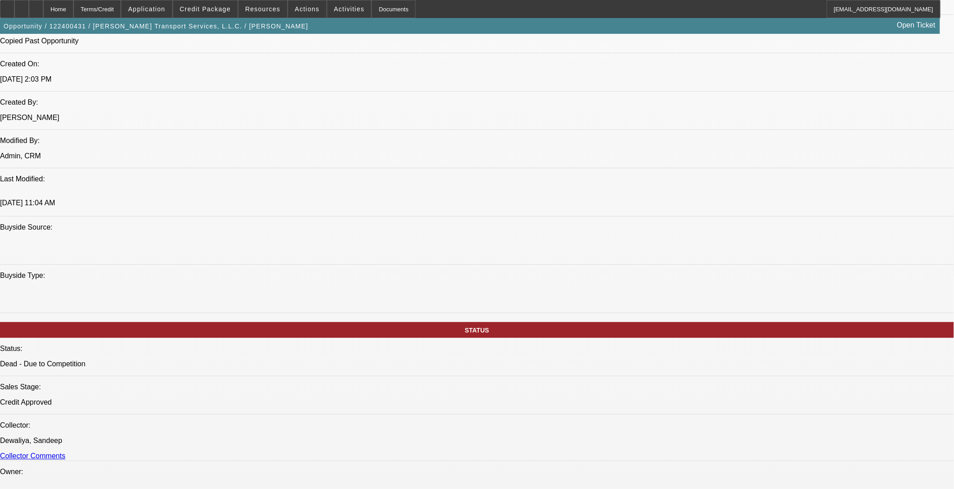
select select "0"
select select "3"
select select "0"
select select "6"
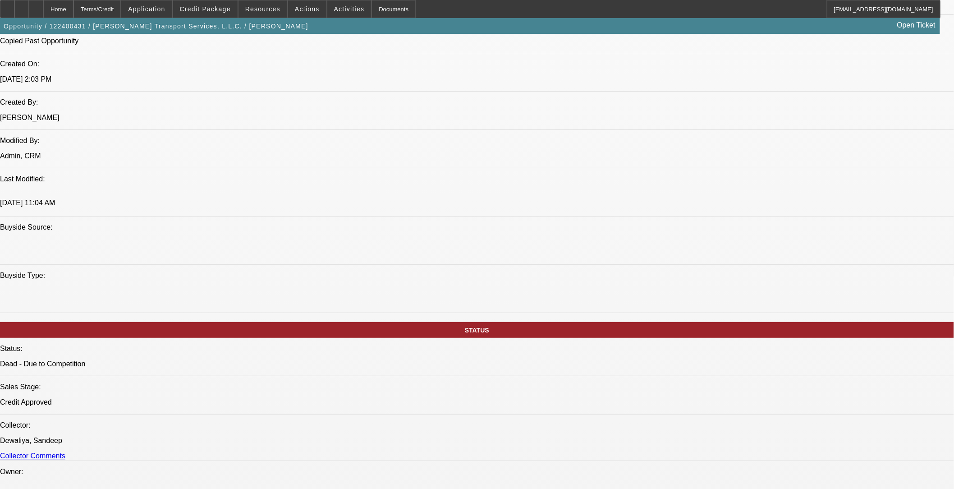
select select "0"
select select "2"
select select "0"
select select "6"
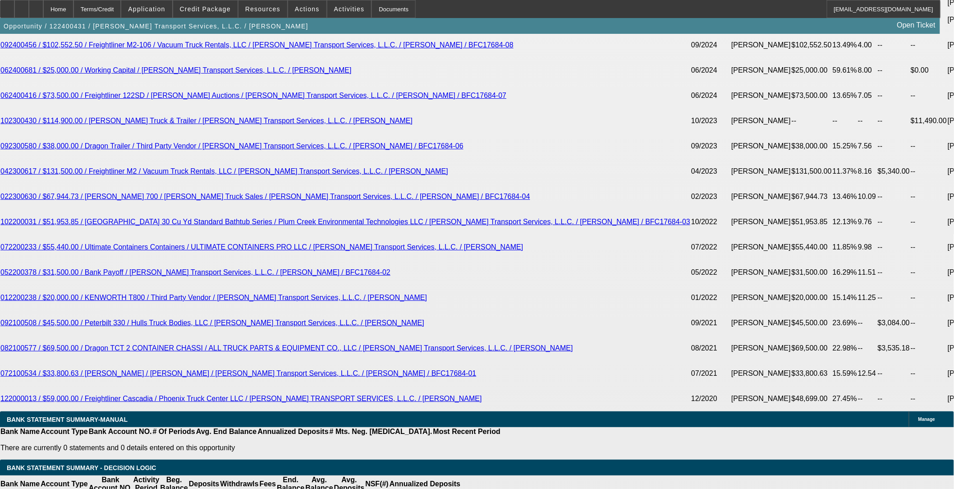
scroll to position [1803, 0]
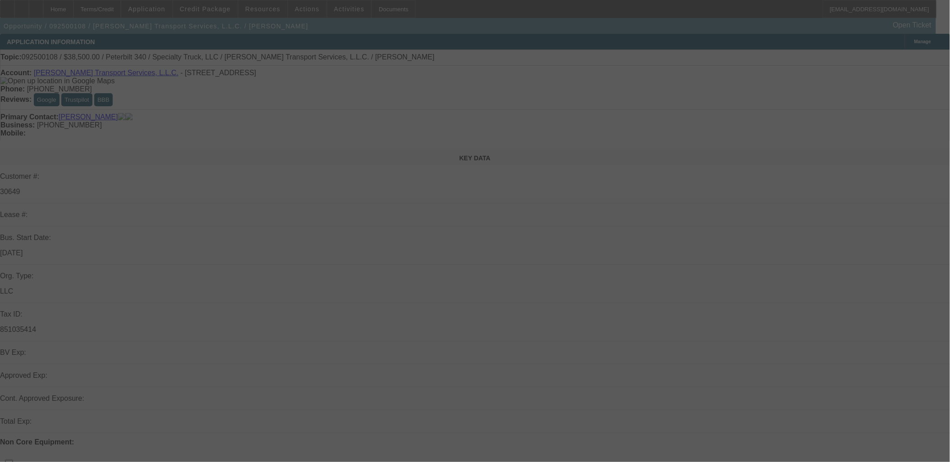
select select "0"
select select "2"
select select "0"
select select "6"
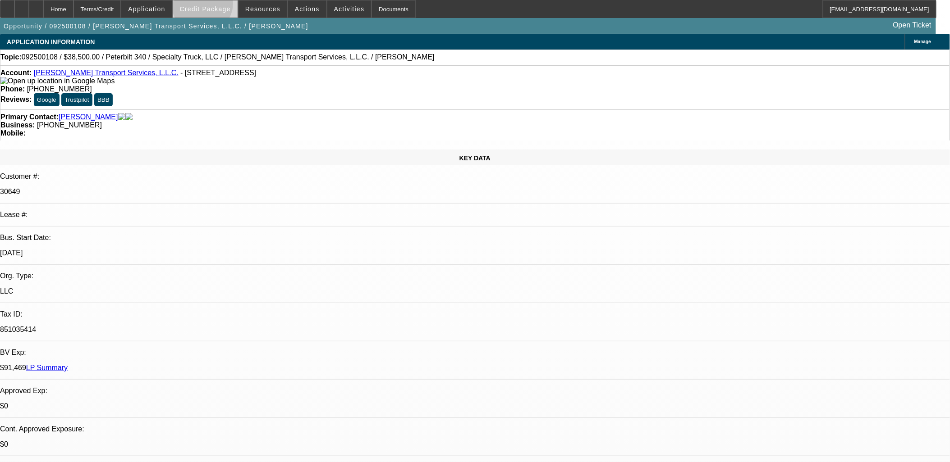
click at [217, 6] on span "Credit Package" at bounding box center [205, 8] width 51 height 7
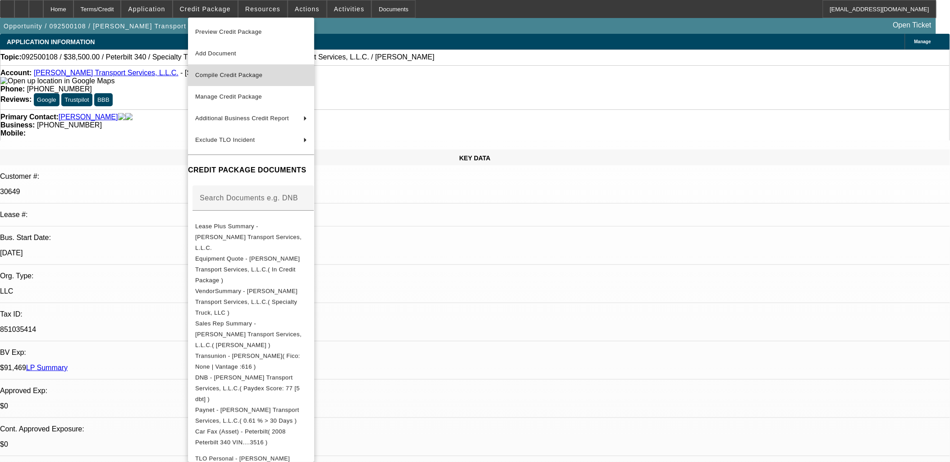
click at [244, 77] on span "Compile Credit Package" at bounding box center [228, 75] width 67 height 7
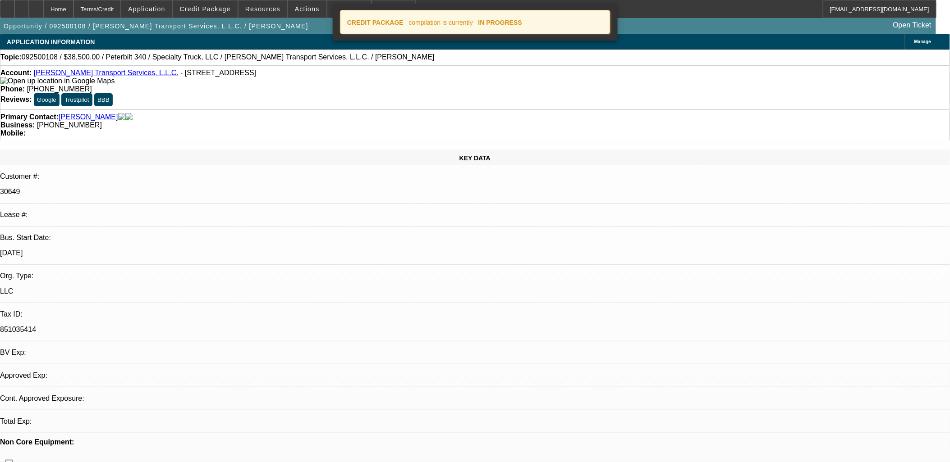
select select "0"
select select "2"
select select "0"
select select "6"
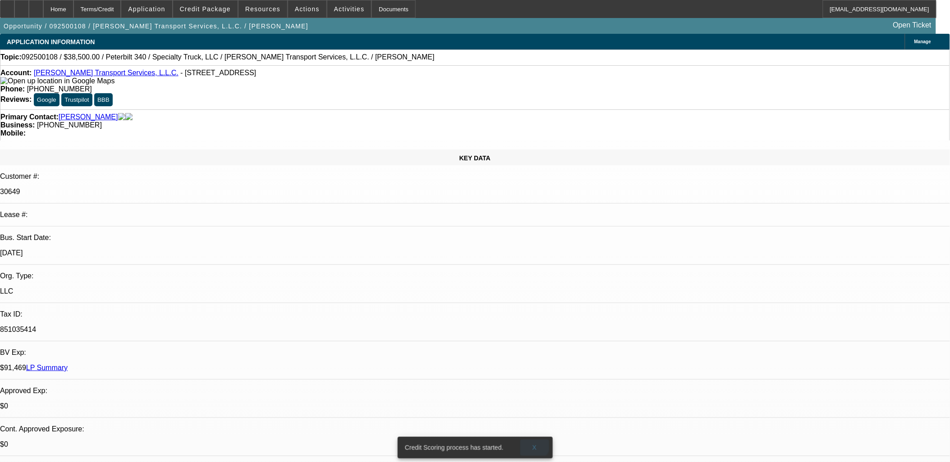
click at [531, 438] on span at bounding box center [534, 448] width 29 height 22
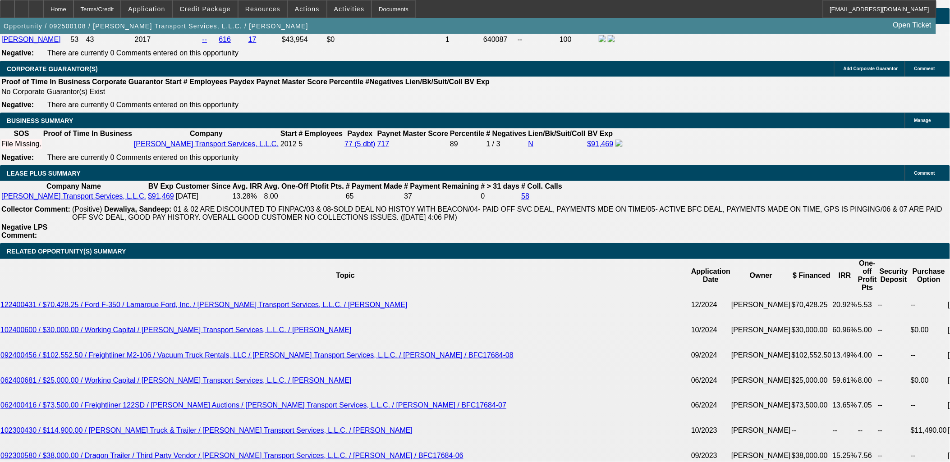
scroll to position [1652, 0]
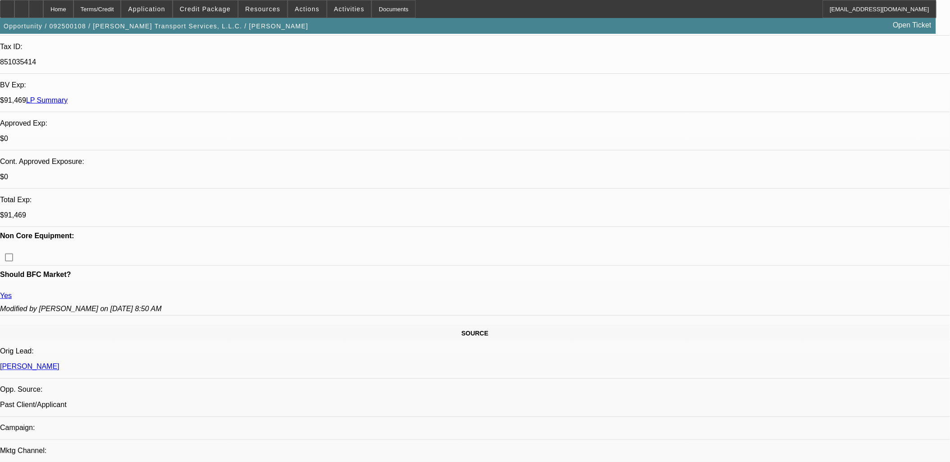
scroll to position [0, 0]
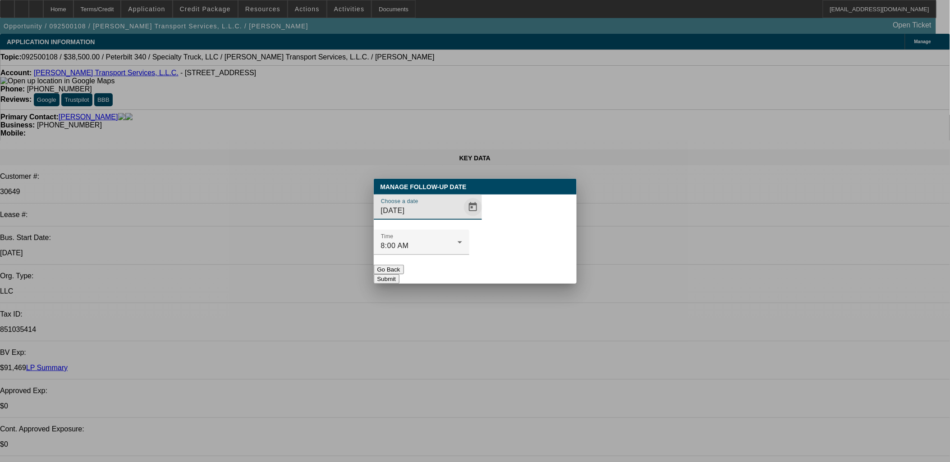
click at [462, 218] on span "Open calendar" at bounding box center [473, 208] width 22 height 22
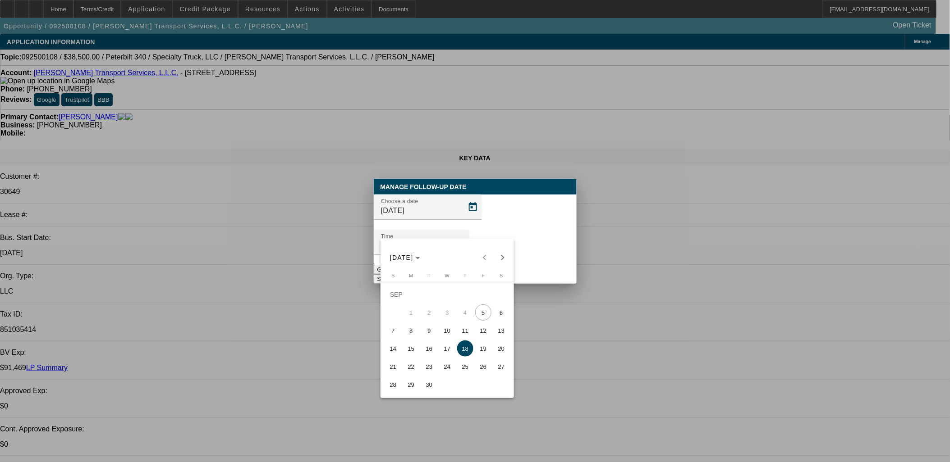
click at [445, 334] on span "10" at bounding box center [447, 331] width 16 height 16
type input "9/10/2025"
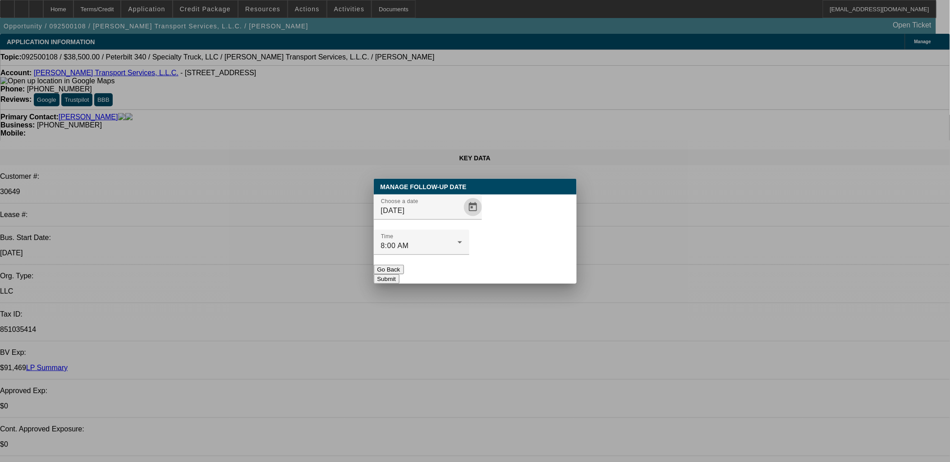
click at [399, 274] on button "Submit" at bounding box center [387, 278] width 26 height 9
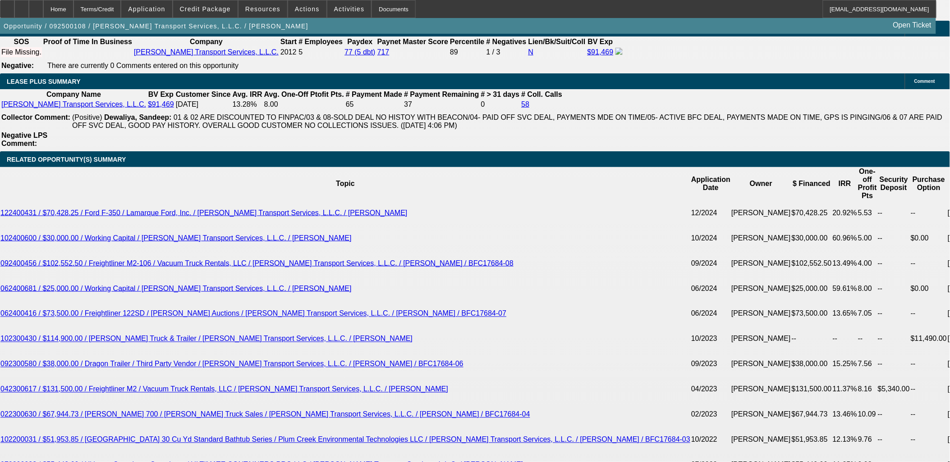
scroll to position [1652, 0]
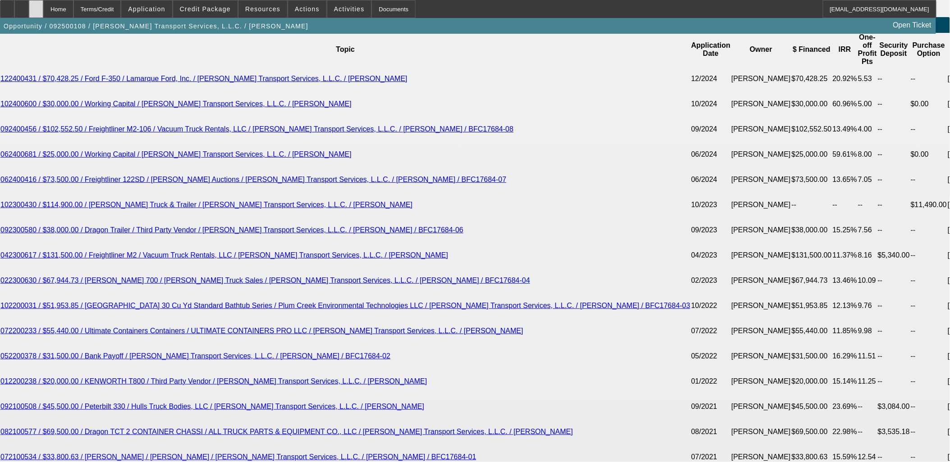
click at [43, 11] on div at bounding box center [36, 9] width 14 height 18
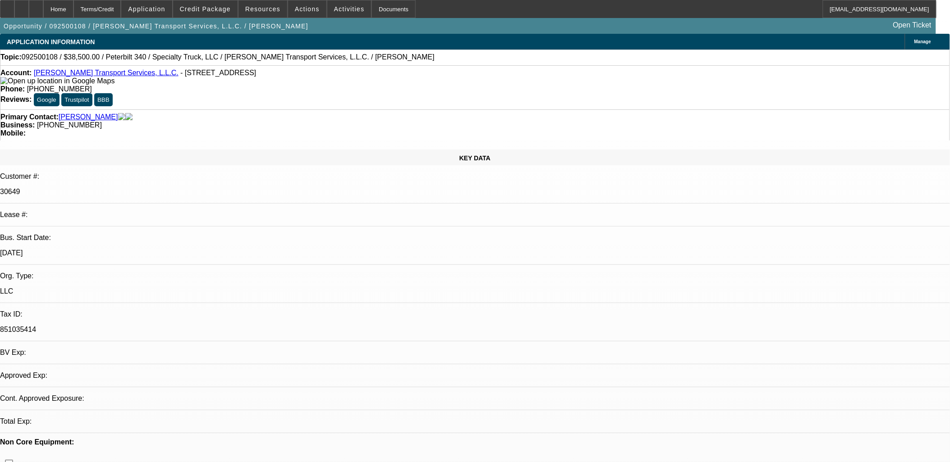
select select "0"
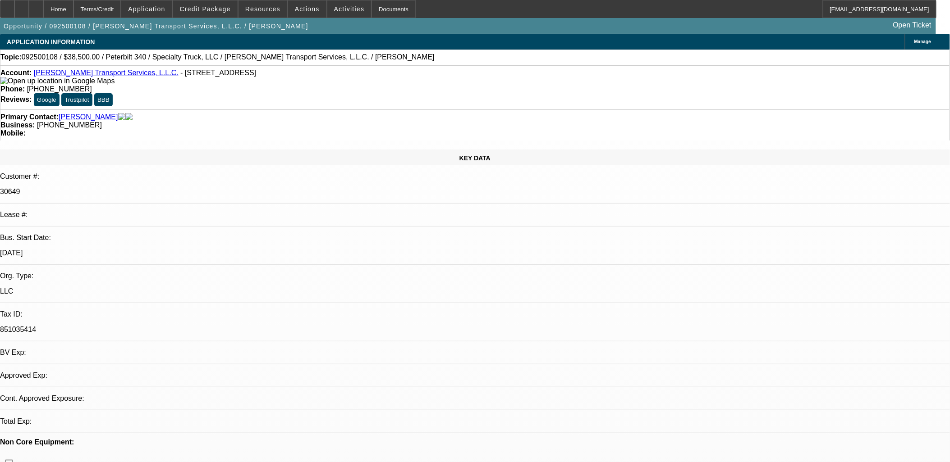
select select "0"
select select "1"
select select "2"
select select "6"
select select "1"
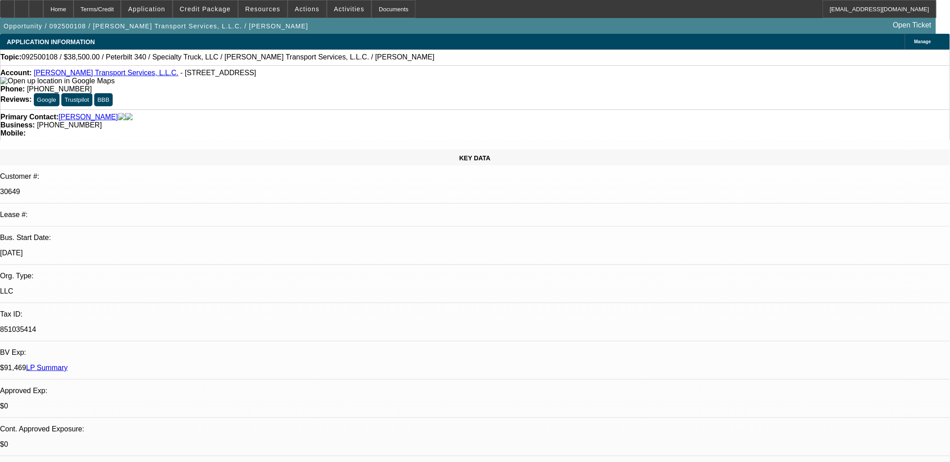
select select "2"
select select "6"
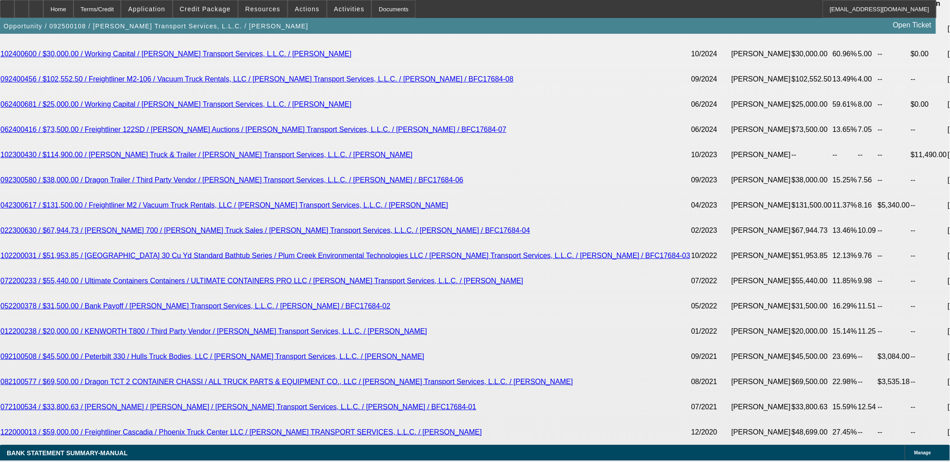
scroll to position [1724, 0]
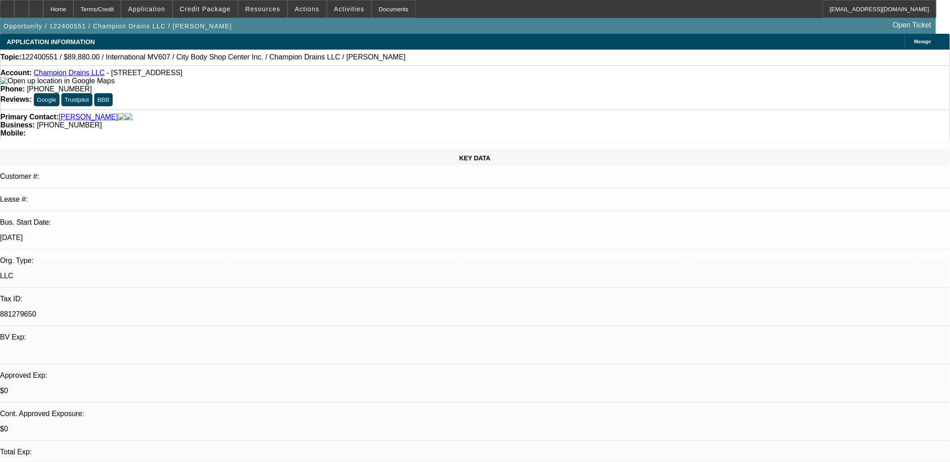
select select "0"
select select "2"
select select "0"
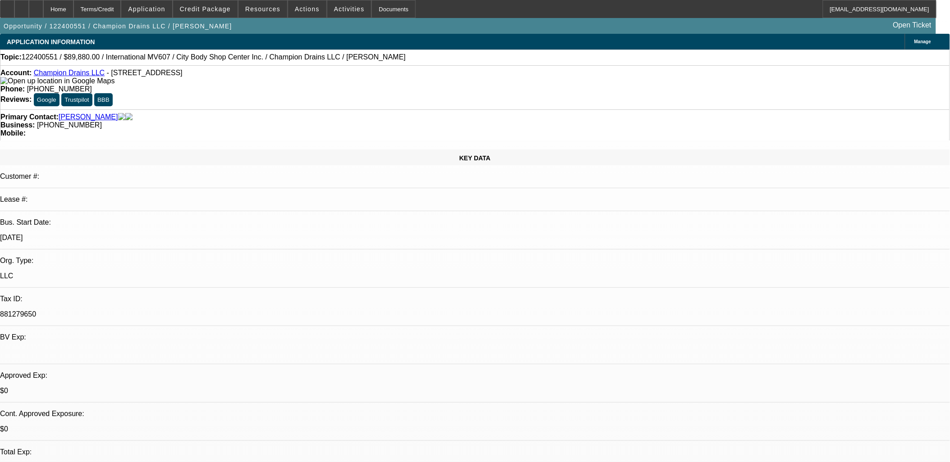
select select "0"
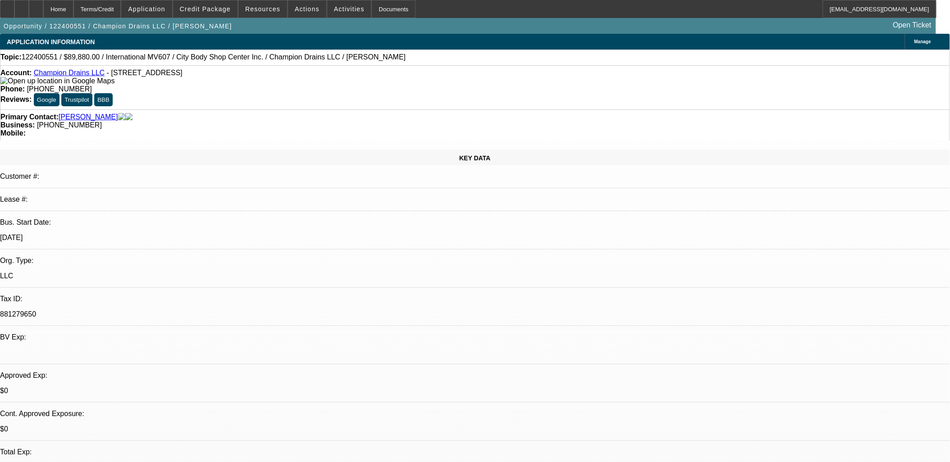
select select "0"
select select "1"
select select "2"
select select "6"
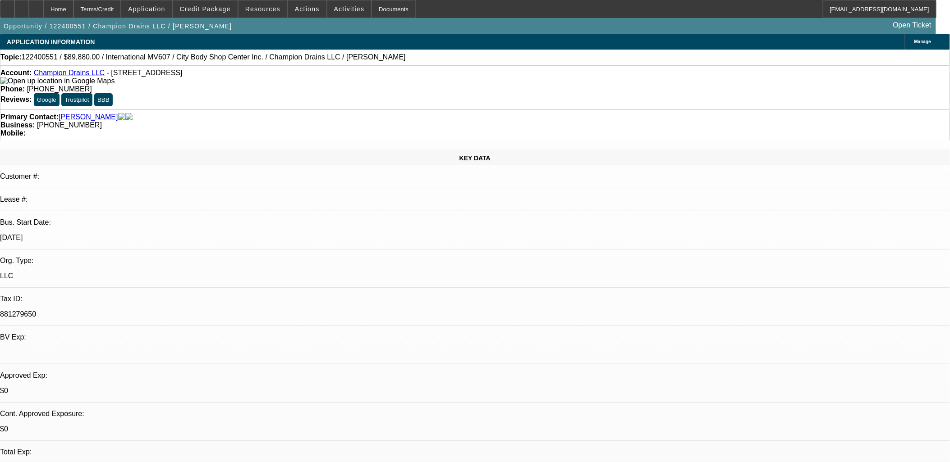
select select "1"
select select "3"
select select "6"
select select "1"
select select "3"
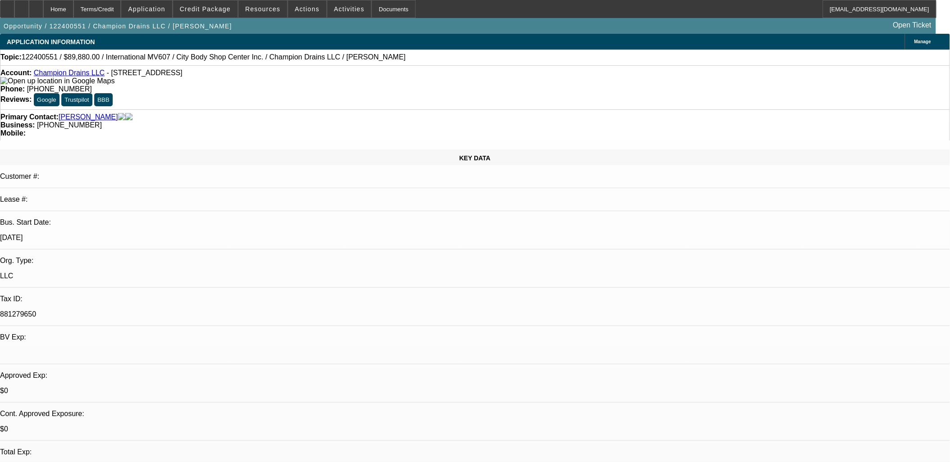
select select "6"
select select "1"
select select "2"
select select "6"
